Goal: Information Seeking & Learning: Learn about a topic

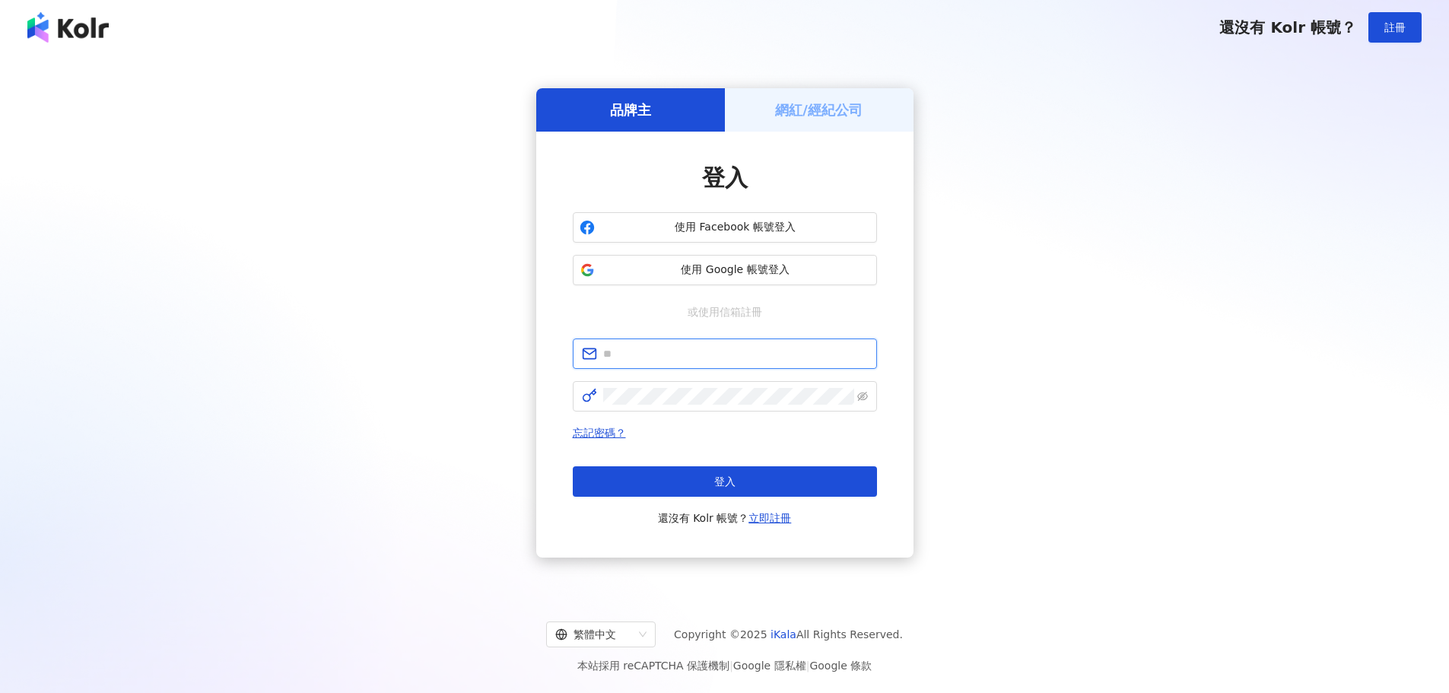
type input "**********"
click at [771, 471] on button "登入" at bounding box center [725, 481] width 304 height 30
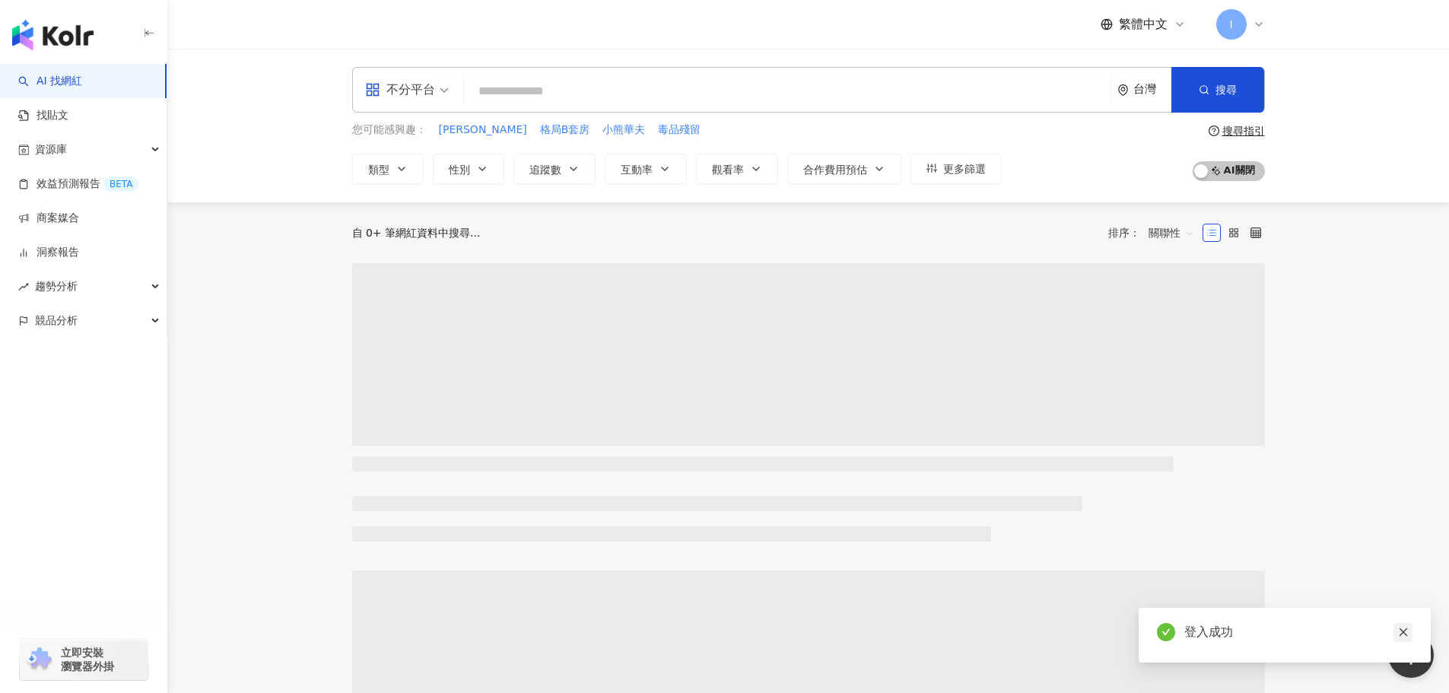
click at [1408, 630] on icon "close" at bounding box center [1403, 632] width 11 height 11
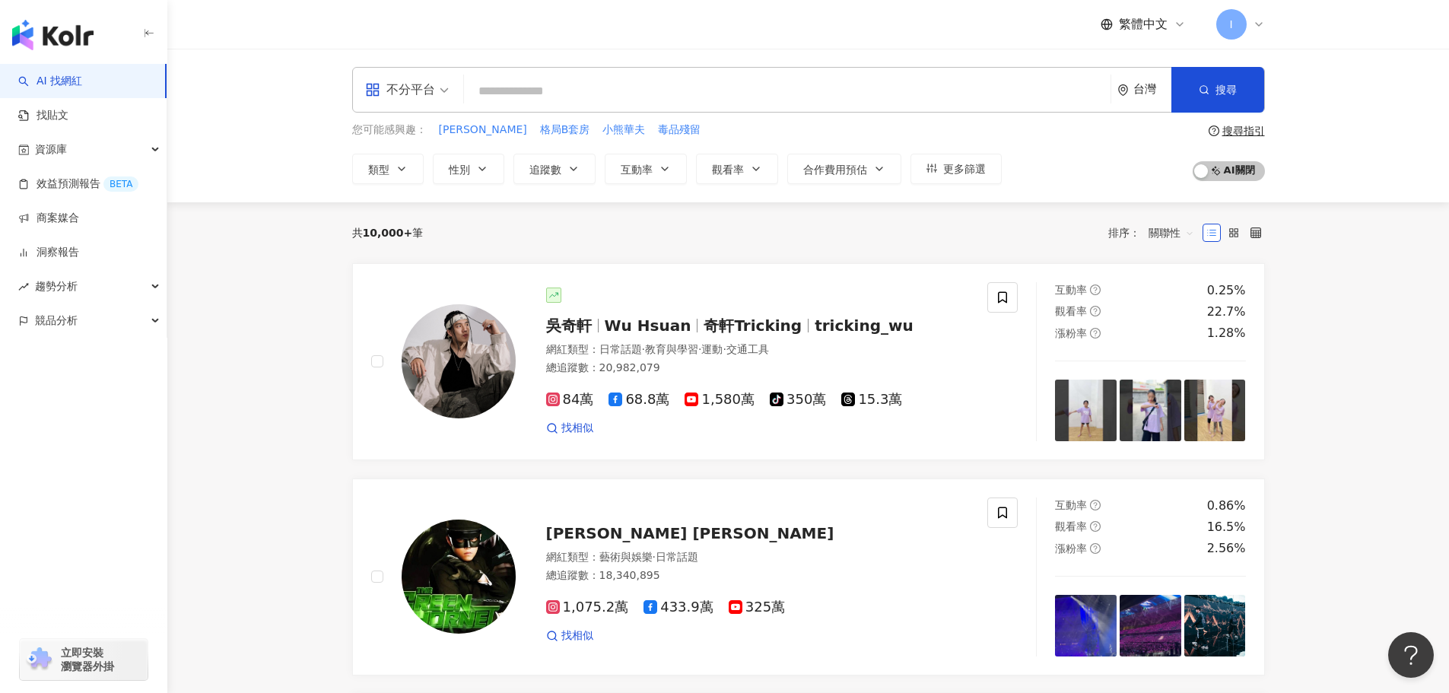
click at [661, 88] on input "search" at bounding box center [787, 91] width 635 height 29
click at [597, 69] on div "不分平台 台灣 搜尋" at bounding box center [808, 90] width 913 height 46
click at [577, 84] on input "search" at bounding box center [787, 91] width 635 height 29
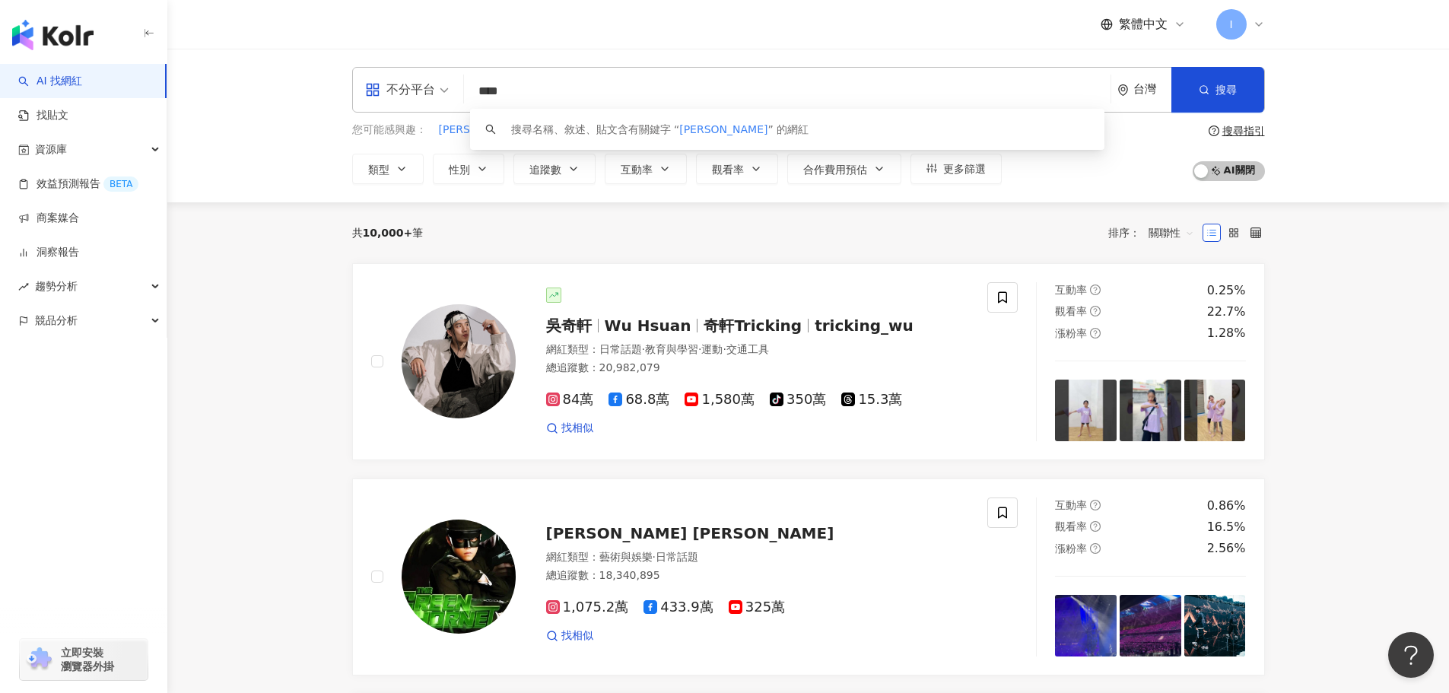
type input "****"
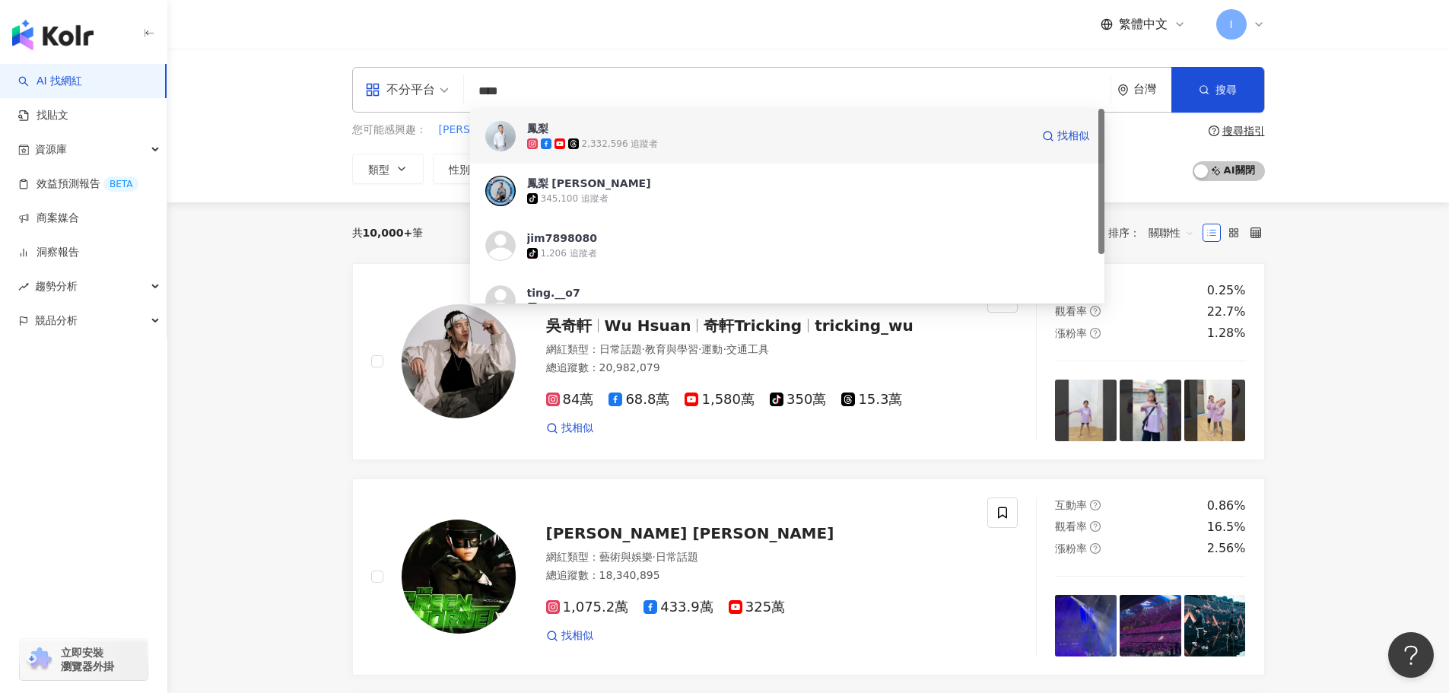
click at [631, 121] on span "鳳梨" at bounding box center [779, 128] width 504 height 15
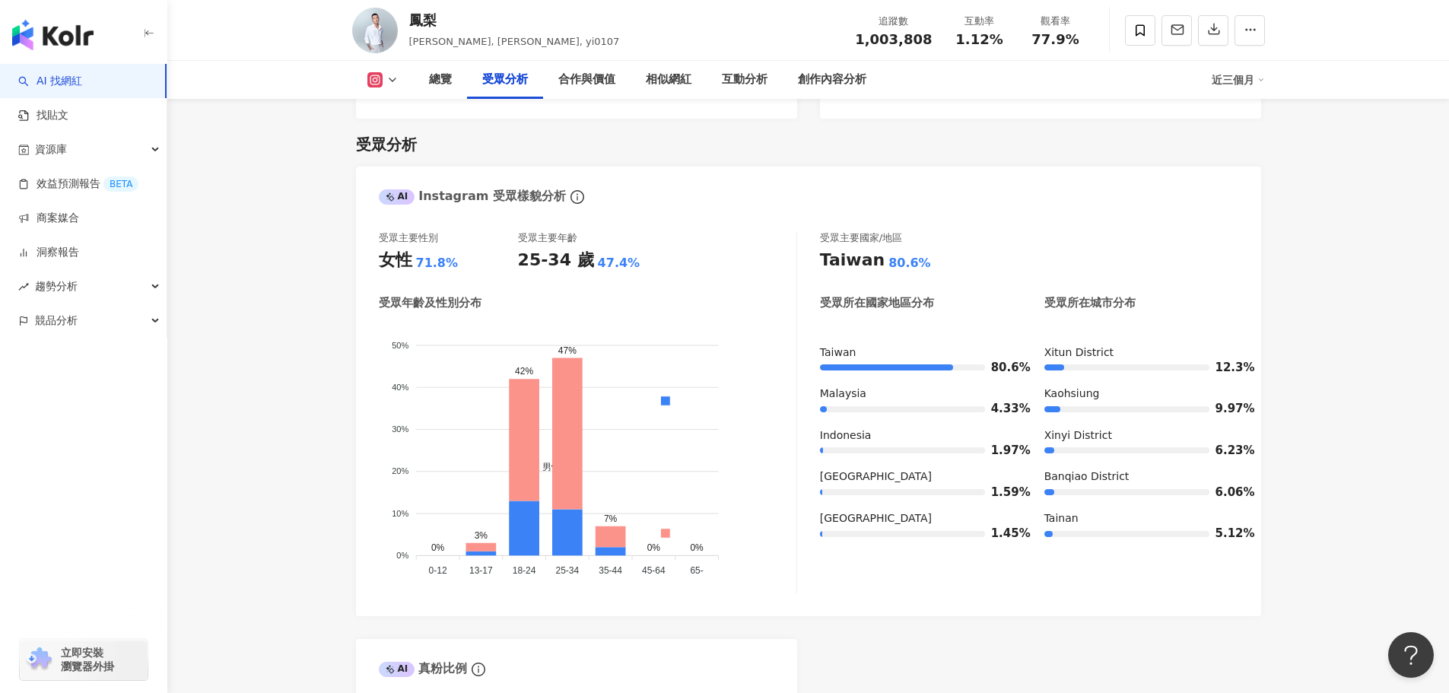
scroll to position [1293, 0]
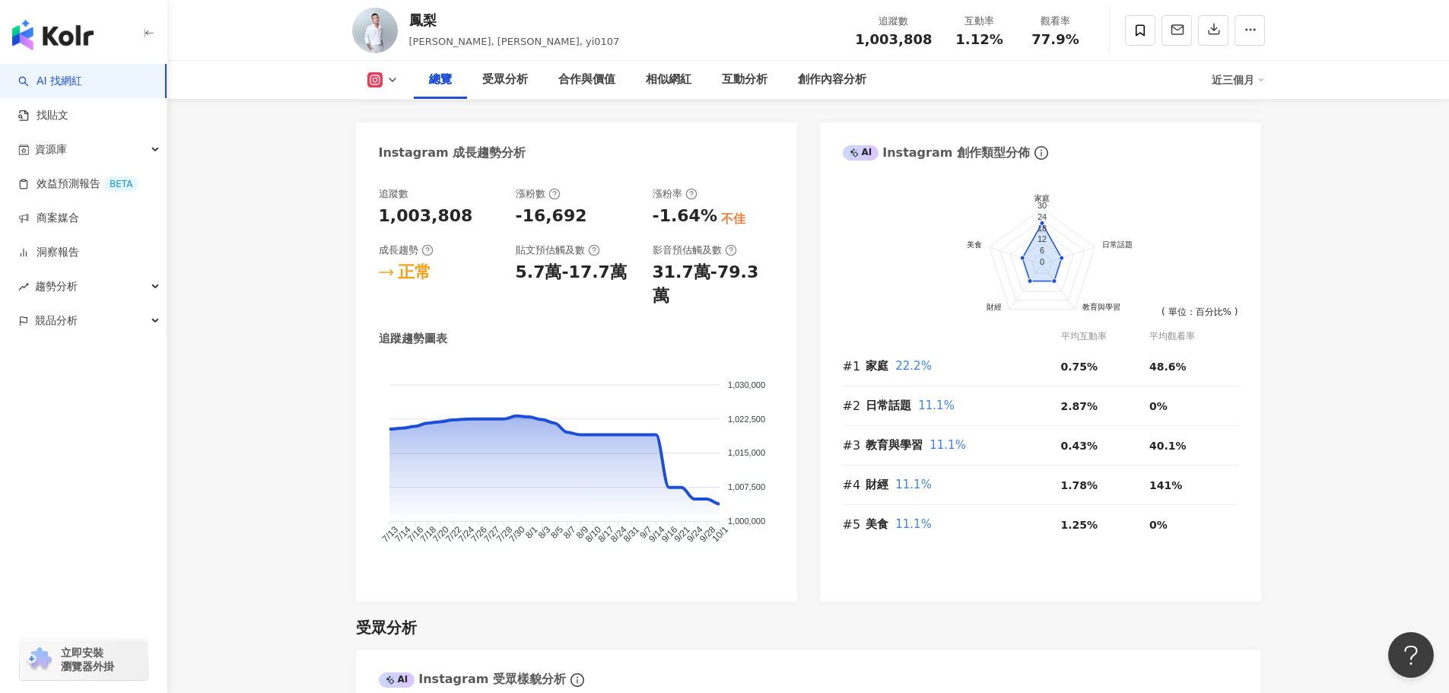
scroll to position [761, 0]
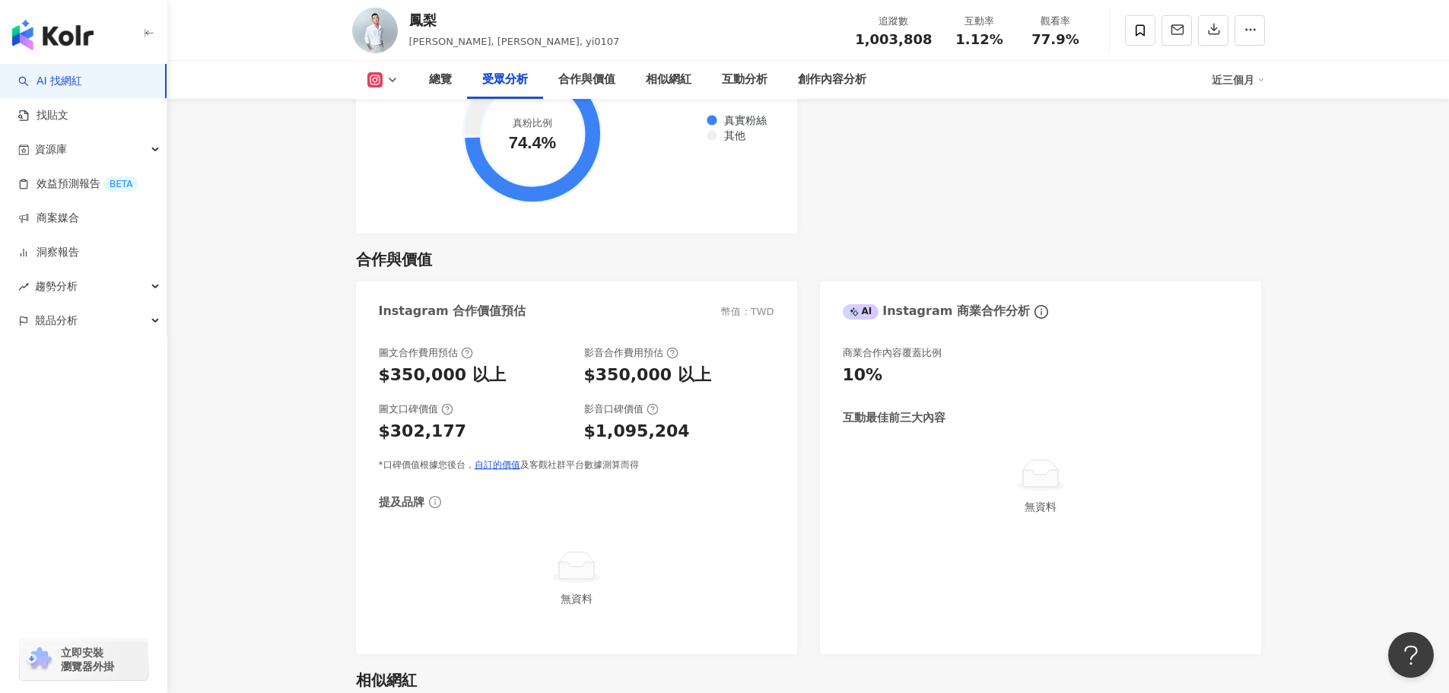
scroll to position [2054, 0]
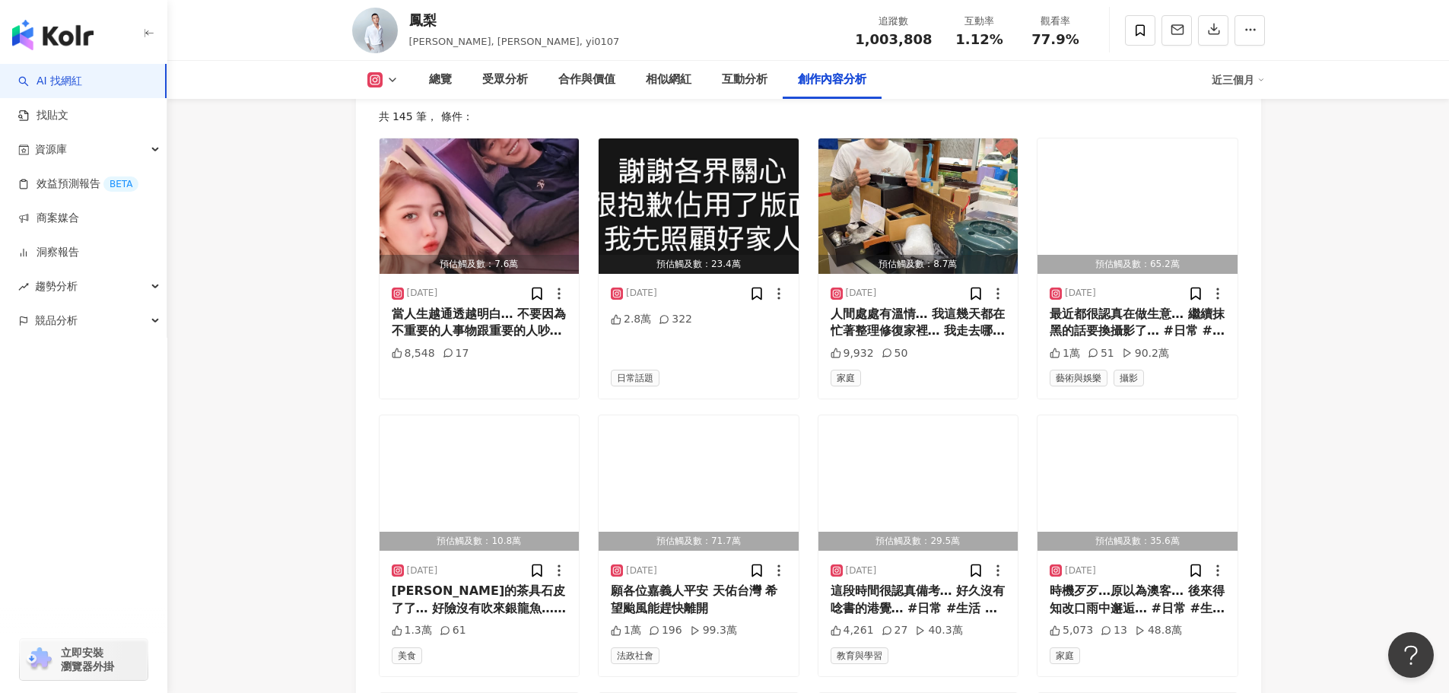
scroll to position [4793, 0]
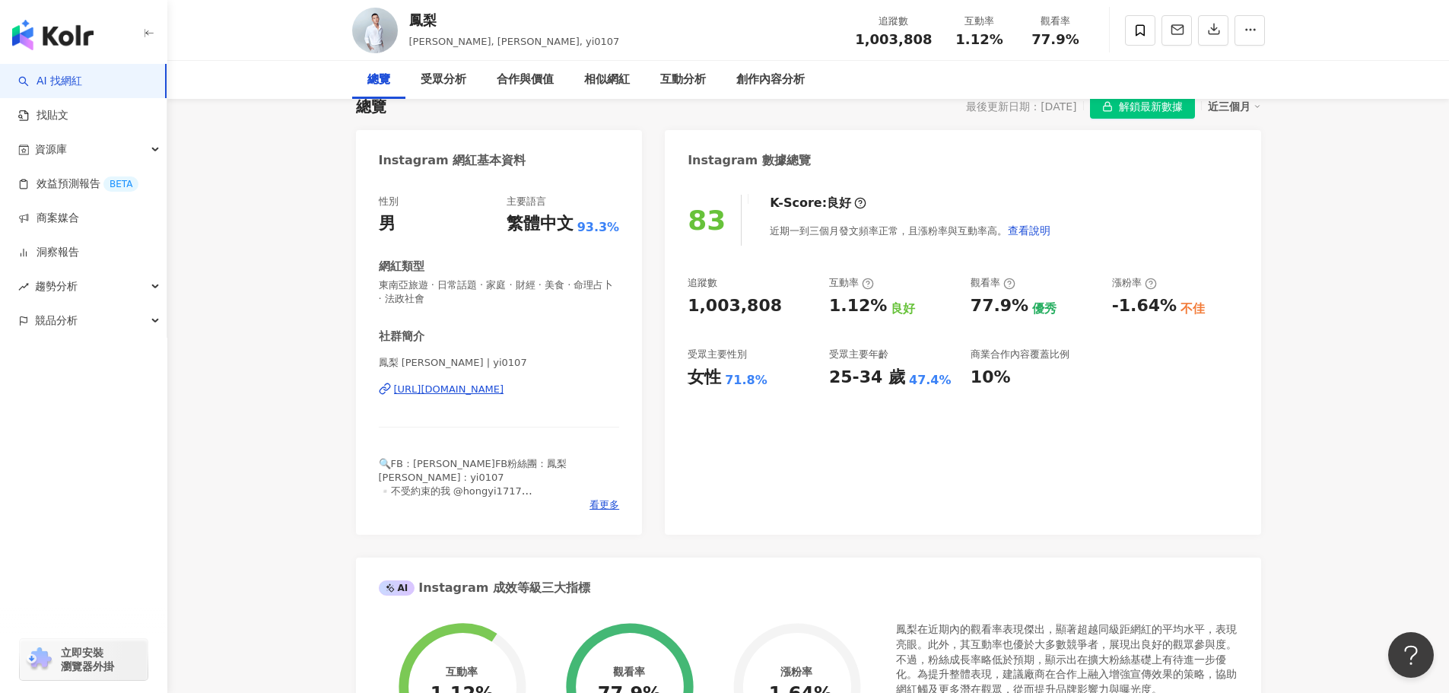
scroll to position [0, 0]
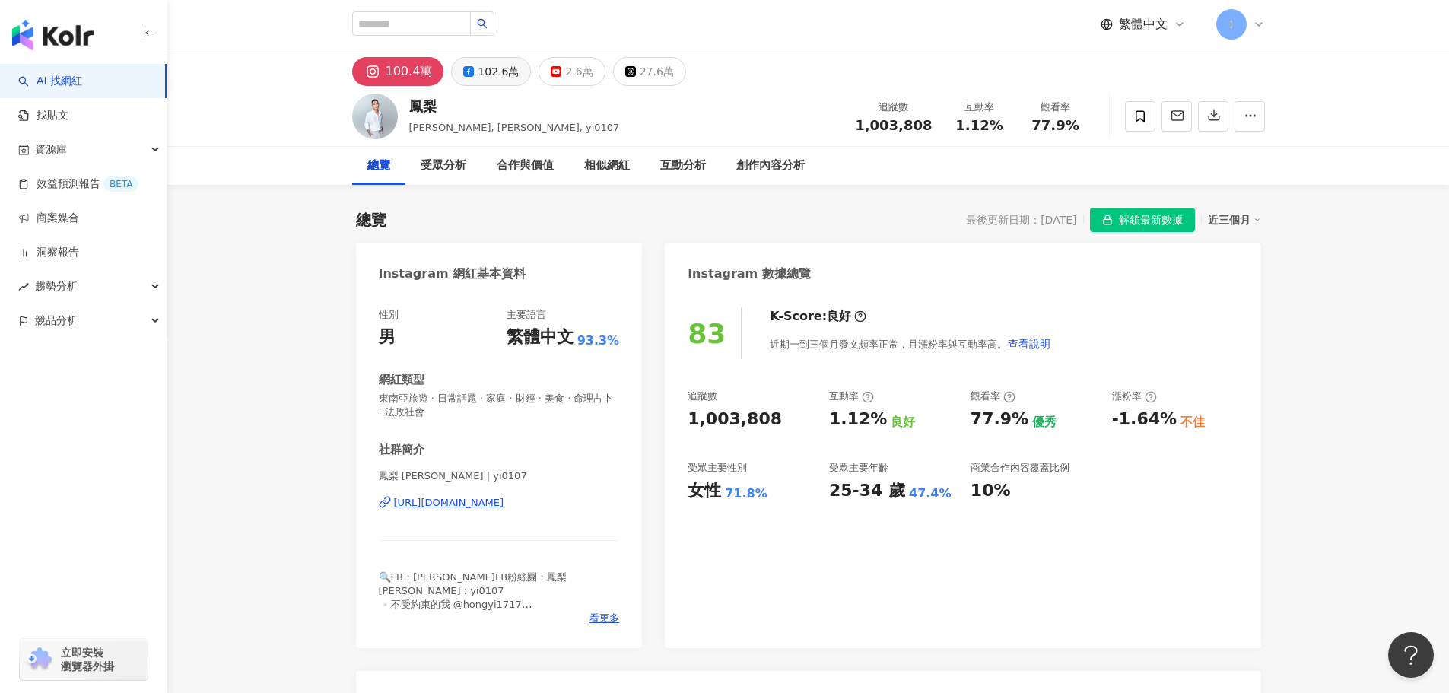
click at [489, 74] on div "102.6萬" at bounding box center [498, 71] width 41 height 21
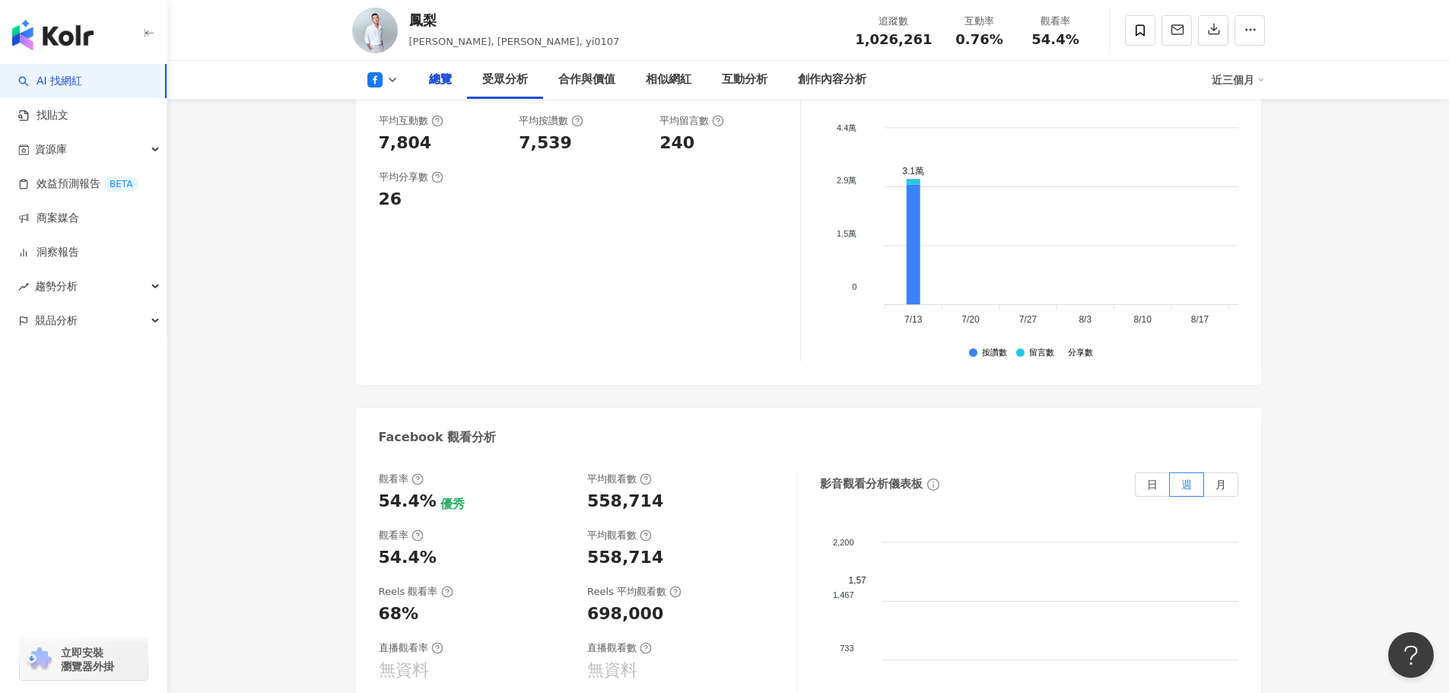
scroll to position [142, 0]
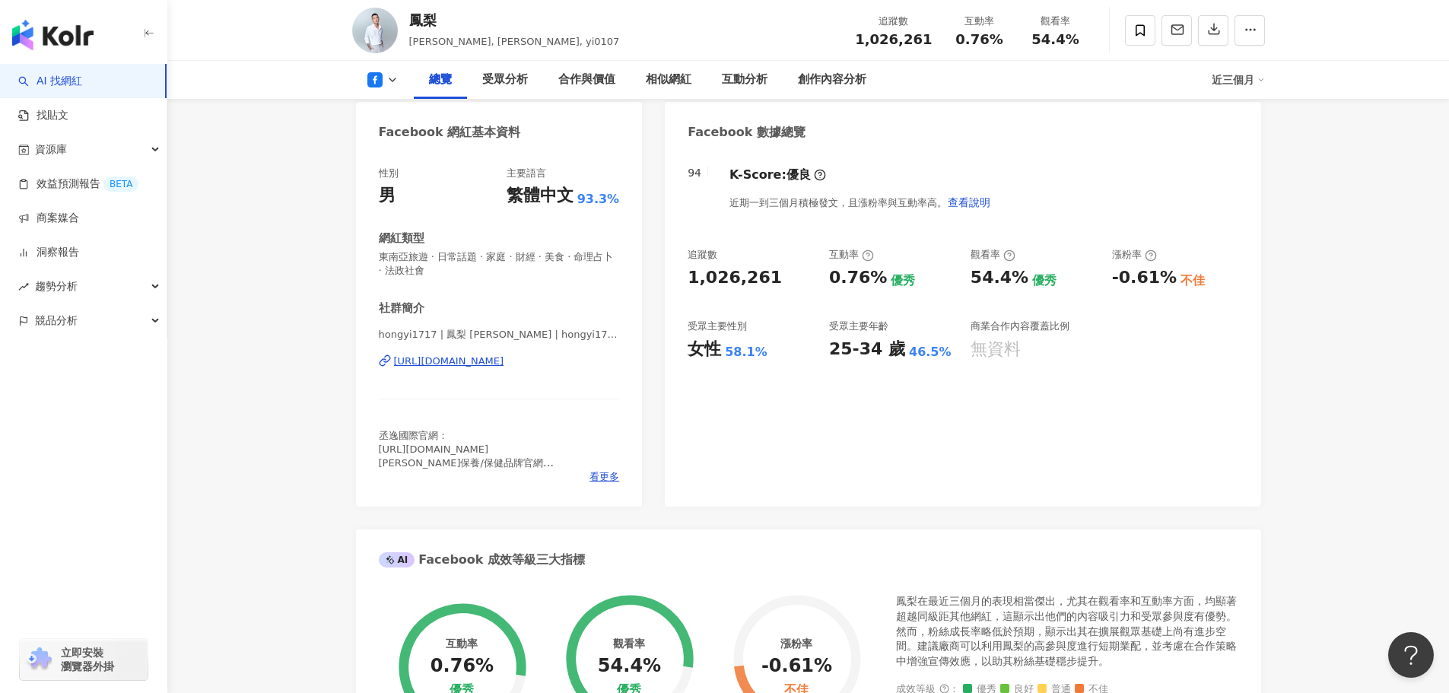
drag, startPoint x: 1375, startPoint y: 2, endPoint x: 1396, endPoint y: 138, distance: 137.8
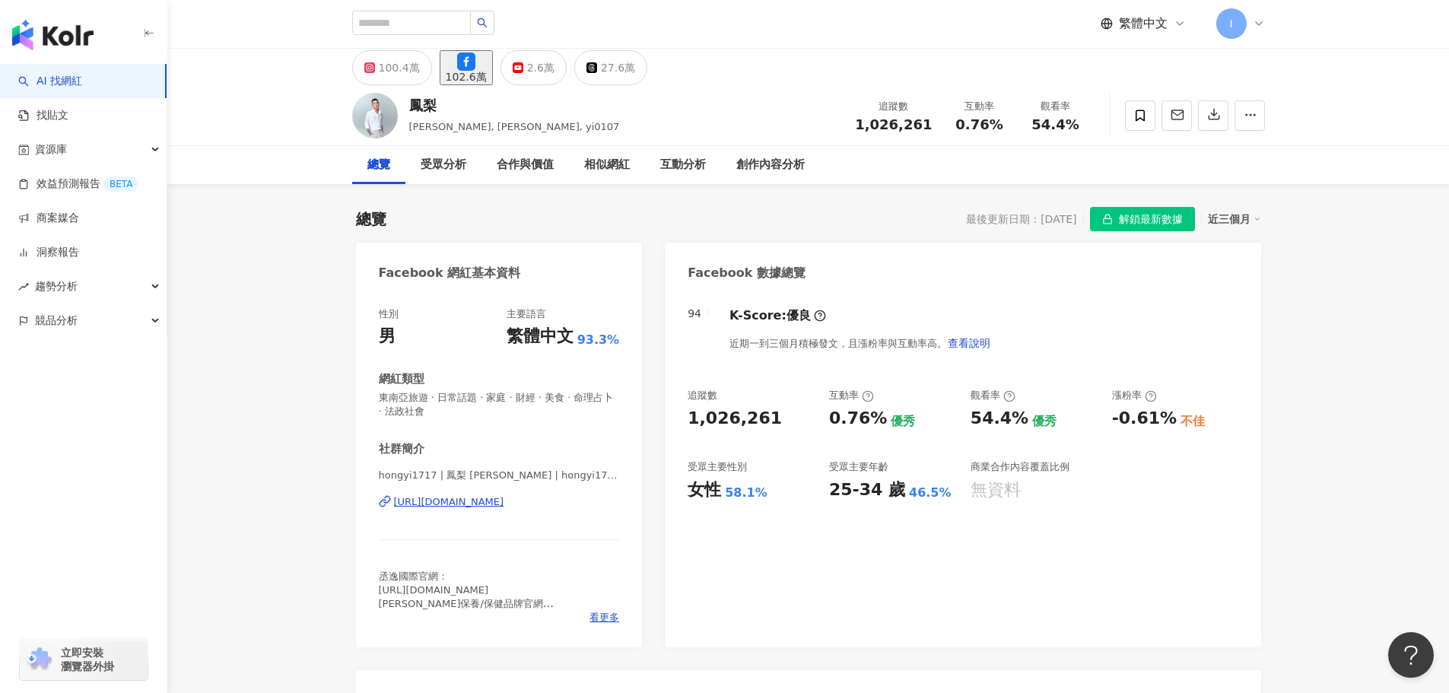
scroll to position [0, 0]
click at [555, 65] on div "2.6萬" at bounding box center [540, 68] width 27 height 21
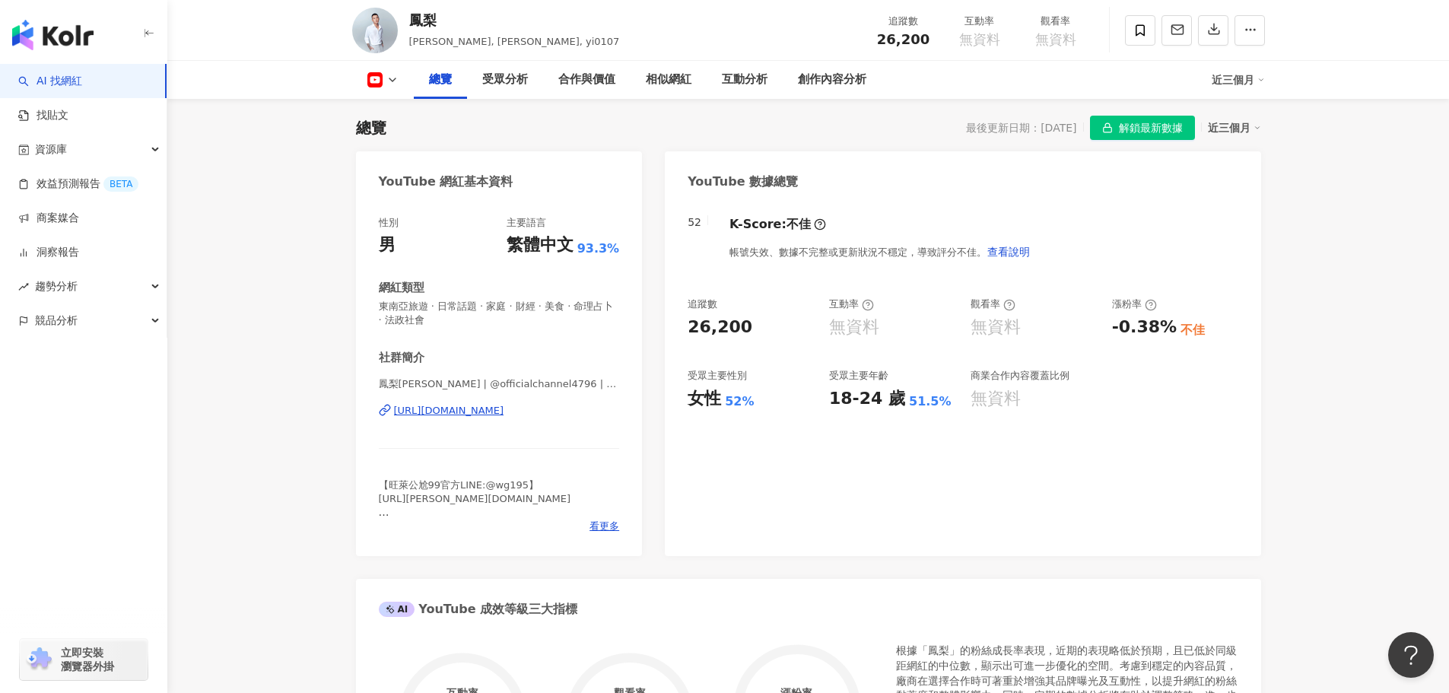
scroll to position [63, 0]
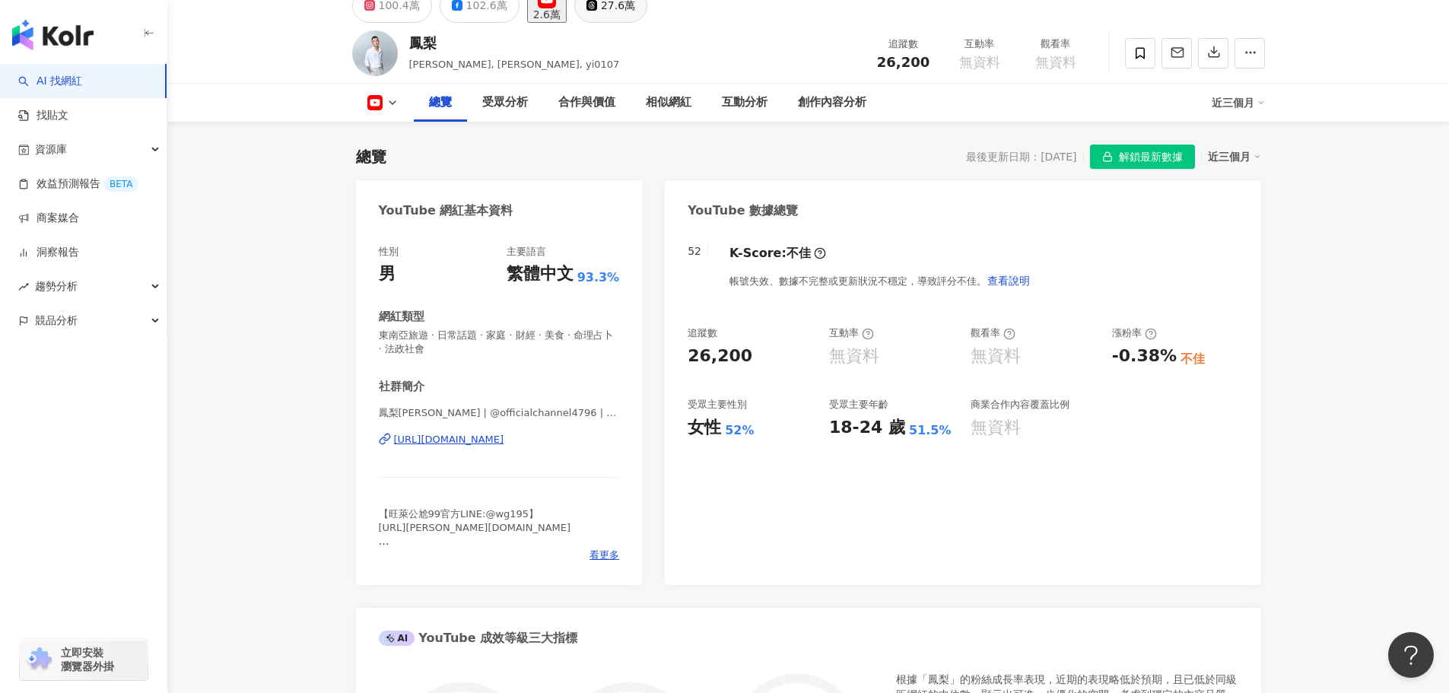
click at [635, 5] on div "27.6萬" at bounding box center [618, 5] width 34 height 21
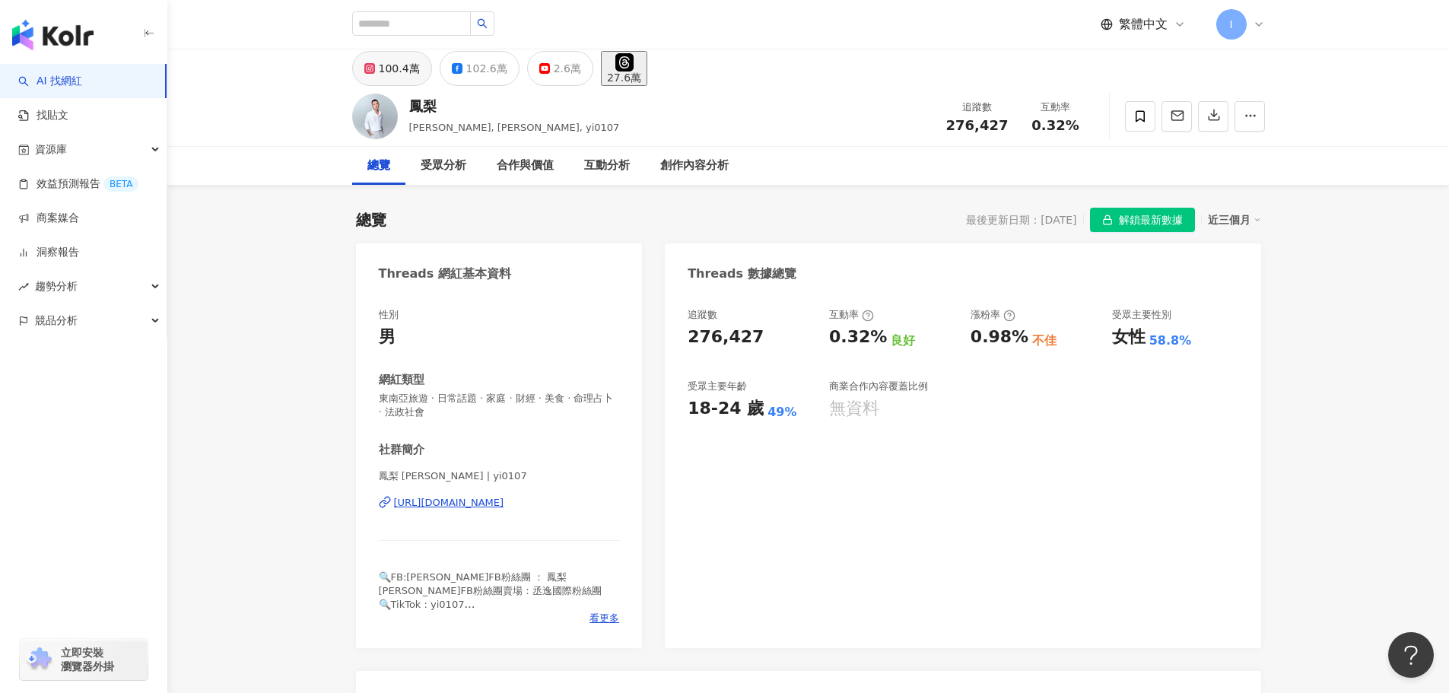
click at [403, 65] on div "100.4萬" at bounding box center [399, 68] width 41 height 21
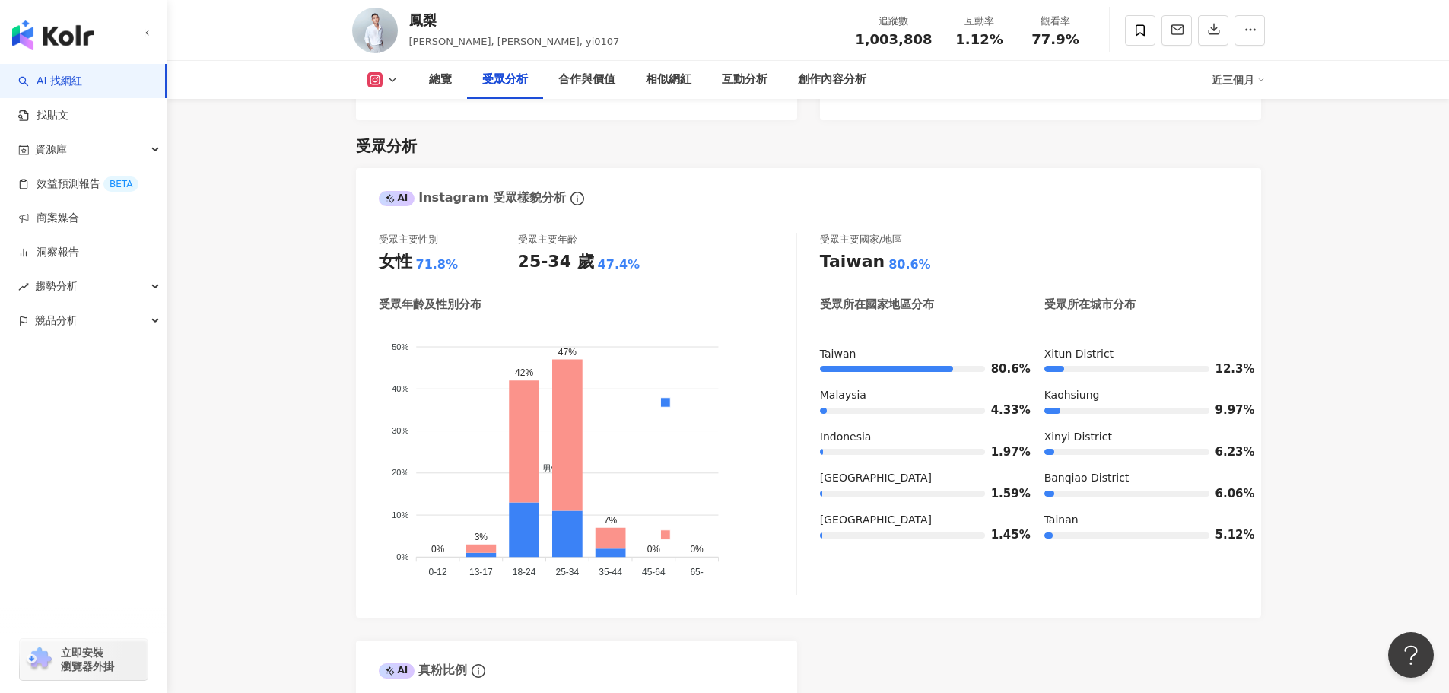
scroll to position [1293, 0]
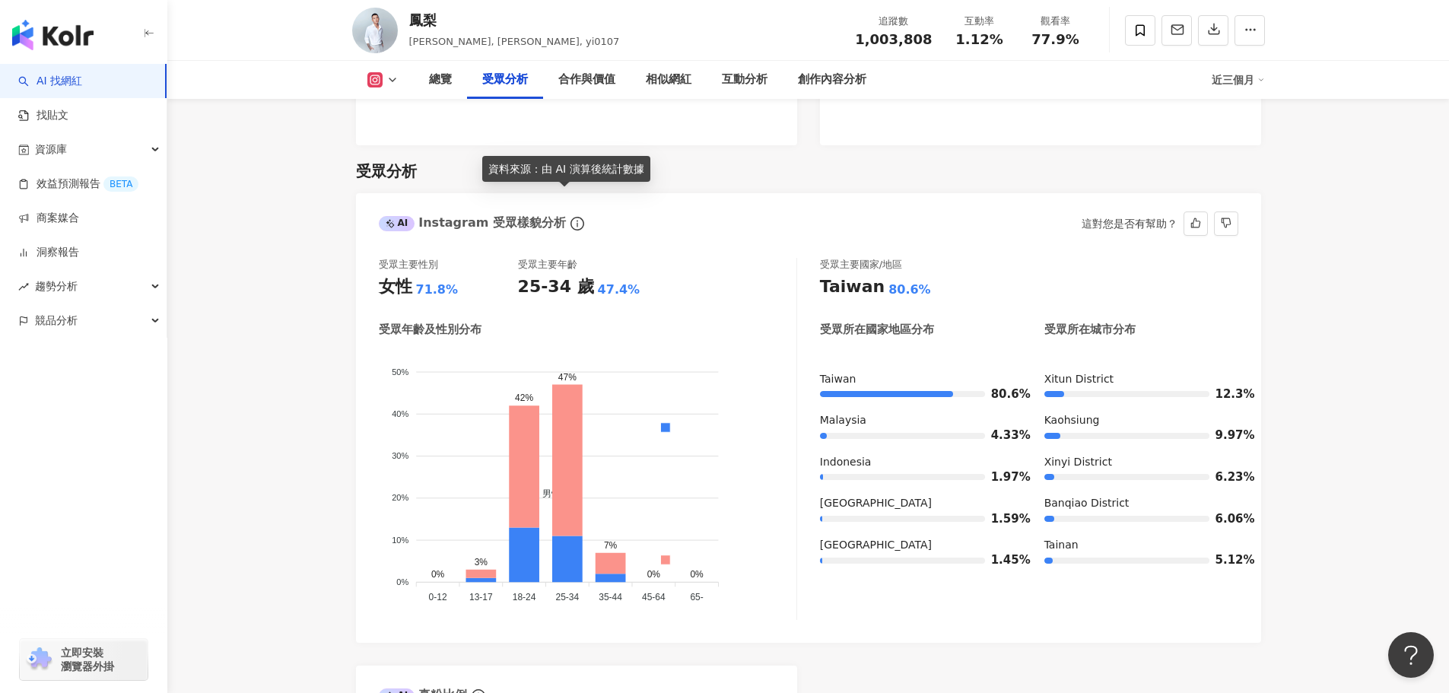
click at [571, 217] on icon "info-circle" at bounding box center [578, 224] width 14 height 14
click at [682, 258] on div "受眾主要性別 女性 71.8% 受眾主要年齡 25-34 歲 47.4%" at bounding box center [588, 278] width 418 height 41
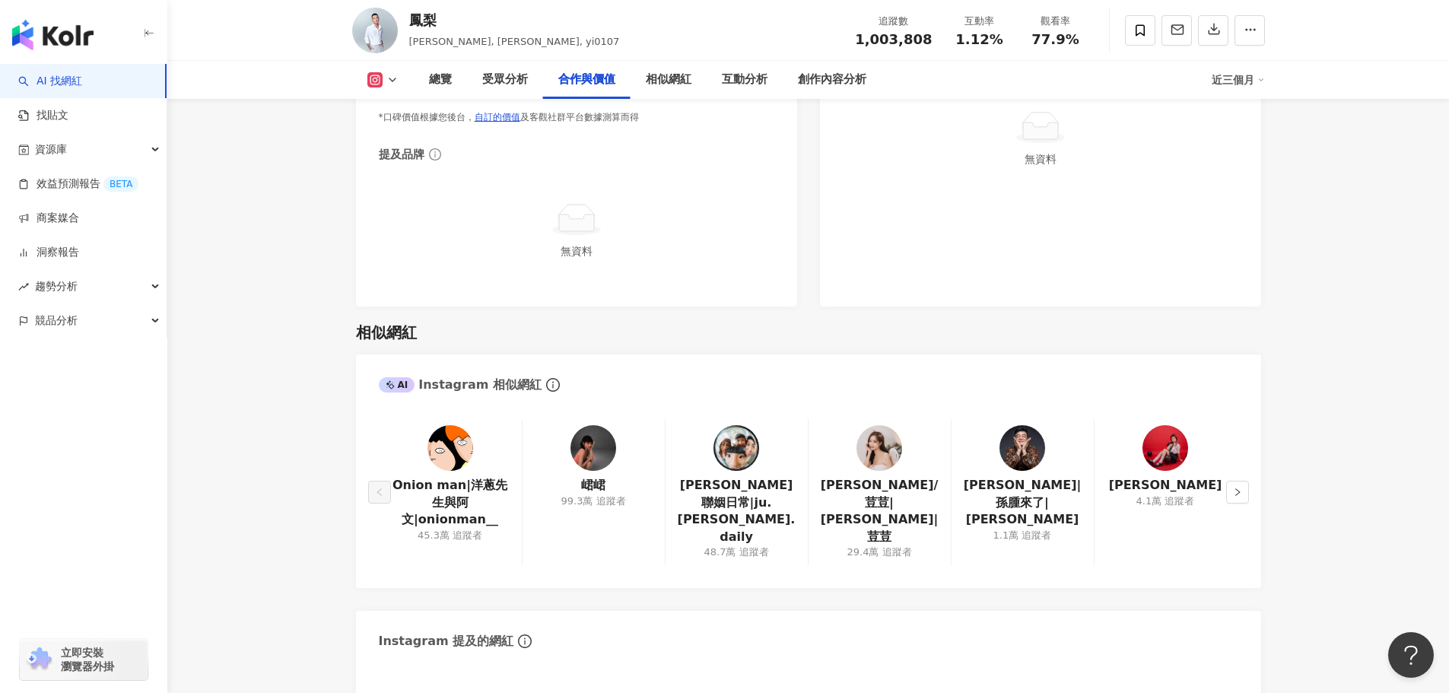
scroll to position [2511, 0]
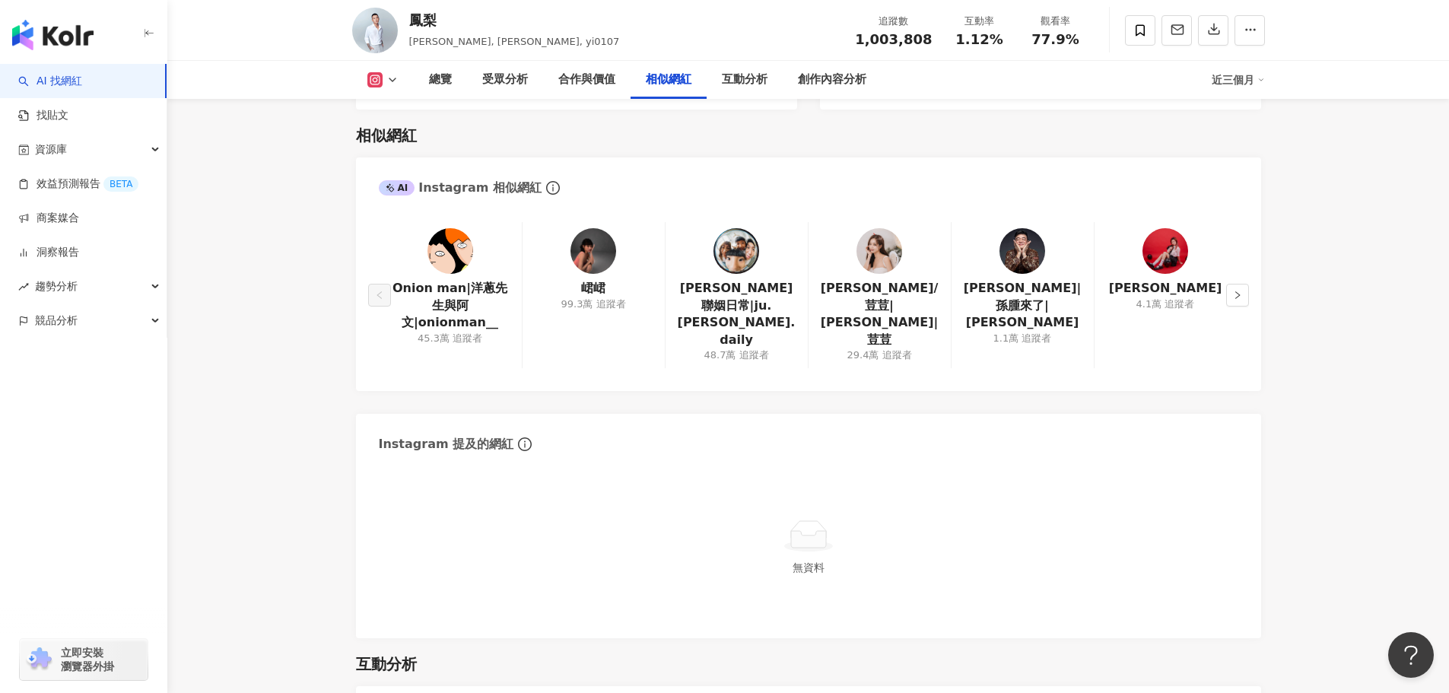
click at [377, 84] on rect at bounding box center [375, 80] width 12 height 11
click at [390, 145] on button "Facebook" at bounding box center [400, 142] width 78 height 21
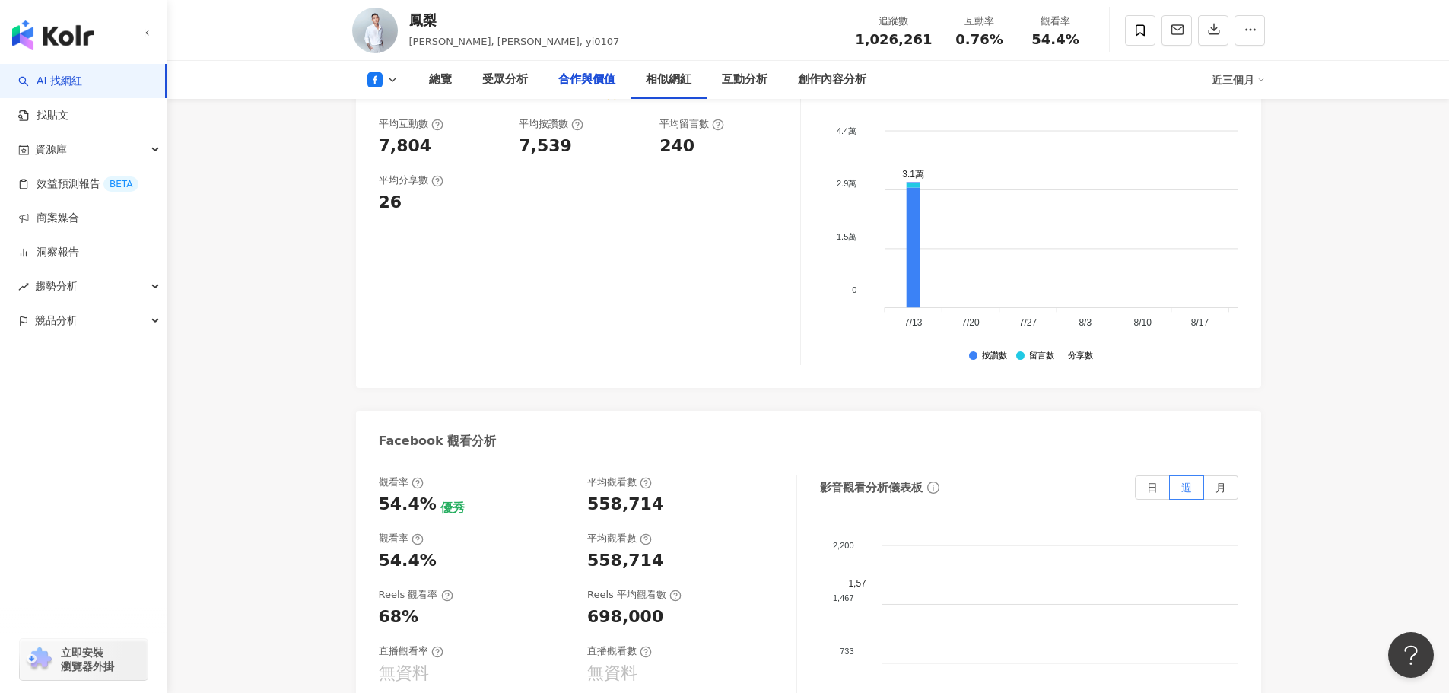
click at [244, 271] on main "100.4萬 102.6萬 2.6萬 27.6萬 鳳梨 腰尬梨, Hong yi wu, yi0107 追蹤數 1,026,261 互動率 0.76% 觀看率…" at bounding box center [808, 64] width 1282 height 5050
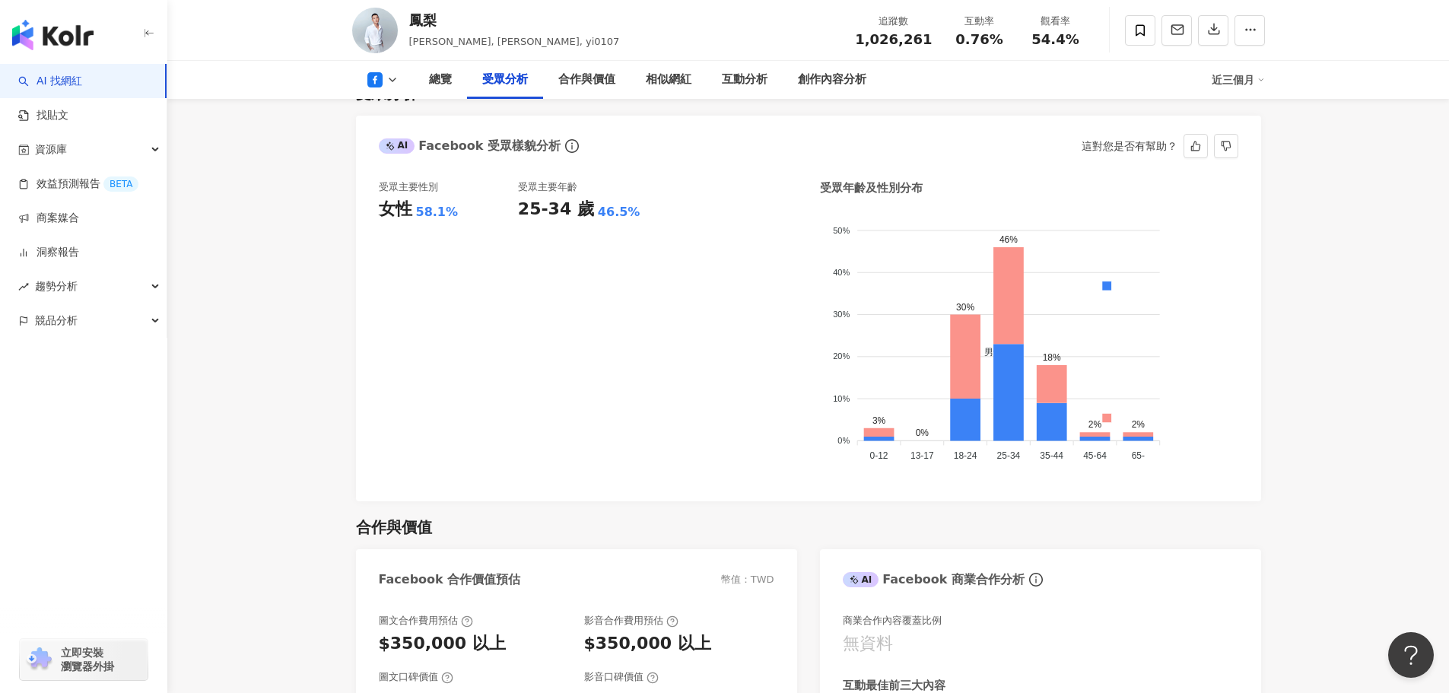
scroll to position [1271, 0]
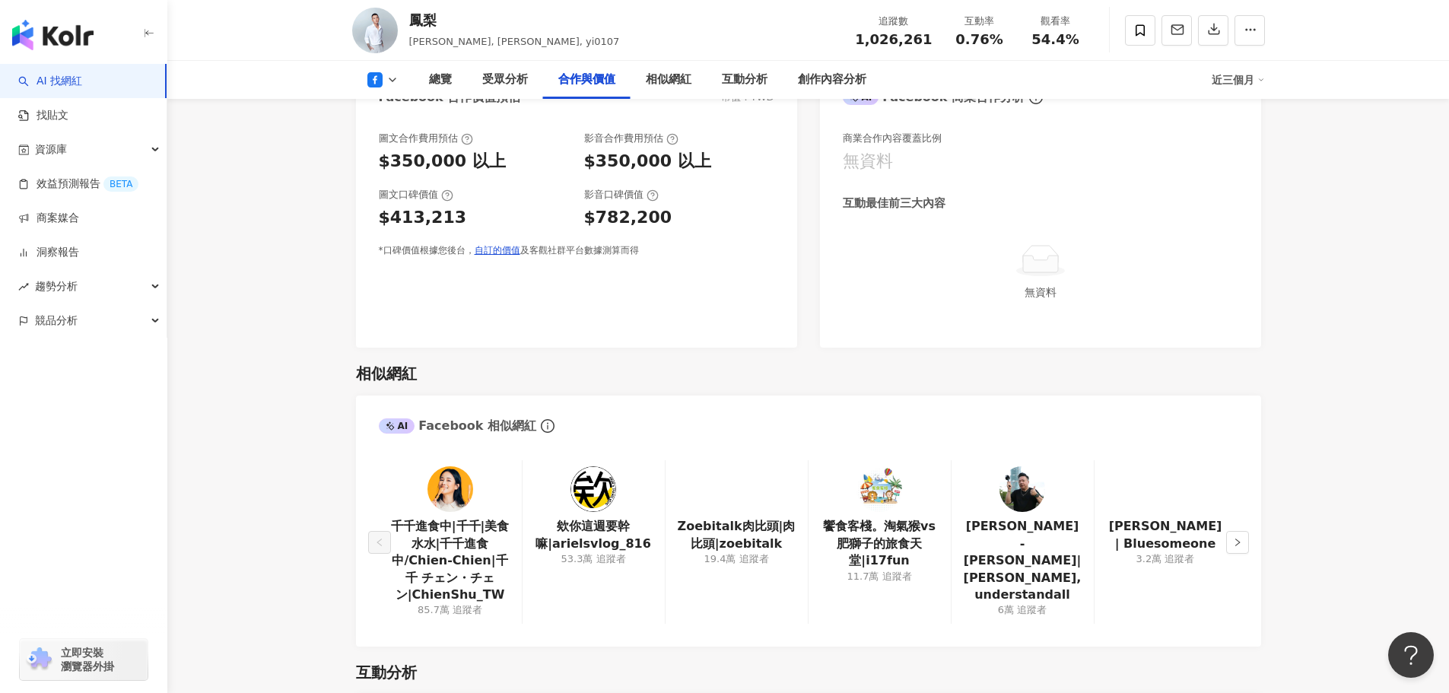
scroll to position [1850, 0]
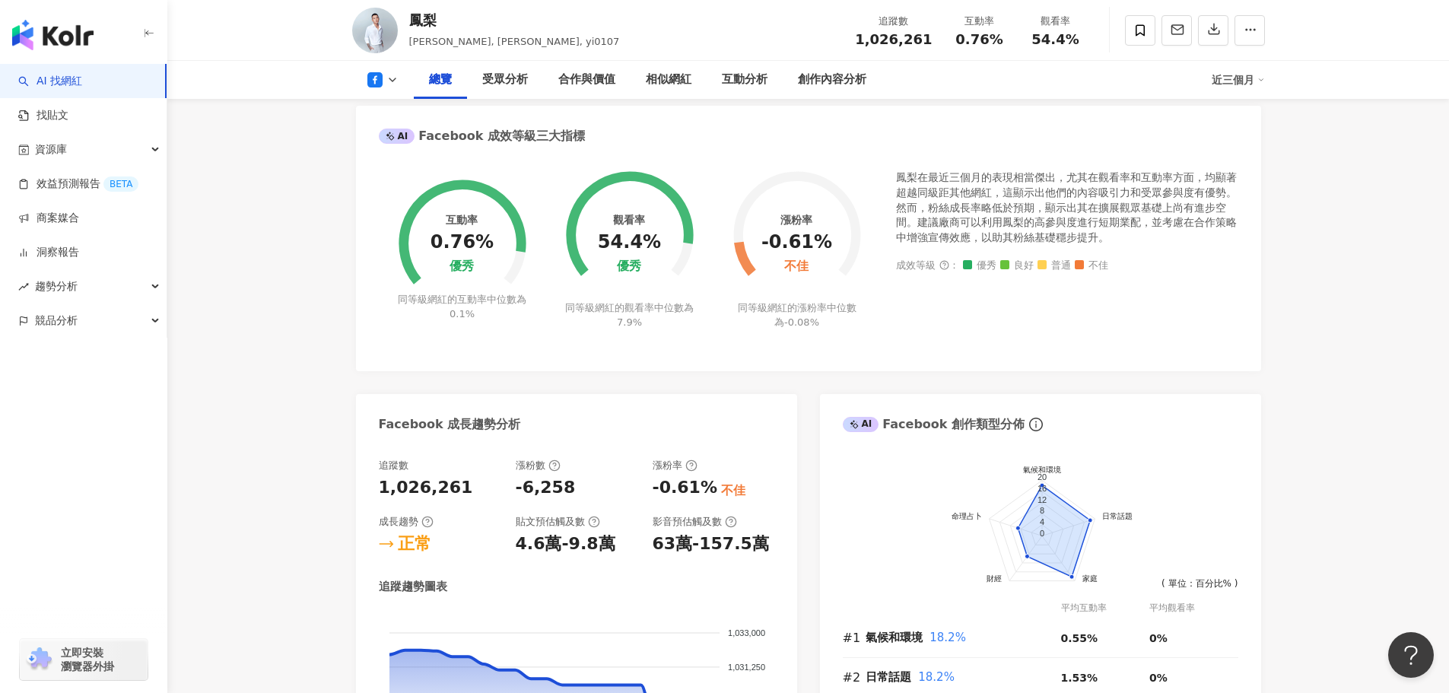
scroll to position [0, 0]
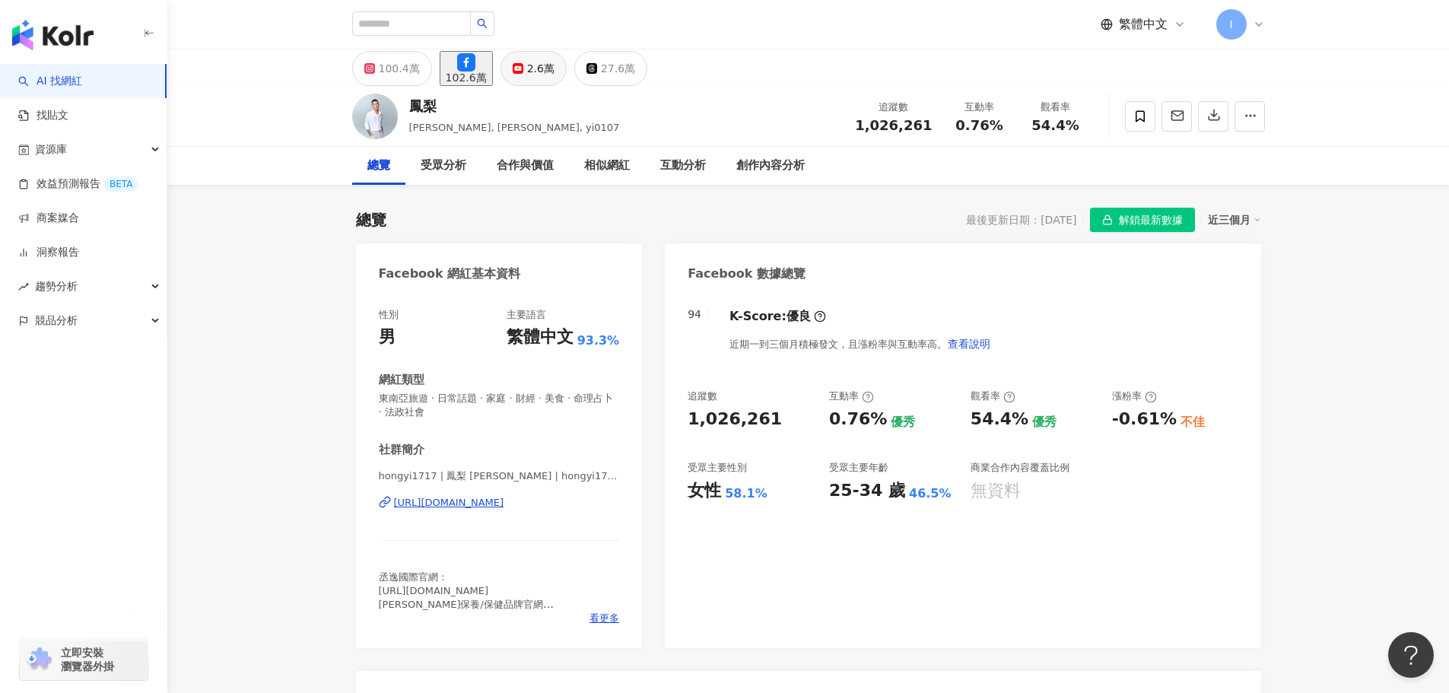
click at [548, 60] on button "2.6萬" at bounding box center [534, 68] width 66 height 35
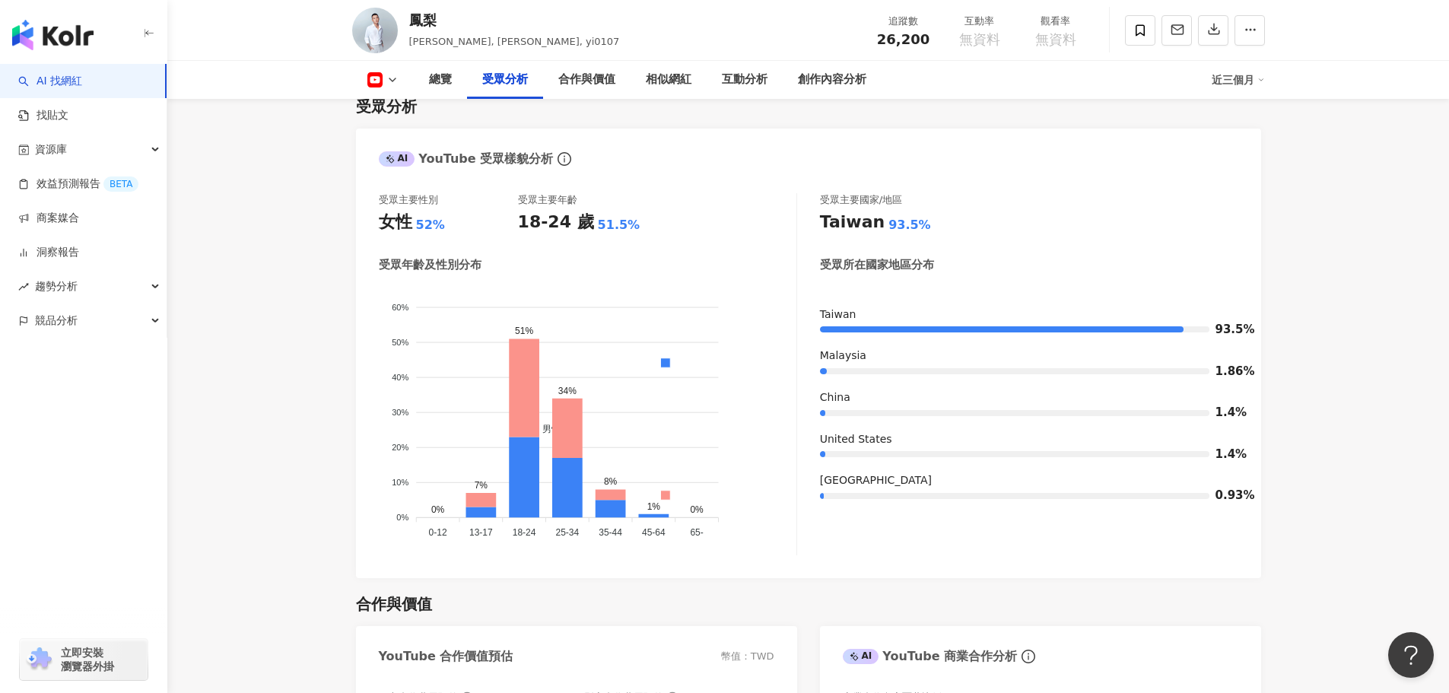
scroll to position [1370, 0]
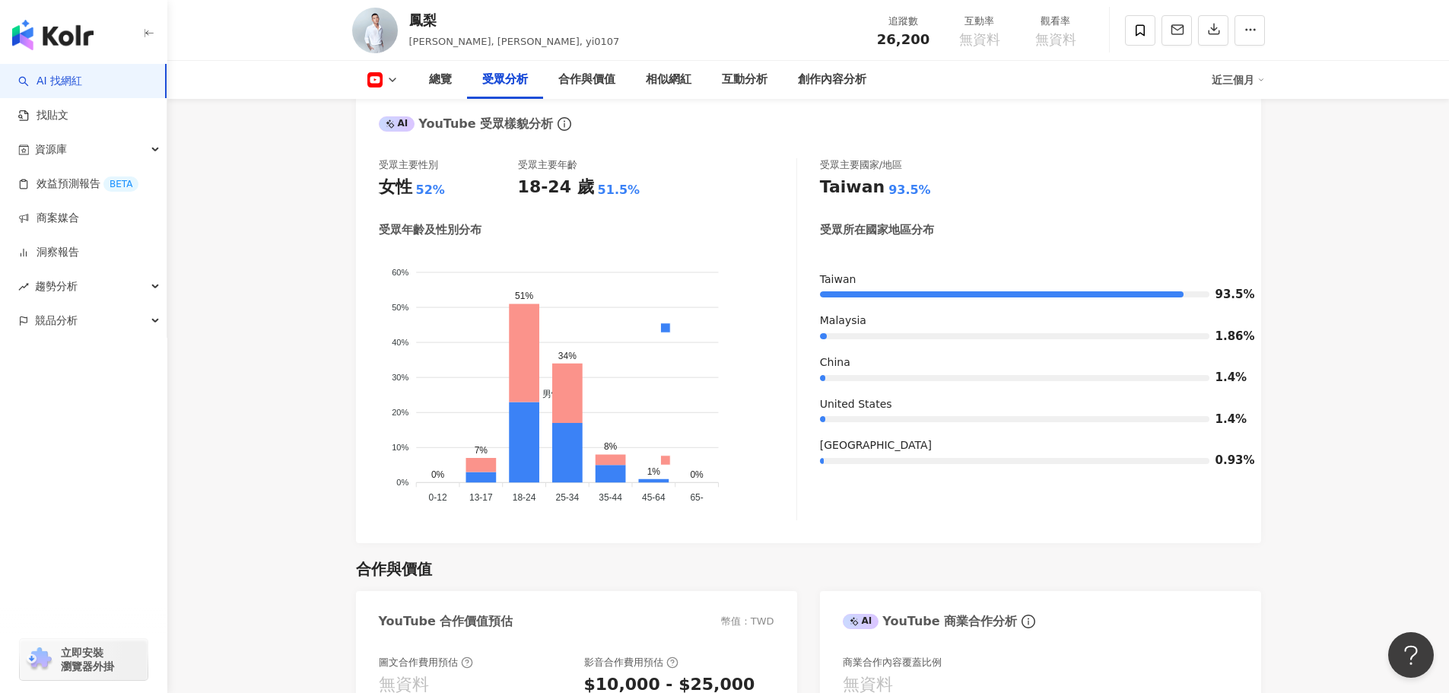
click at [1334, 448] on main "100.4萬 102.6萬 2.6萬 27.6萬 鳳梨 腰尬梨, Hong yi wu, yi0107 追蹤數 26,200 互動率 無資料 觀看率 無資料 …" at bounding box center [808, 697] width 1282 height 4034
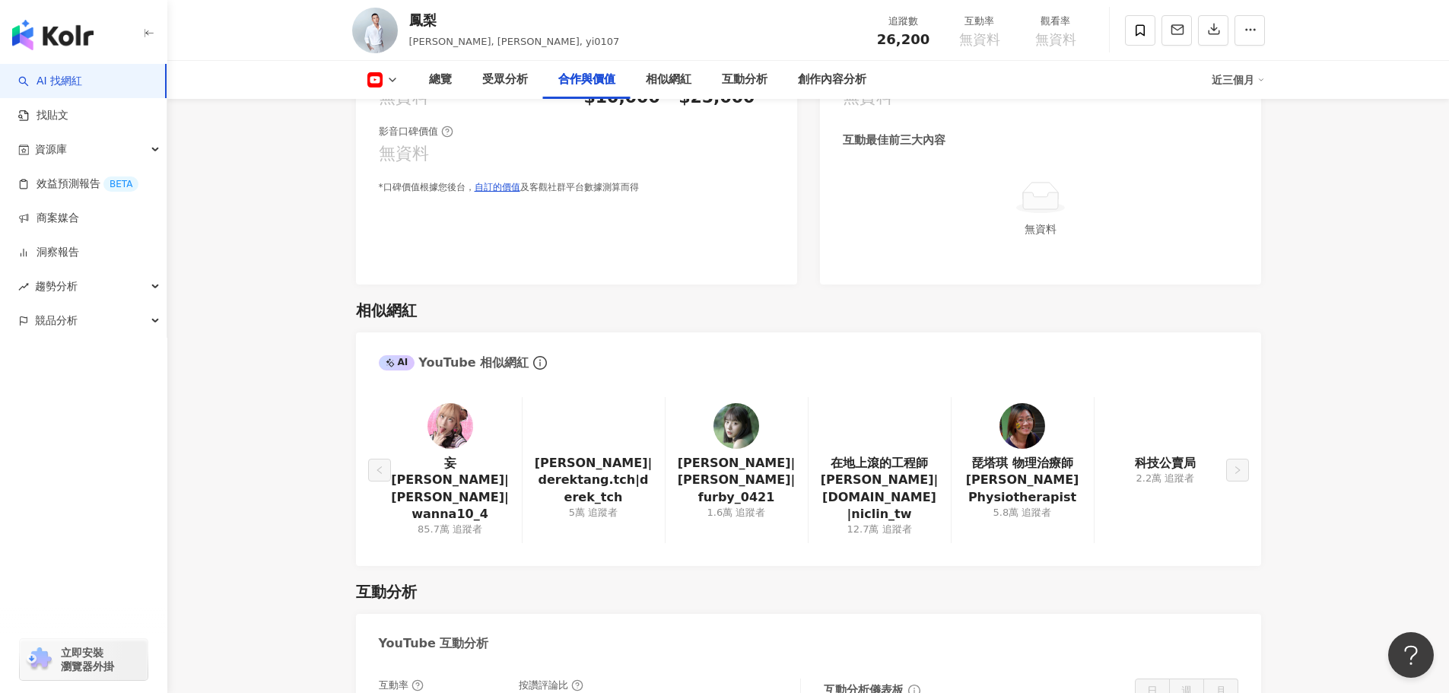
scroll to position [1978, 0]
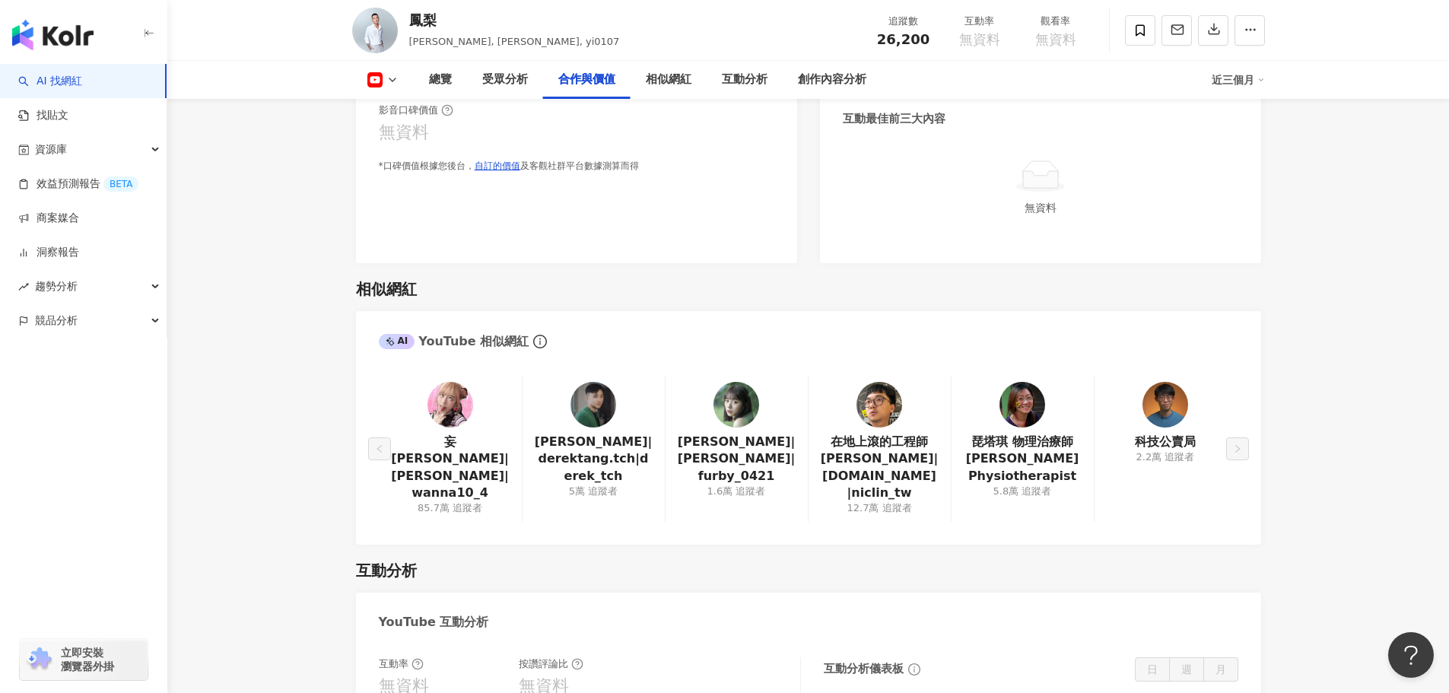
click at [387, 87] on div "總覽 受眾分析 合作與價值 相似網紅 互動分析 創作內容分析 近三個月" at bounding box center [808, 80] width 913 height 38
click at [385, 84] on button at bounding box center [383, 79] width 62 height 15
click at [385, 220] on button "Threads" at bounding box center [396, 212] width 70 height 21
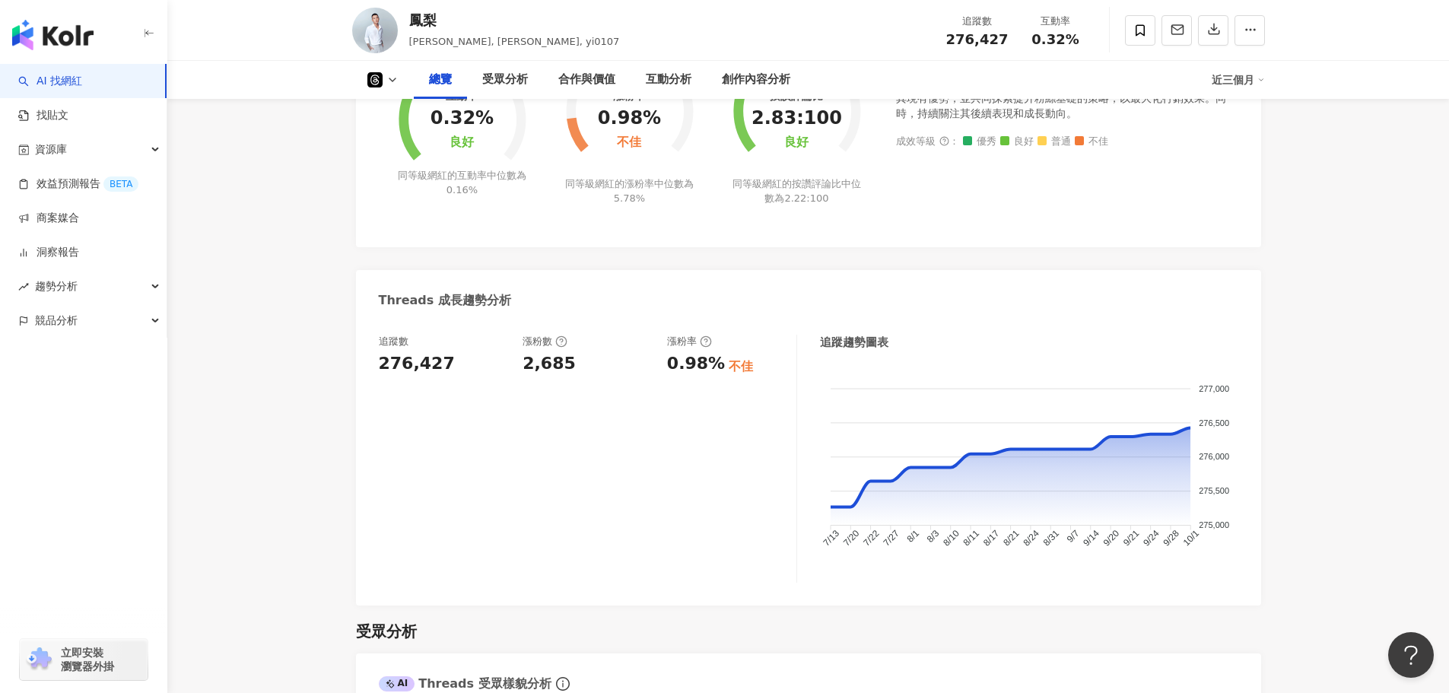
scroll to position [729, 0]
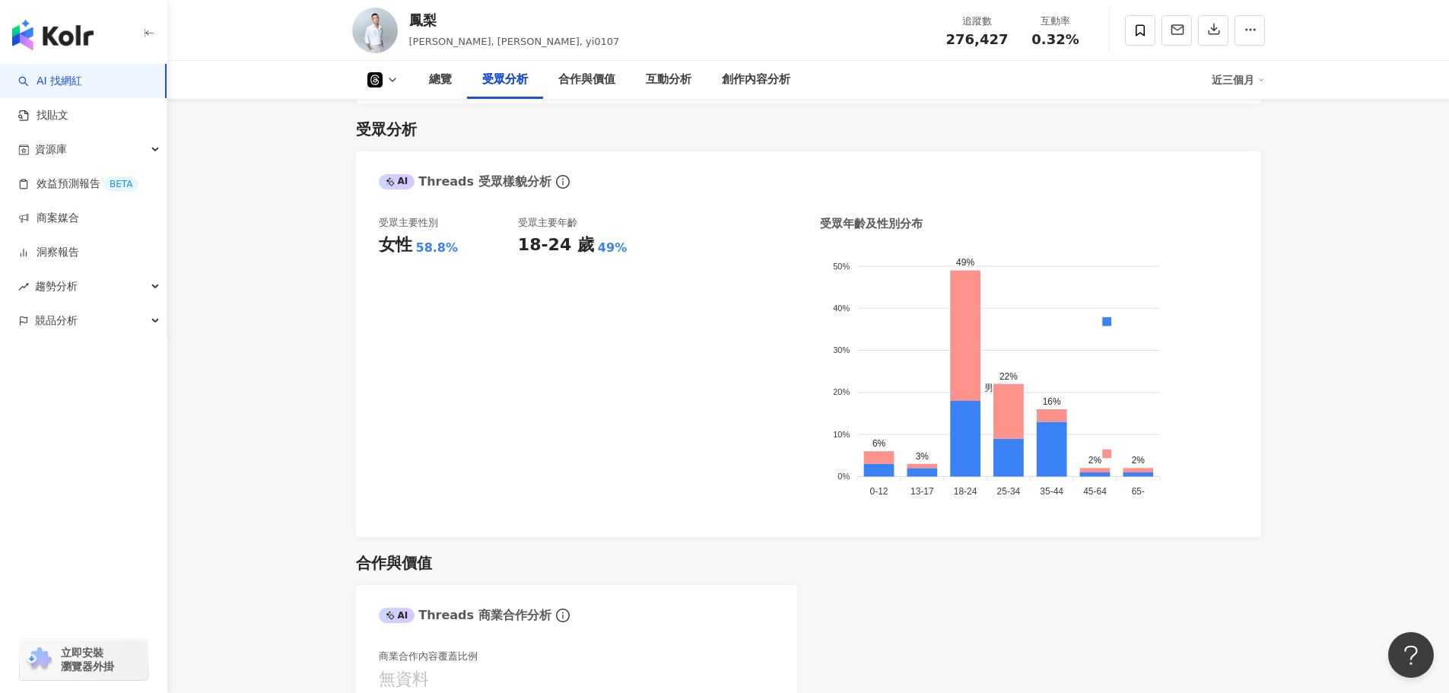
scroll to position [1185, 0]
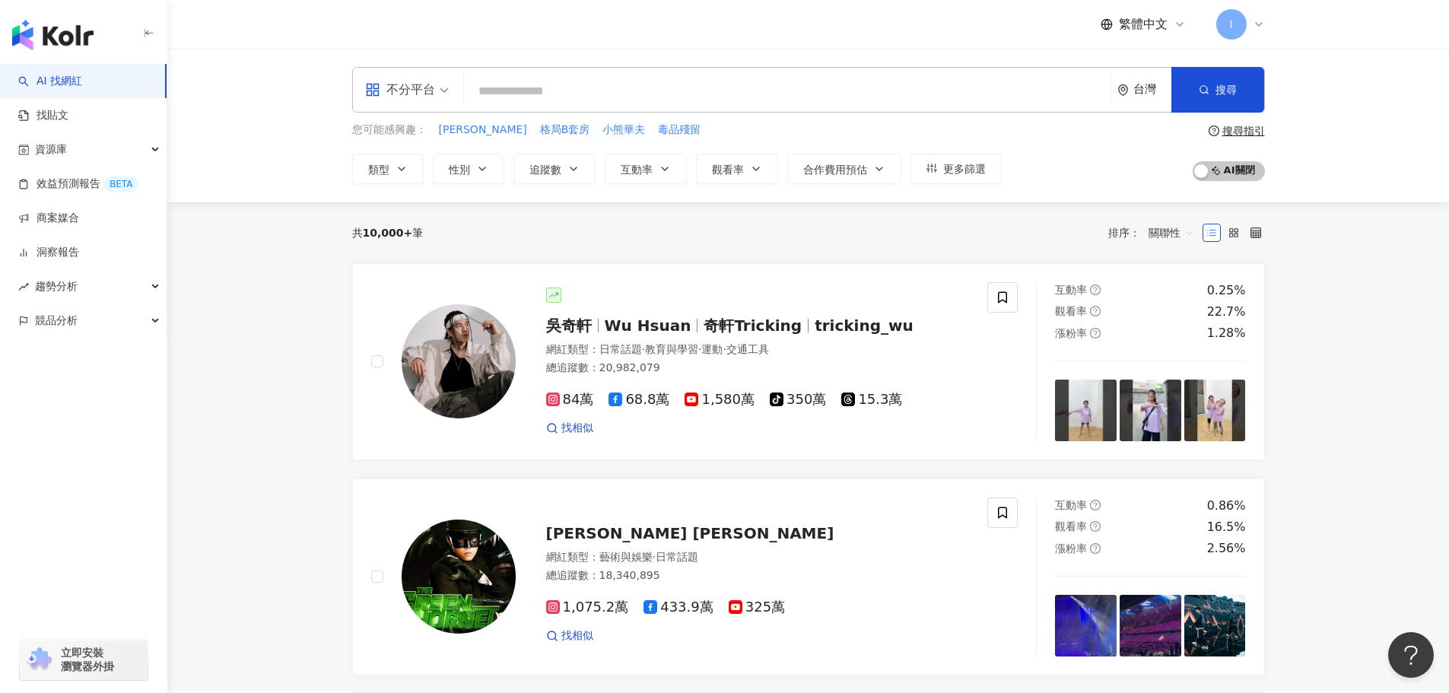
click at [401, 84] on div "不分平台" at bounding box center [400, 90] width 70 height 24
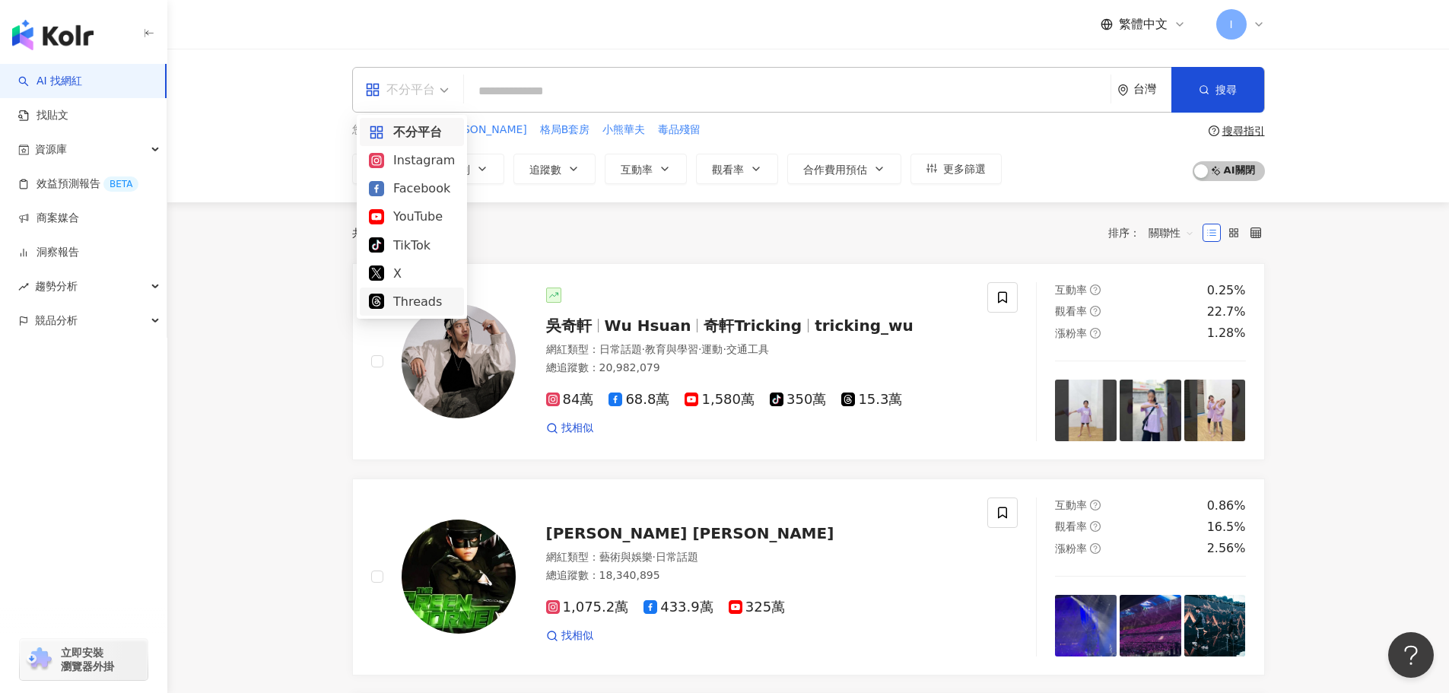
click at [409, 297] on div "Threads" at bounding box center [412, 301] width 86 height 19
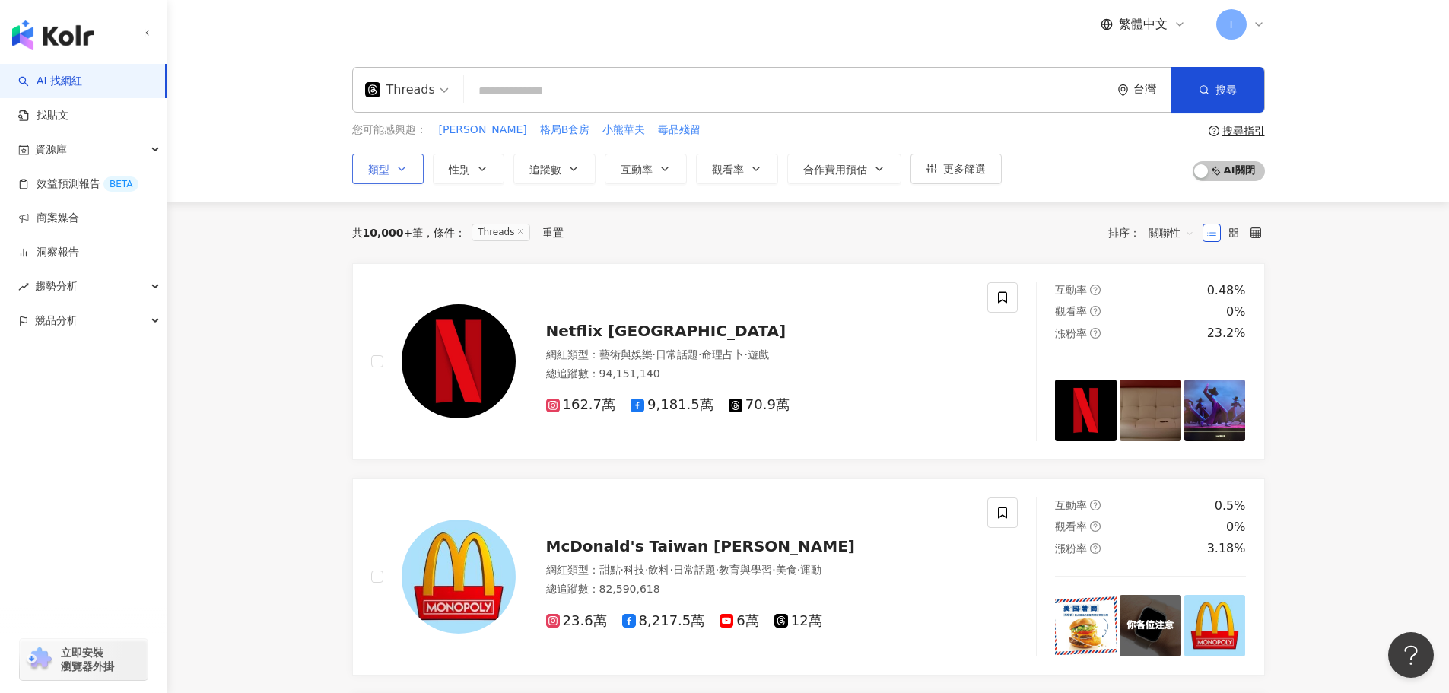
click at [381, 165] on span "類型" at bounding box center [378, 170] width 21 height 12
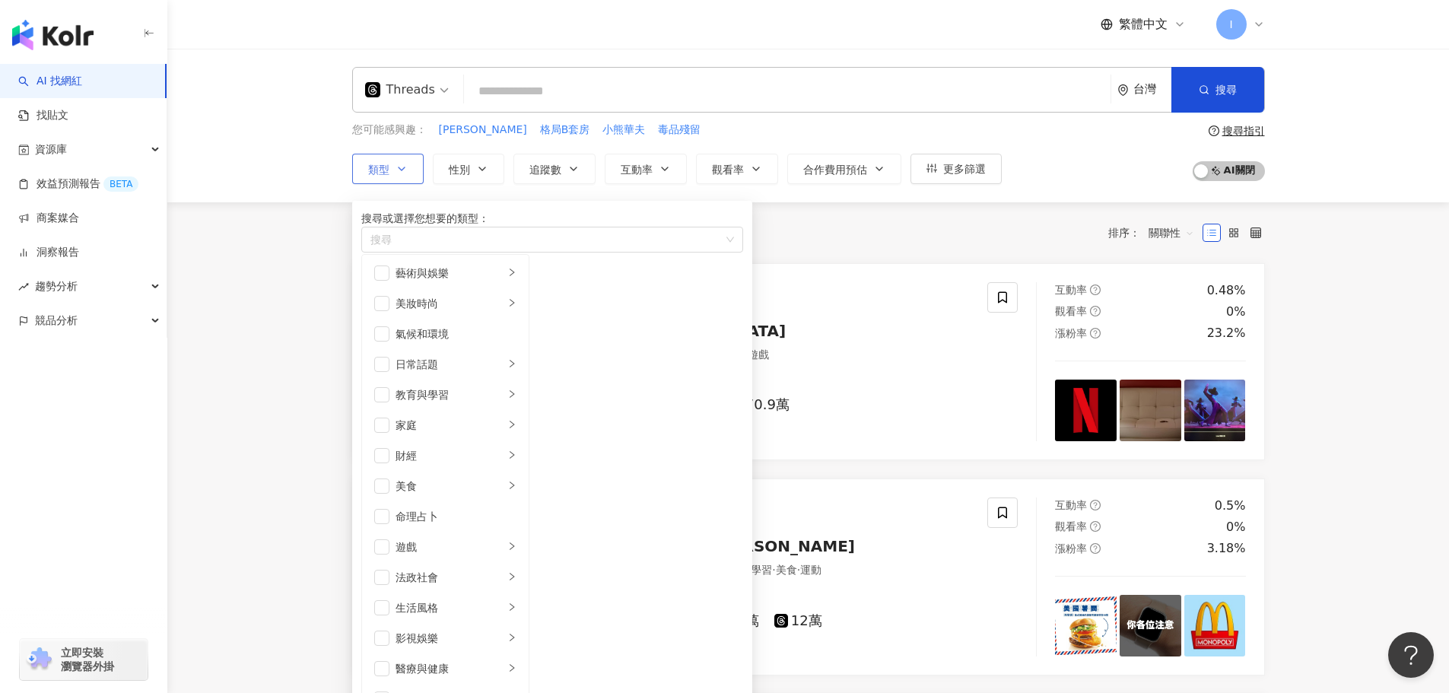
click at [381, 165] on span "類型" at bounding box center [378, 170] width 21 height 12
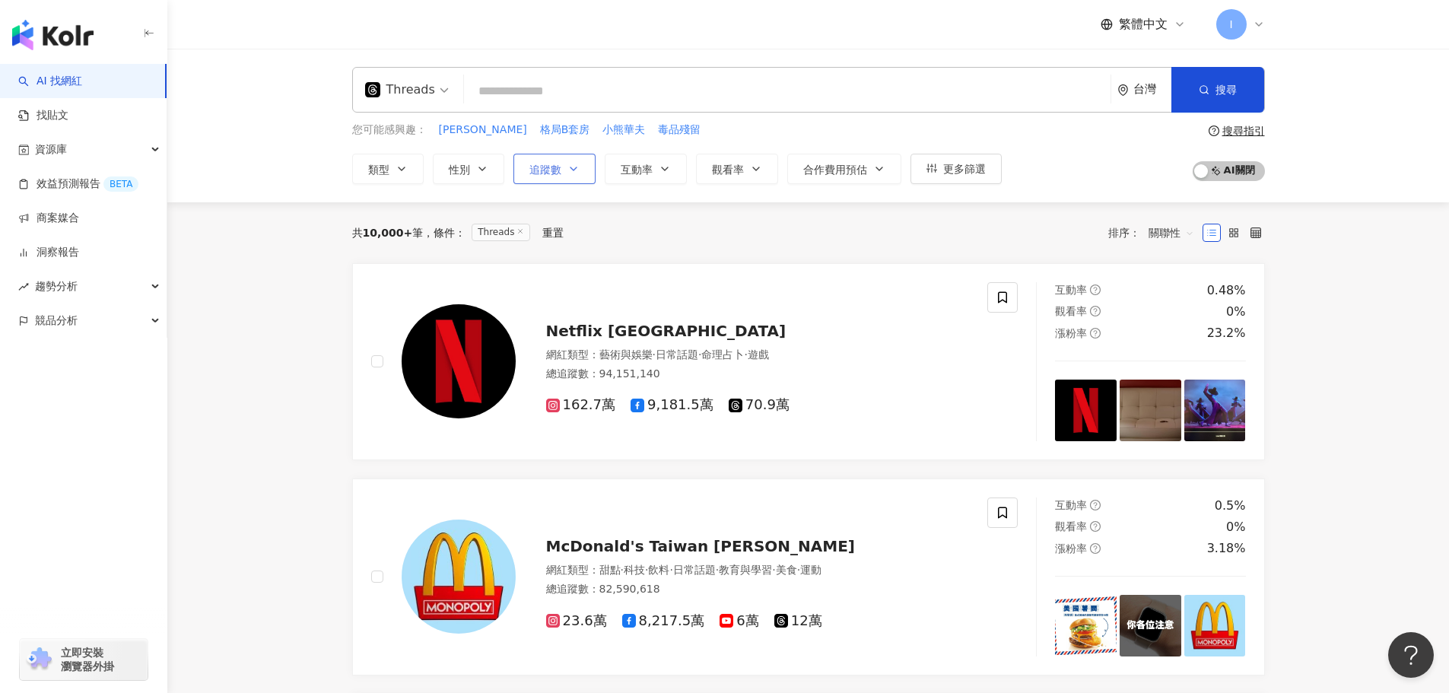
click at [569, 156] on button "追蹤數" at bounding box center [555, 169] width 82 height 30
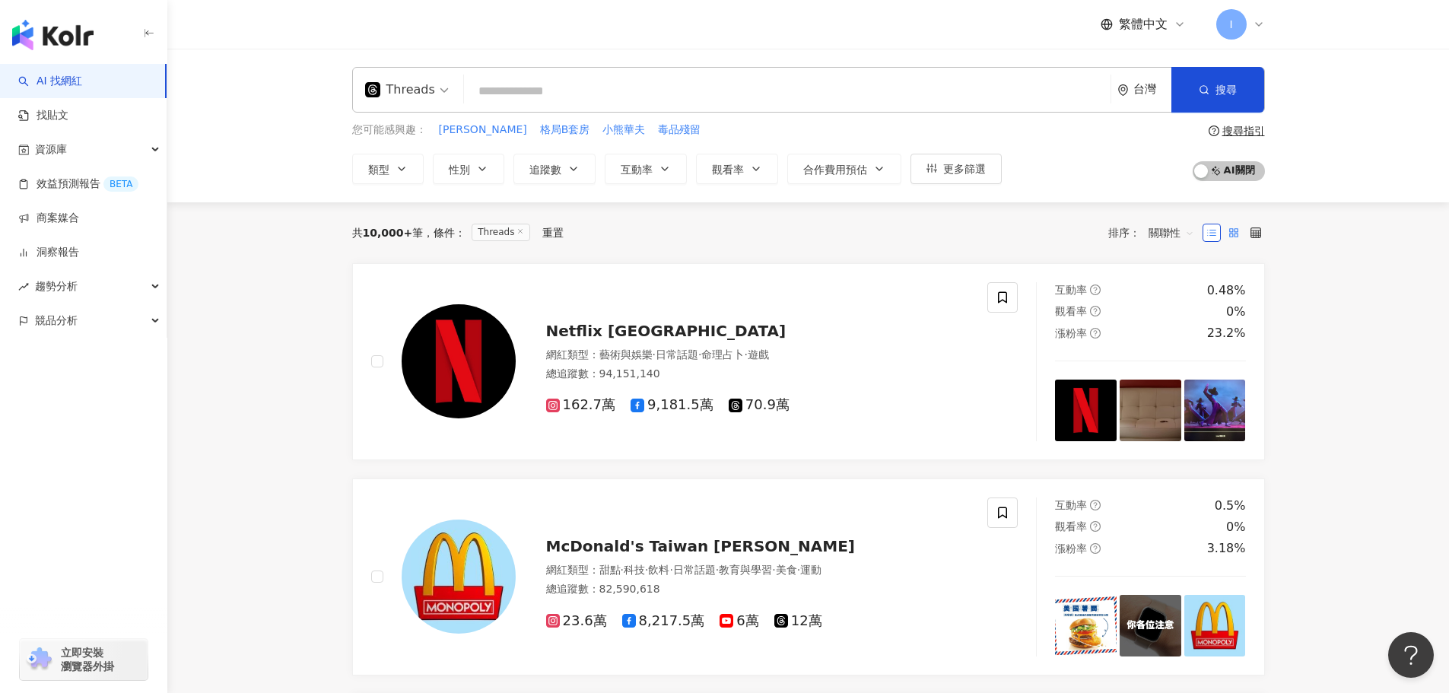
click at [1231, 231] on icon at bounding box center [1234, 232] width 11 height 11
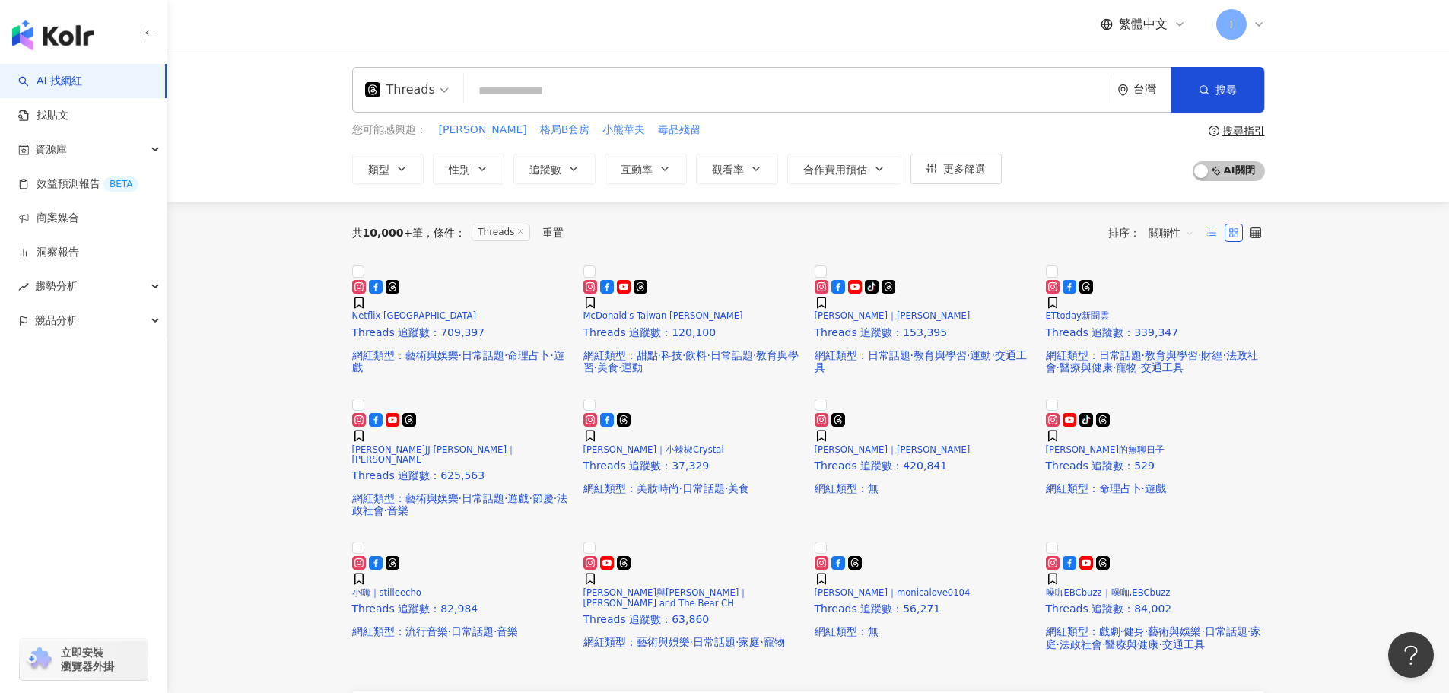
click at [1212, 241] on label at bounding box center [1212, 233] width 18 height 18
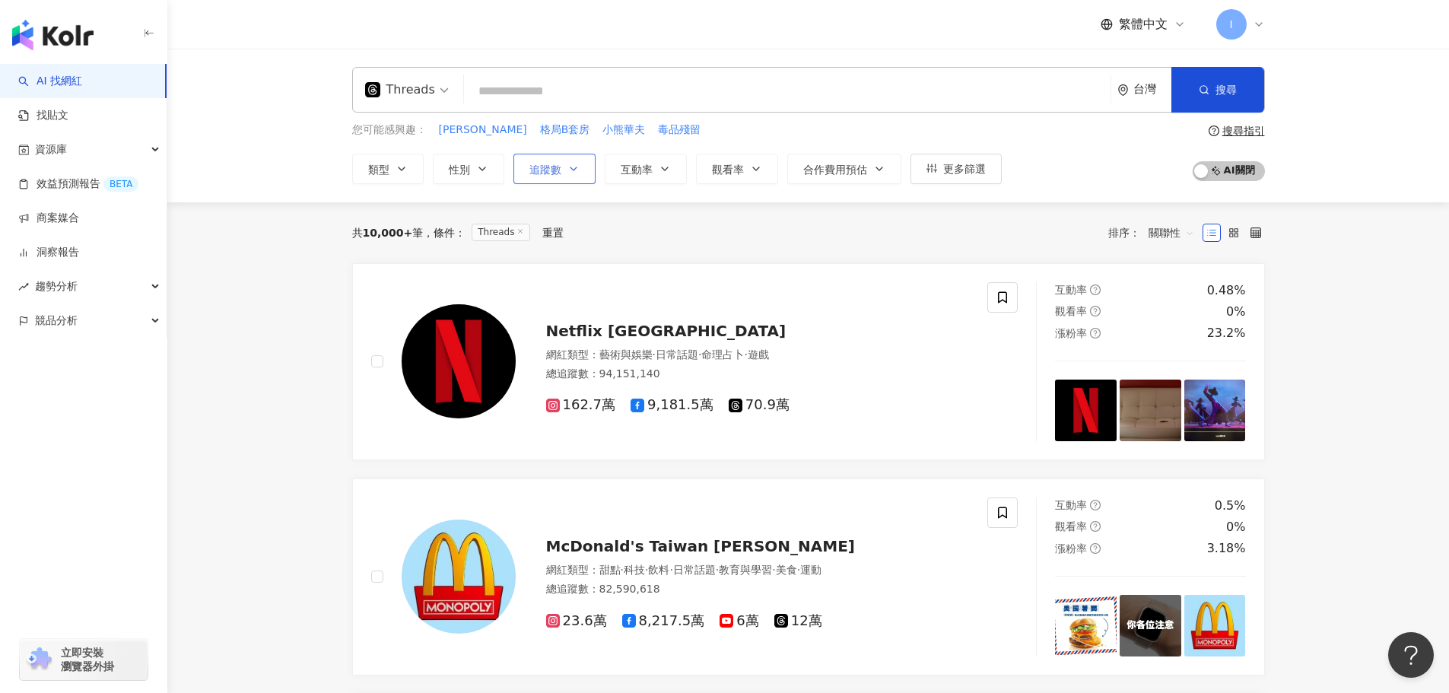
click at [569, 173] on icon "button" at bounding box center [574, 169] width 12 height 12
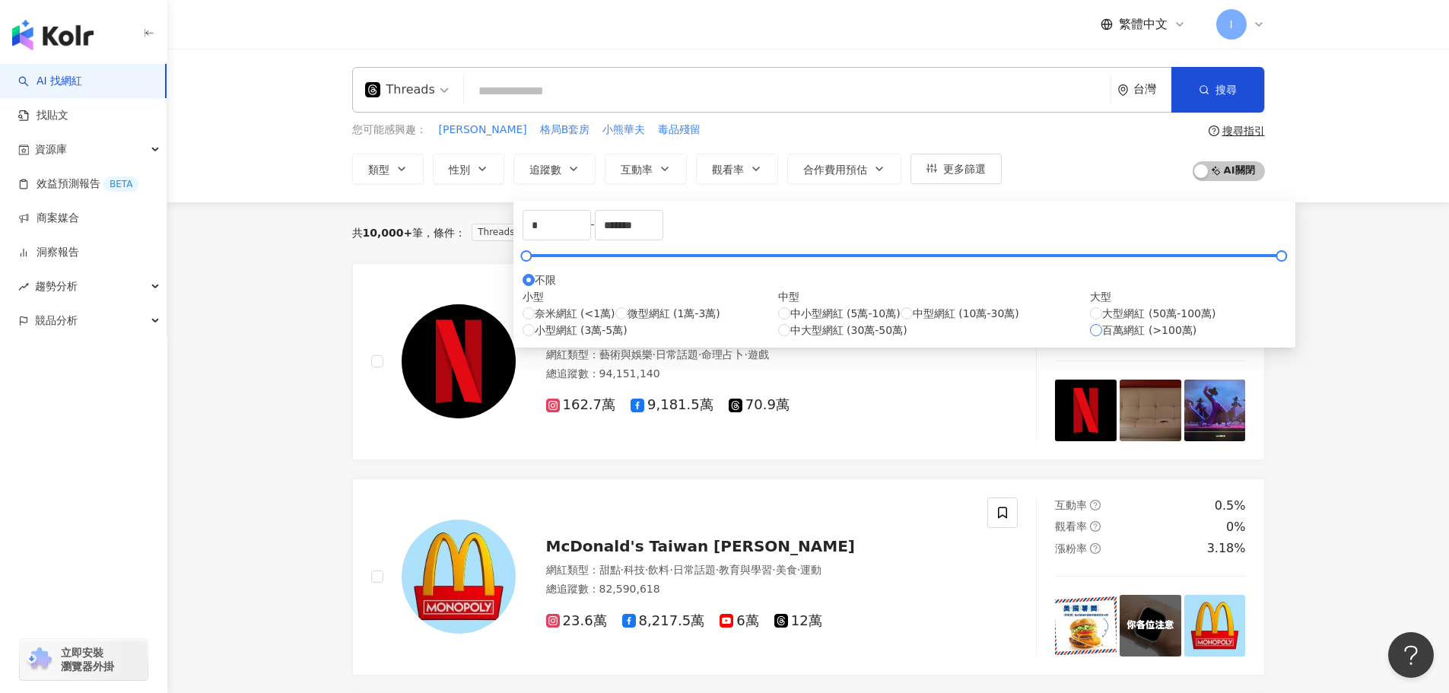
click at [1102, 339] on span "百萬網紅 (>100萬)" at bounding box center [1149, 330] width 94 height 17
type input "*******"
type input "*********"
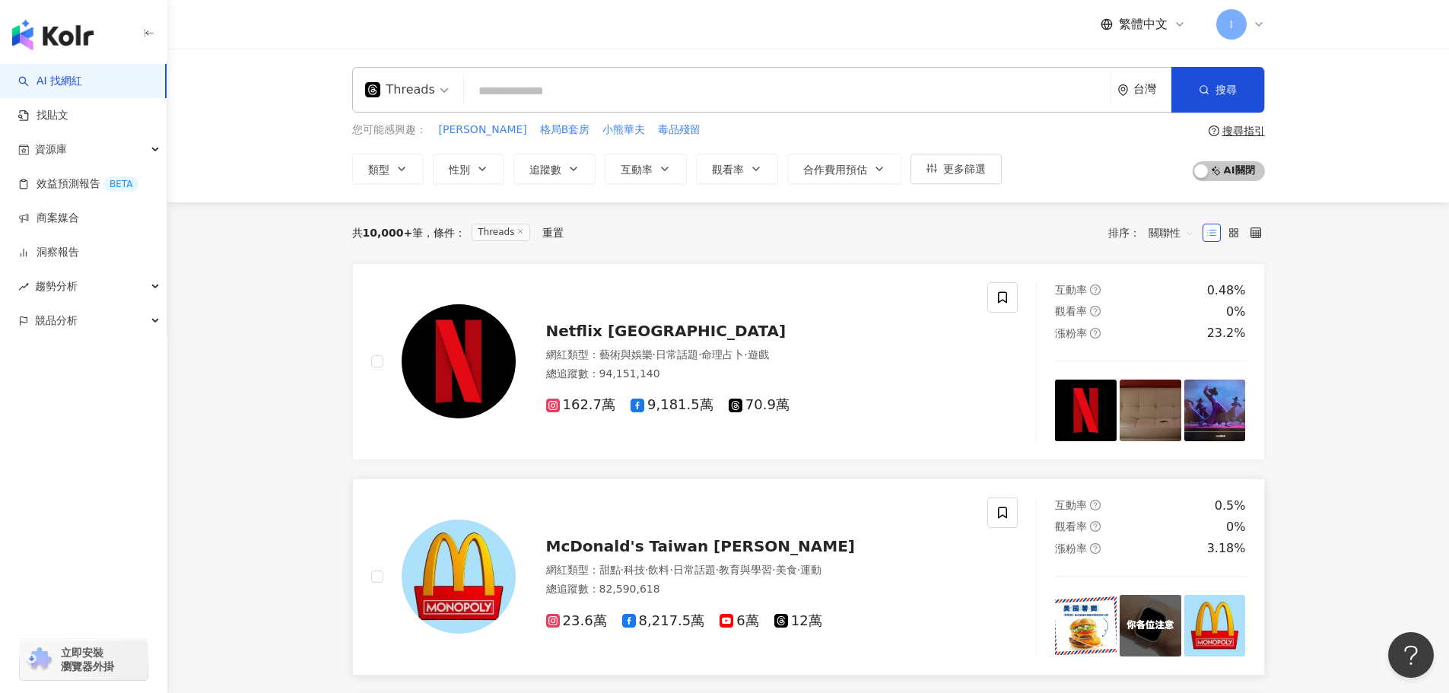
click at [882, 513] on div "McDonald's Taiwan 麥當勞 網紅類型 ： 甜點 · 科技 · 飲料 · 日常話題 · 教育與學習 · 美食 · 運動 總追蹤數 ： 82,59…" at bounding box center [679, 577] width 617 height 159
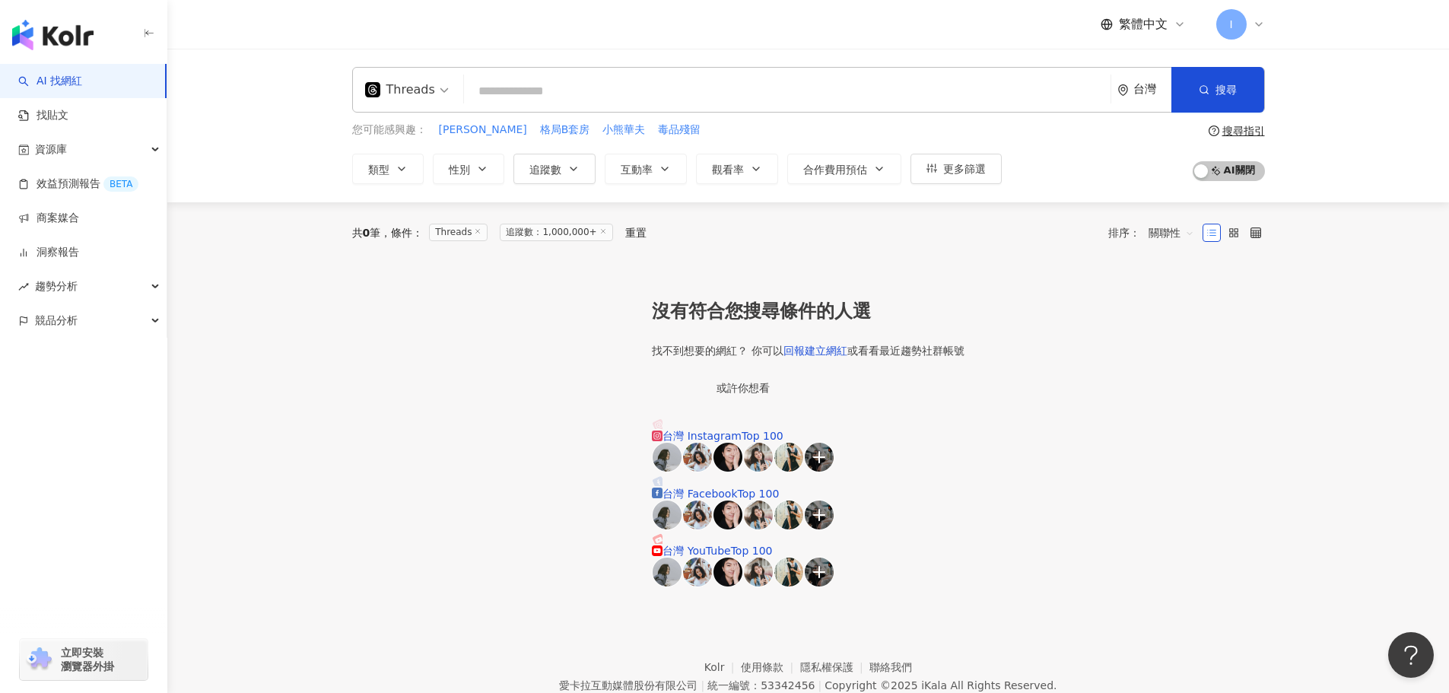
scroll to position [70, 0]
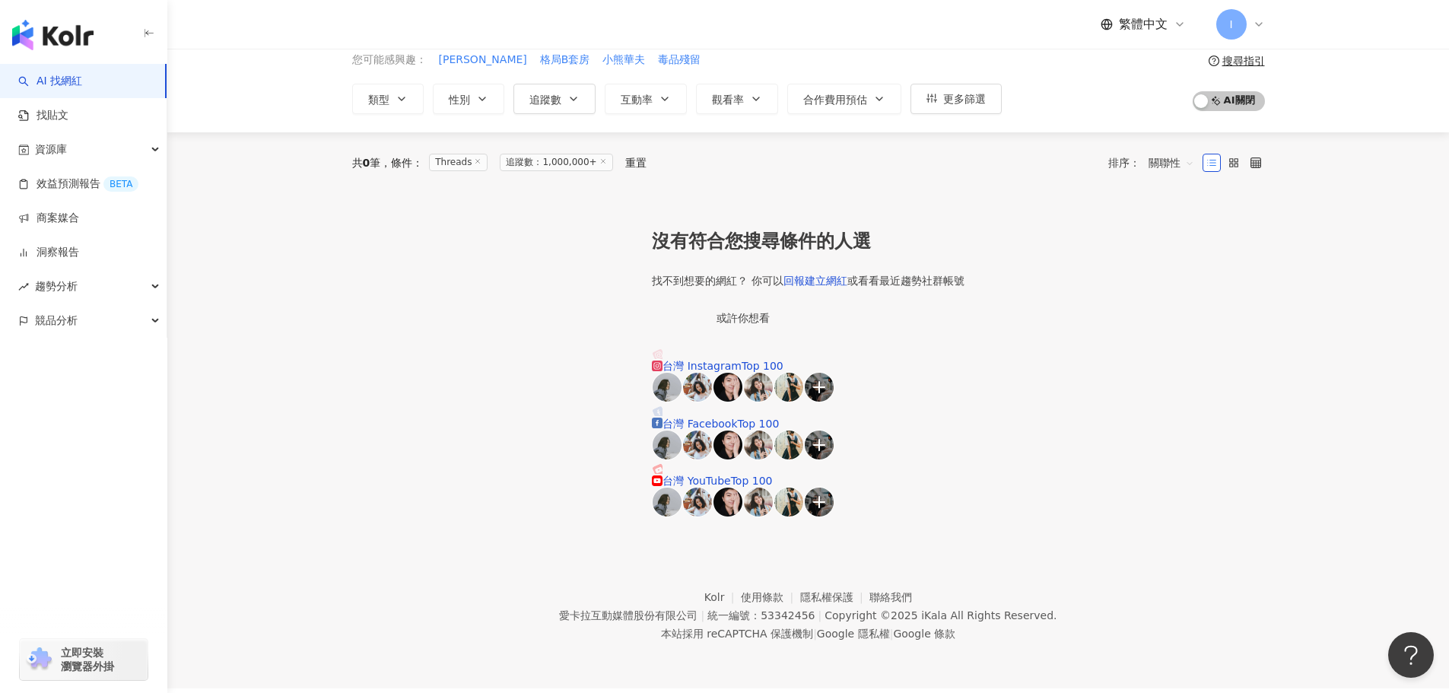
click at [580, 171] on span "追蹤數：1,000,000+" at bounding box center [556, 162] width 113 height 17
click at [612, 160] on span "追蹤數：1,000,000+" at bounding box center [556, 162] width 113 height 17
click at [592, 161] on span "追蹤數：1,000,000+" at bounding box center [556, 162] width 113 height 17
click at [647, 165] on div "重置" at bounding box center [635, 163] width 21 height 12
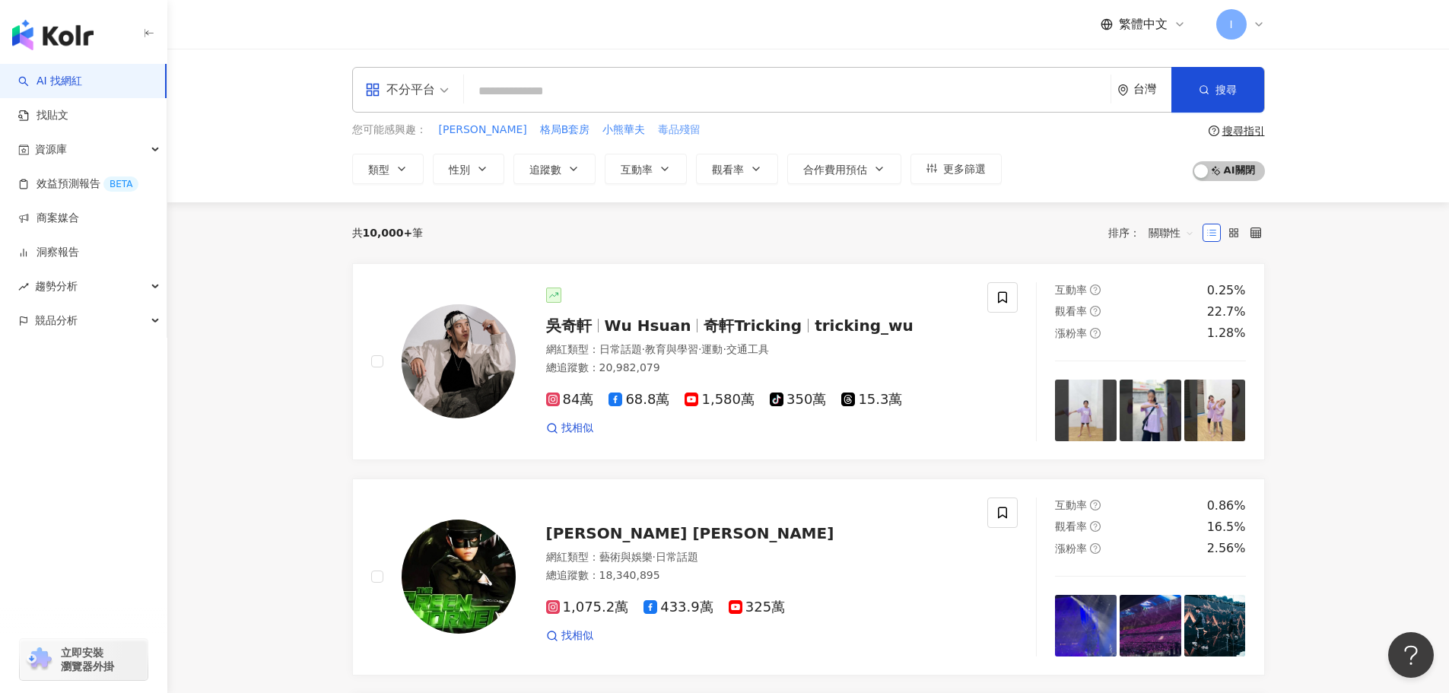
click at [658, 129] on span "毒品殘留" at bounding box center [679, 129] width 43 height 15
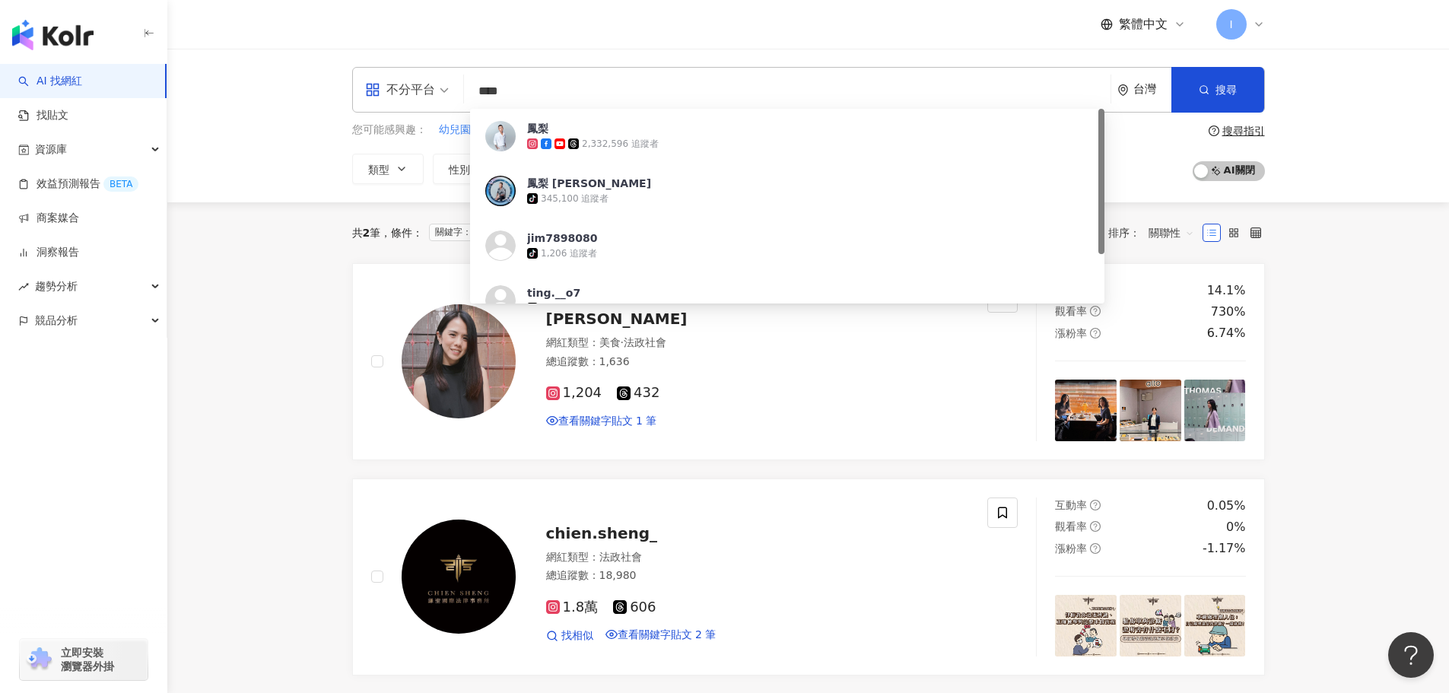
click at [557, 88] on input "****" at bounding box center [787, 91] width 635 height 29
type input "*"
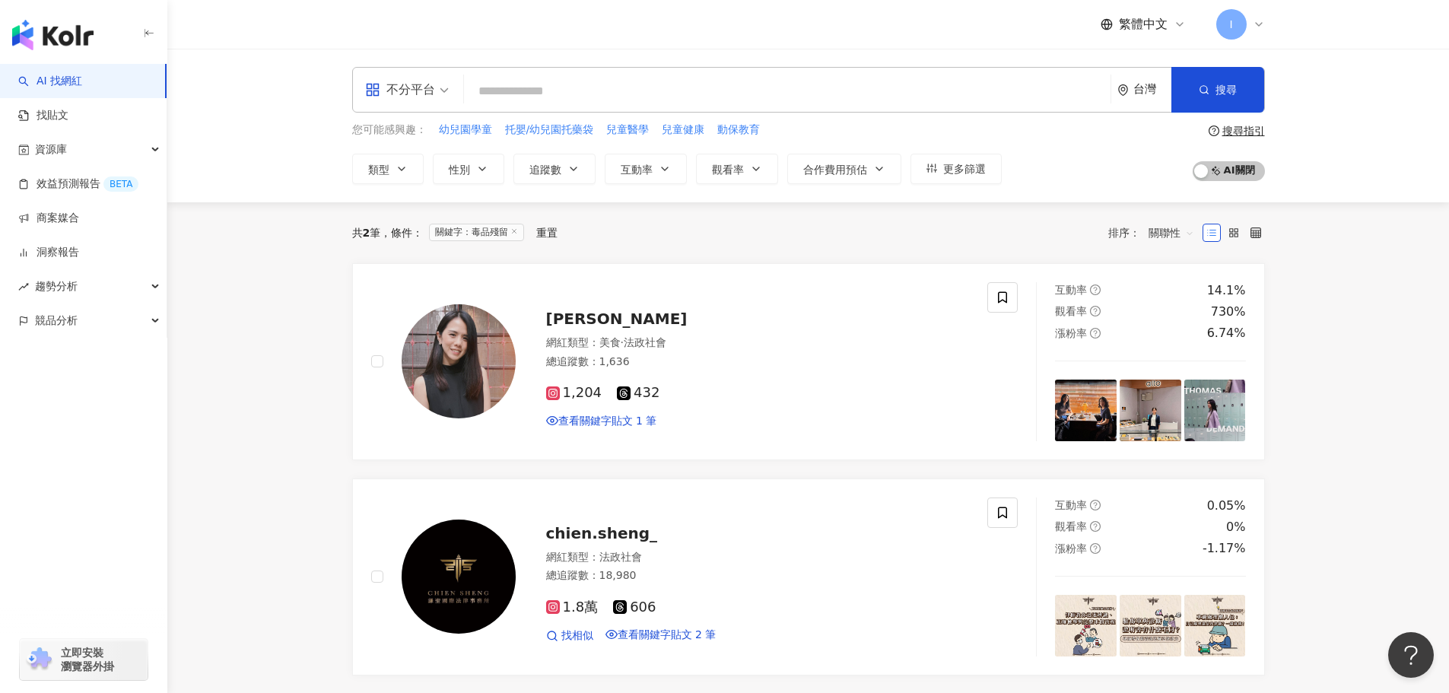
click at [250, 313] on main "不分平台 台灣 搜尋 9090ff5b-1f14-4d4b-8e67-ca1bf6620ad0 鳳梨 2,332,596 追蹤者 鳳梨 吳泓逸 tiktok-…" at bounding box center [808, 451] width 1282 height 805
click at [518, 231] on icon at bounding box center [515, 231] width 8 height 8
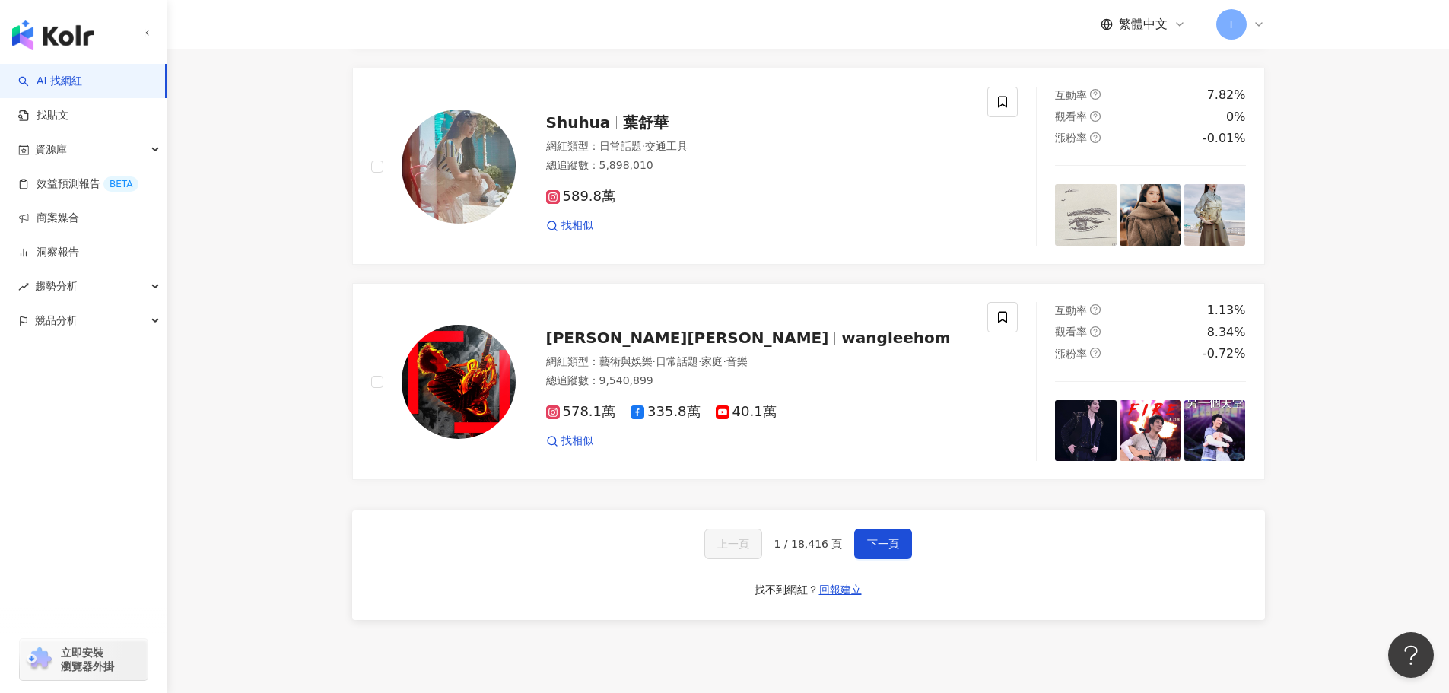
scroll to position [2359, 0]
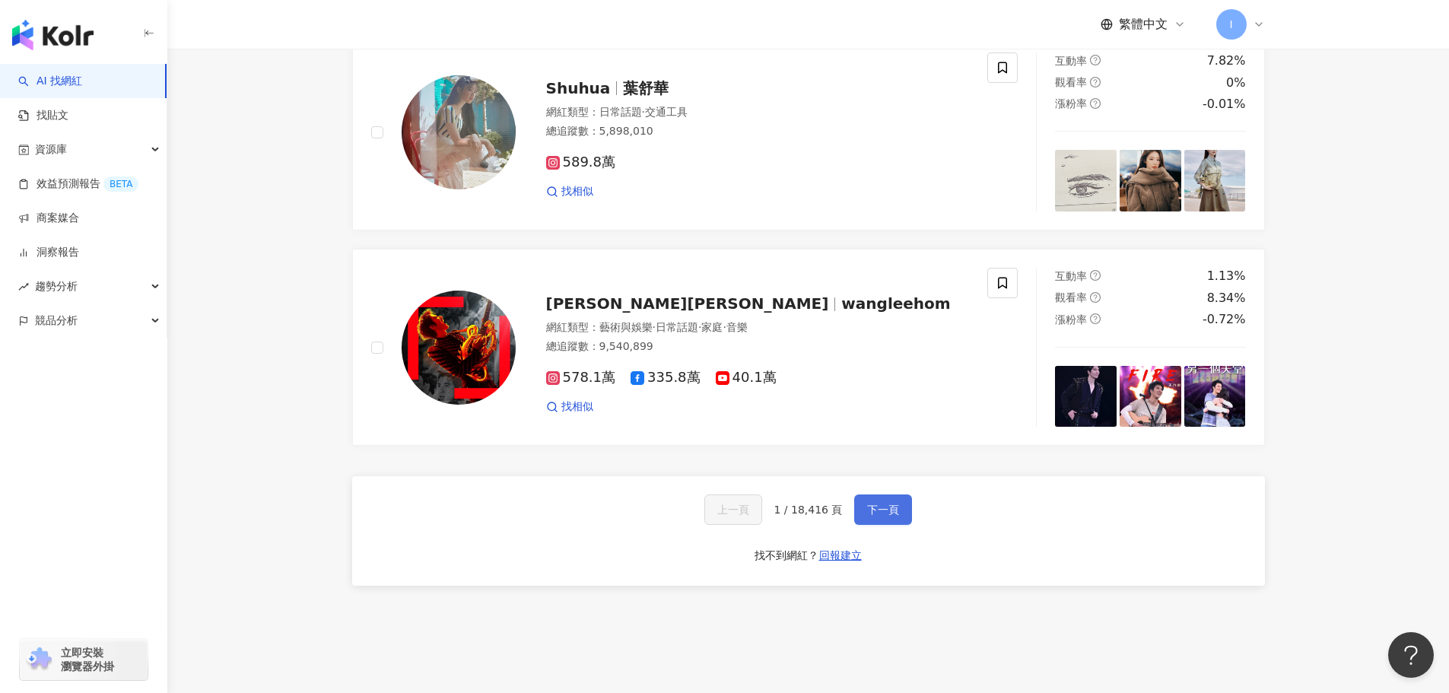
click at [857, 524] on button "下一頁" at bounding box center [883, 510] width 58 height 30
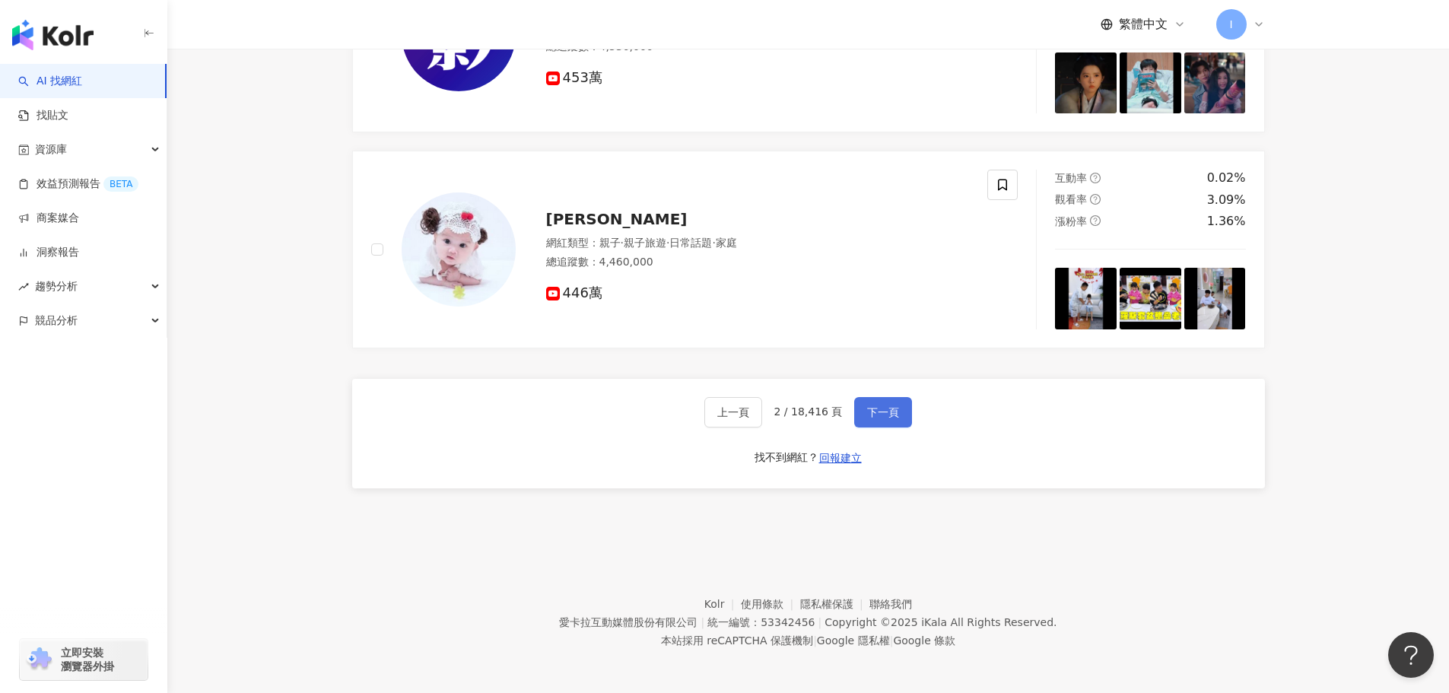
scroll to position [2511, 0]
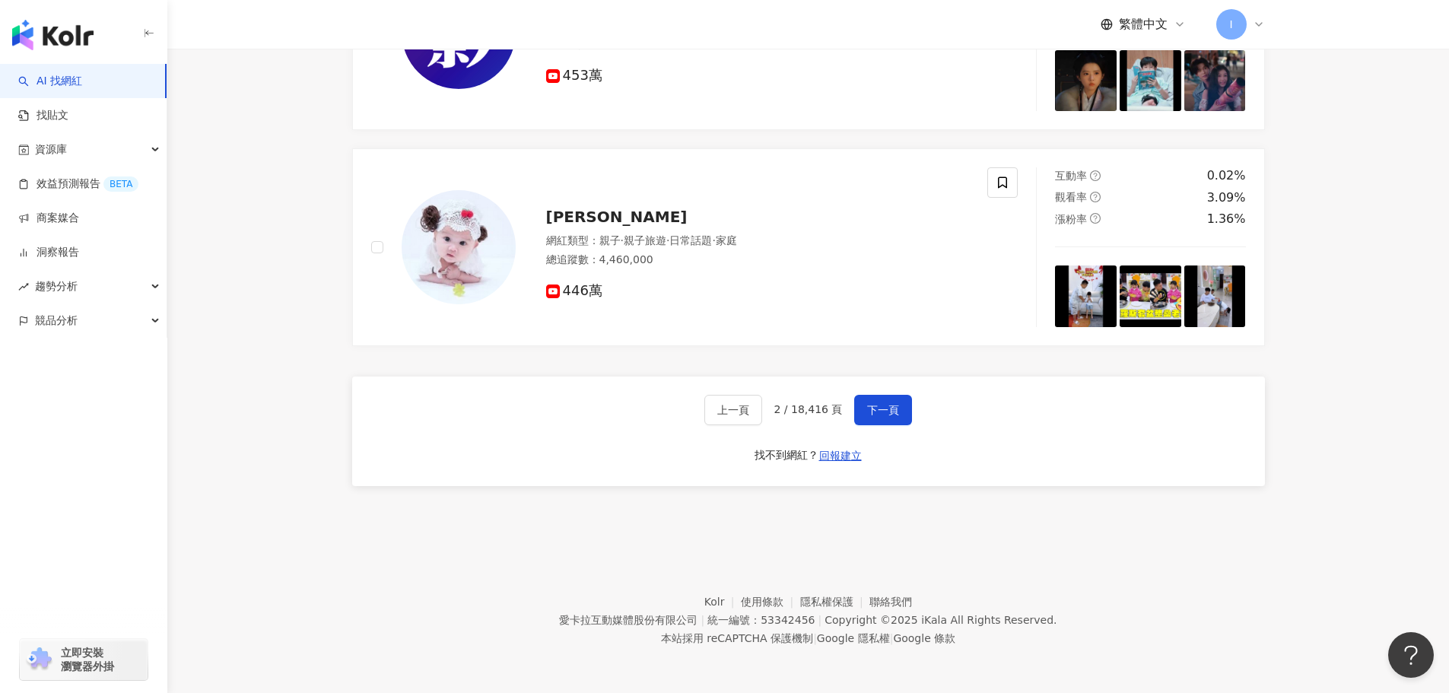
click at [910, 427] on div "上一頁 2 / 18,416 頁 下一頁 找不到網紅？ 回報建立" at bounding box center [808, 432] width 913 height 110
click at [880, 415] on span "下一頁" at bounding box center [883, 410] width 32 height 12
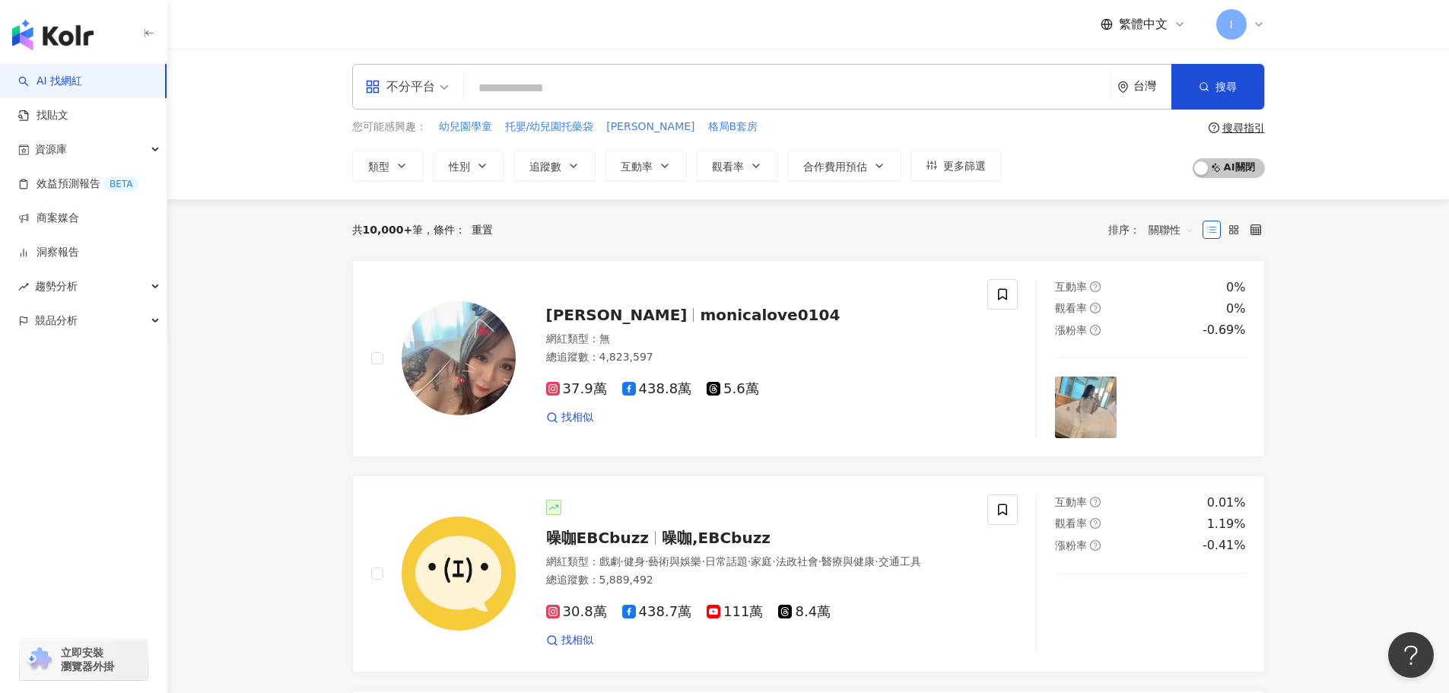
scroll to position [0, 0]
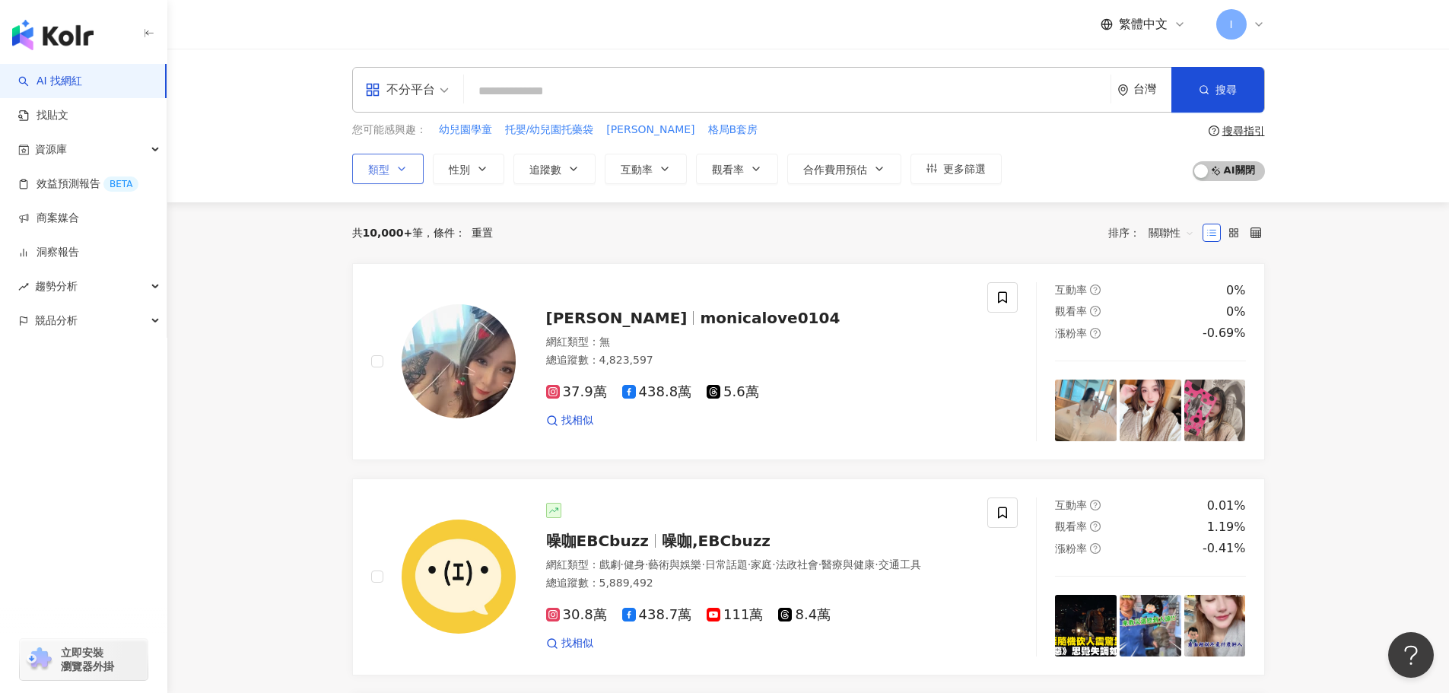
click at [352, 165] on button "類型" at bounding box center [388, 169] width 72 height 30
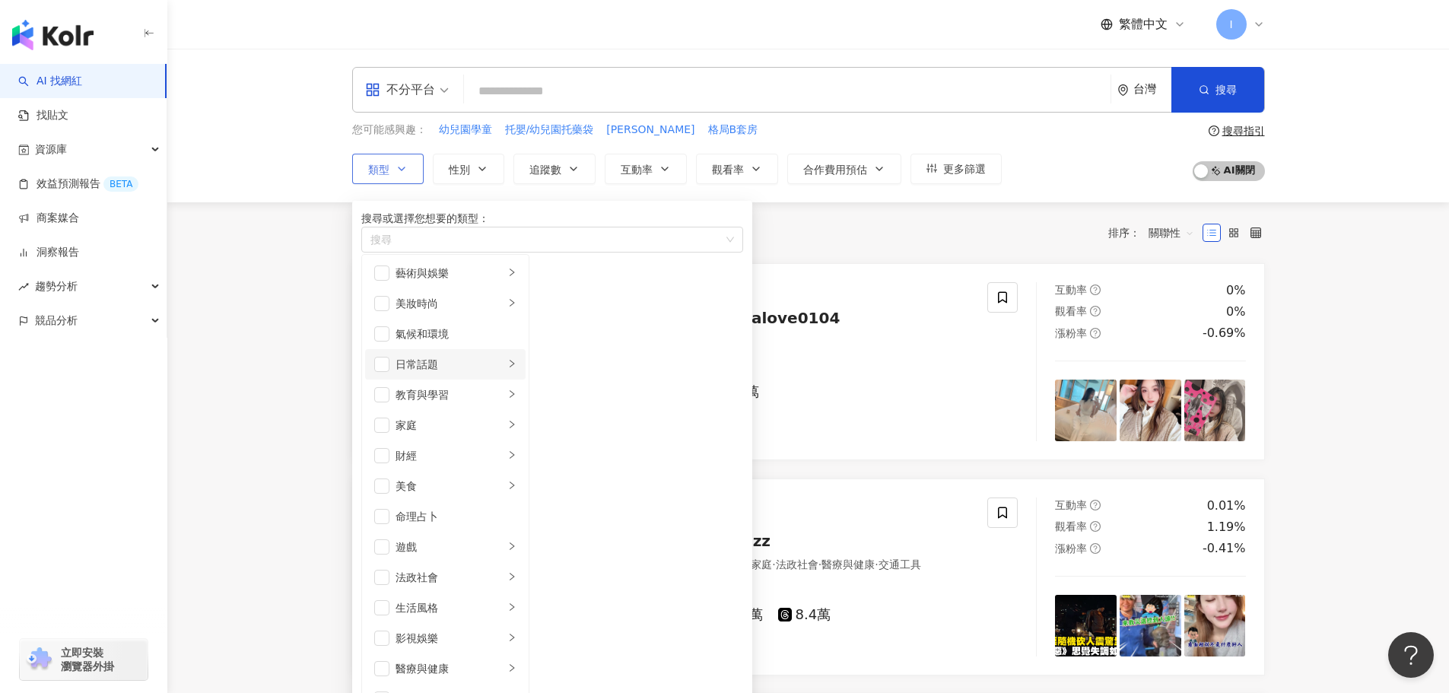
scroll to position [527, 0]
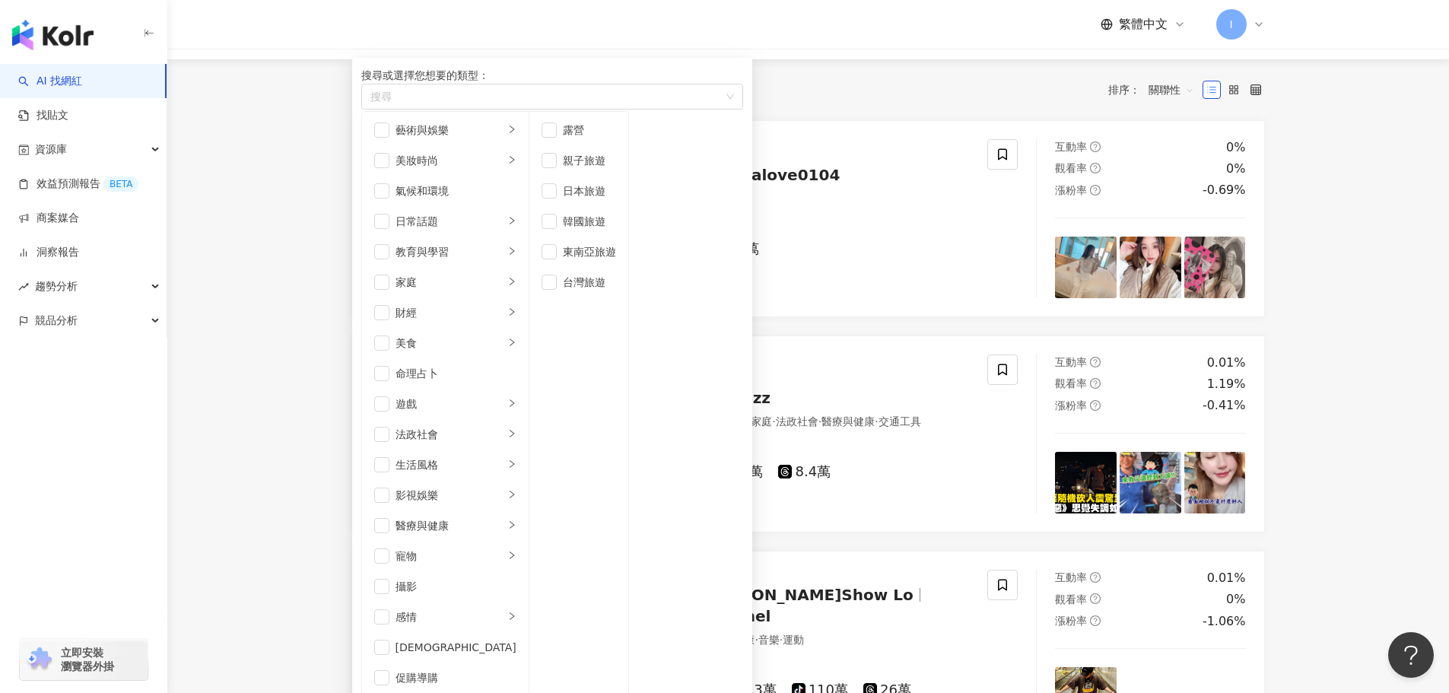
scroll to position [152, 0]
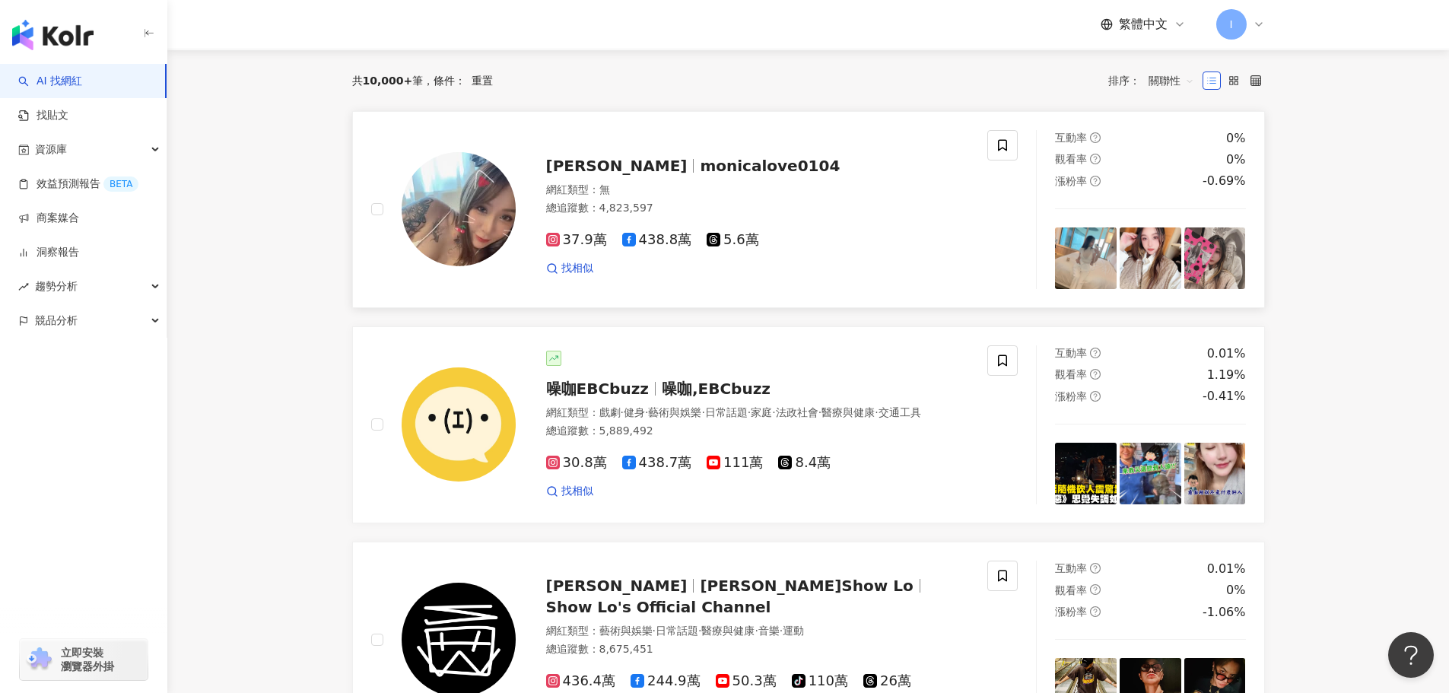
click at [899, 239] on div "37.9萬 438.8萬 5.6萬" at bounding box center [758, 240] width 424 height 17
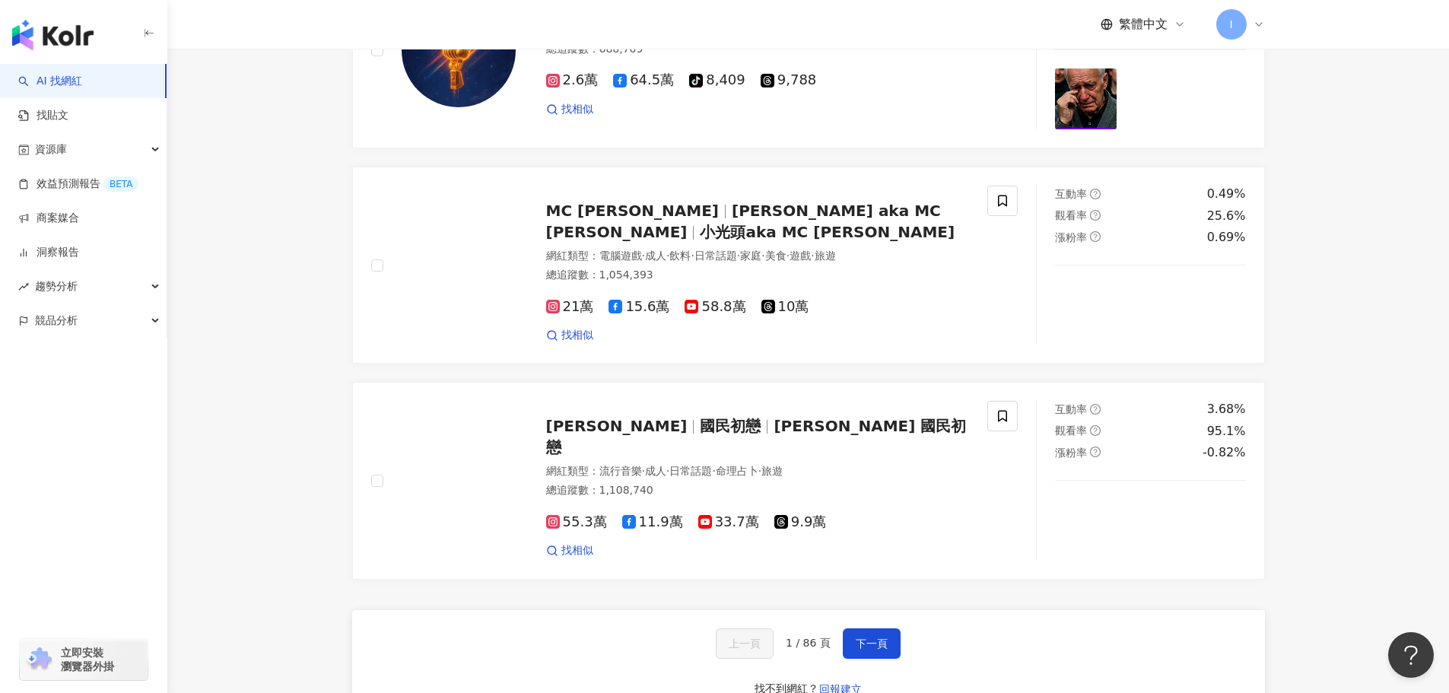
scroll to position [2359, 0]
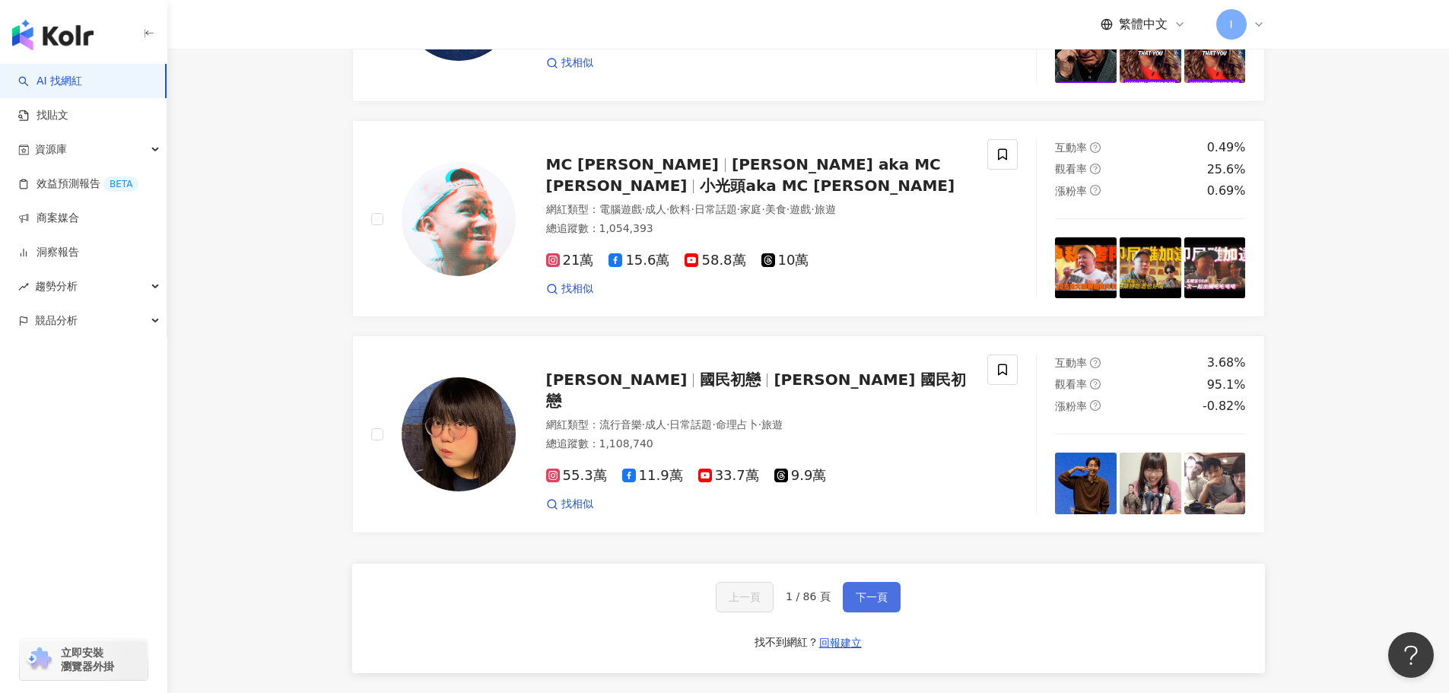
click at [869, 588] on button "下一頁" at bounding box center [872, 597] width 58 height 30
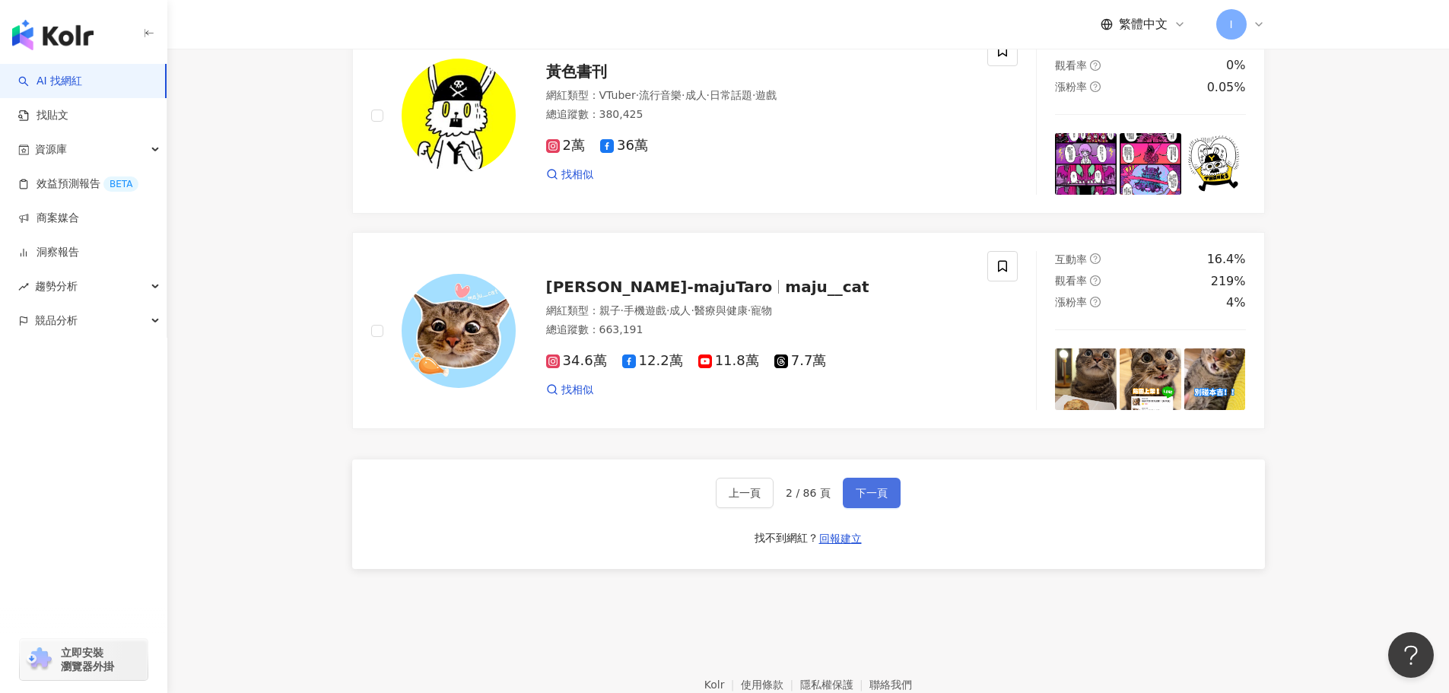
click at [875, 499] on span "下一頁" at bounding box center [872, 493] width 32 height 12
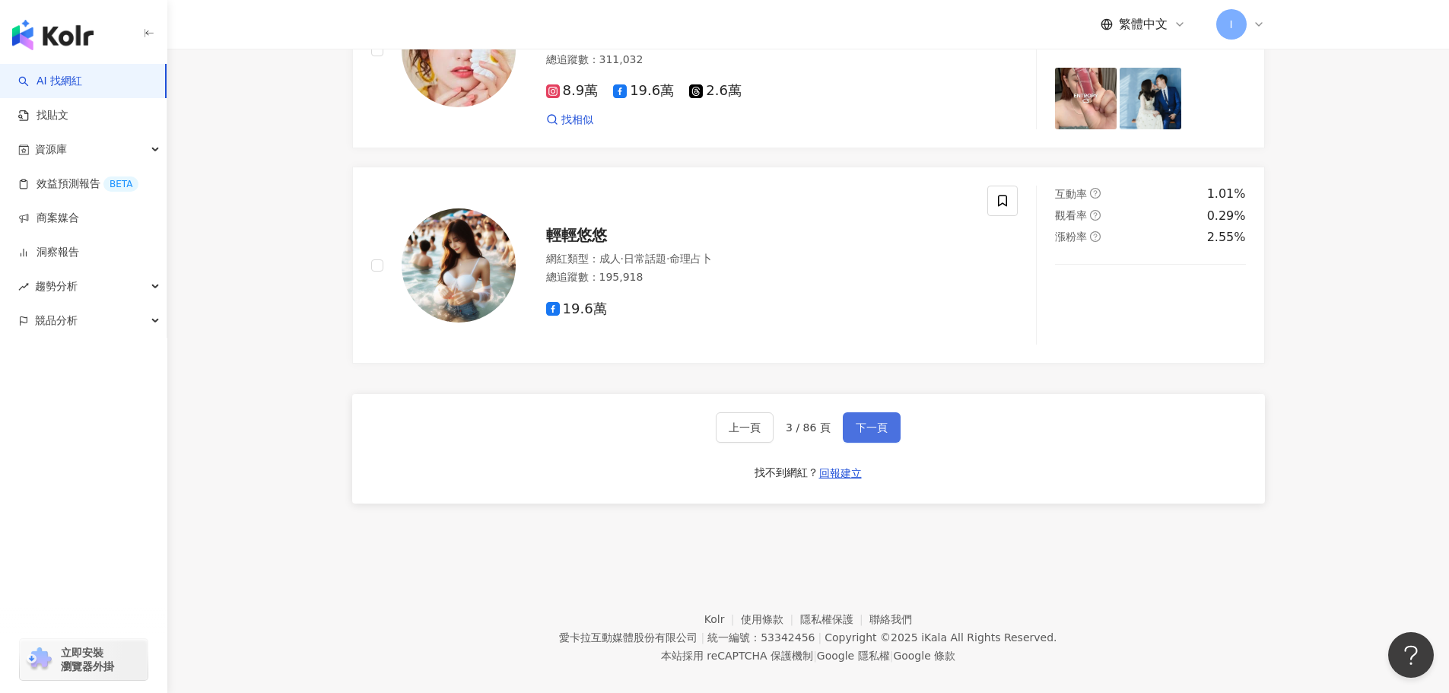
scroll to position [2494, 0]
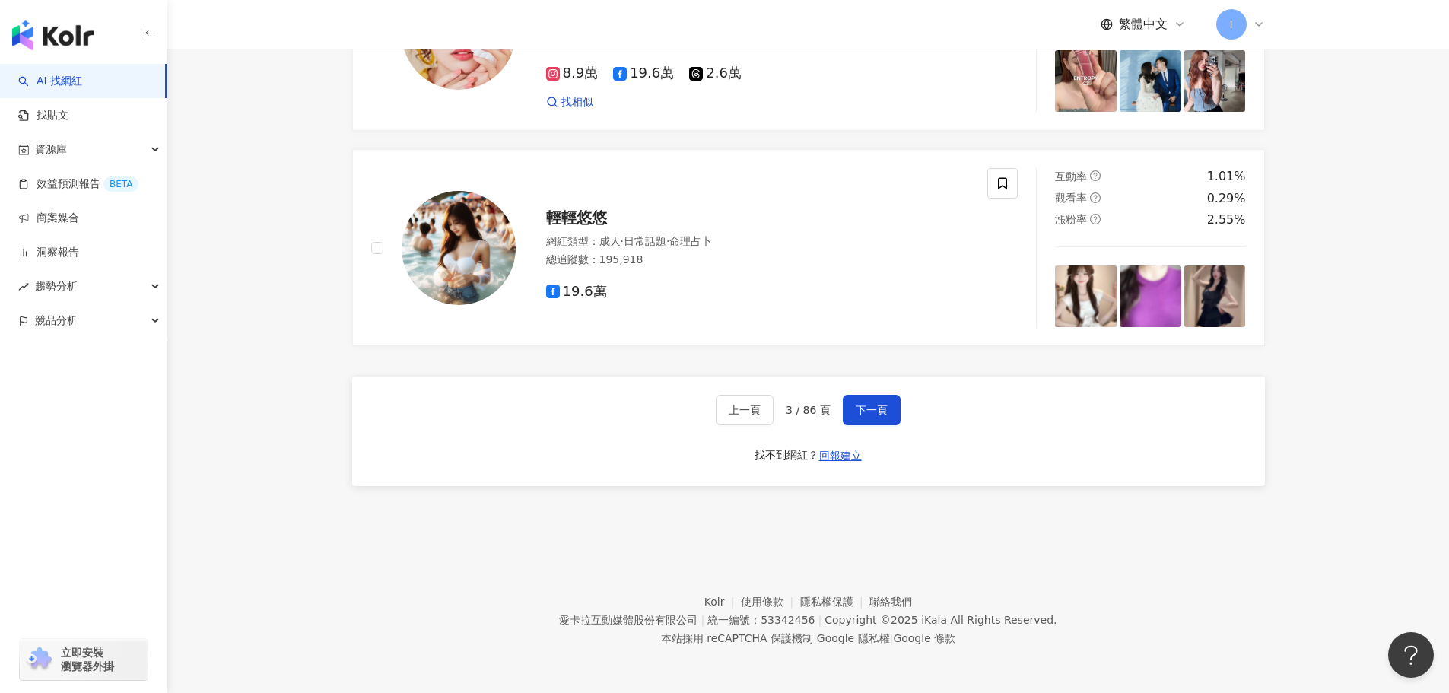
drag, startPoint x: 874, startPoint y: 406, endPoint x: 885, endPoint y: 437, distance: 33.7
click at [874, 406] on span "下一頁" at bounding box center [872, 410] width 32 height 12
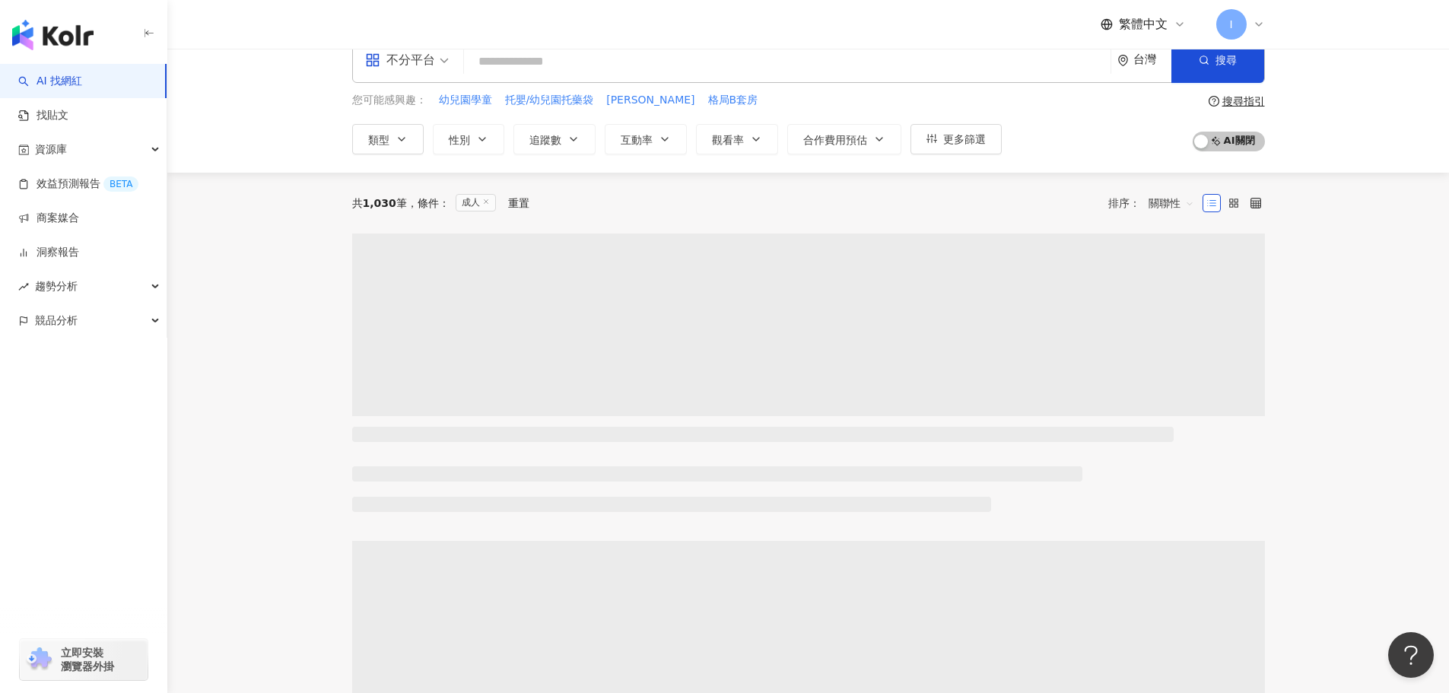
scroll to position [0, 0]
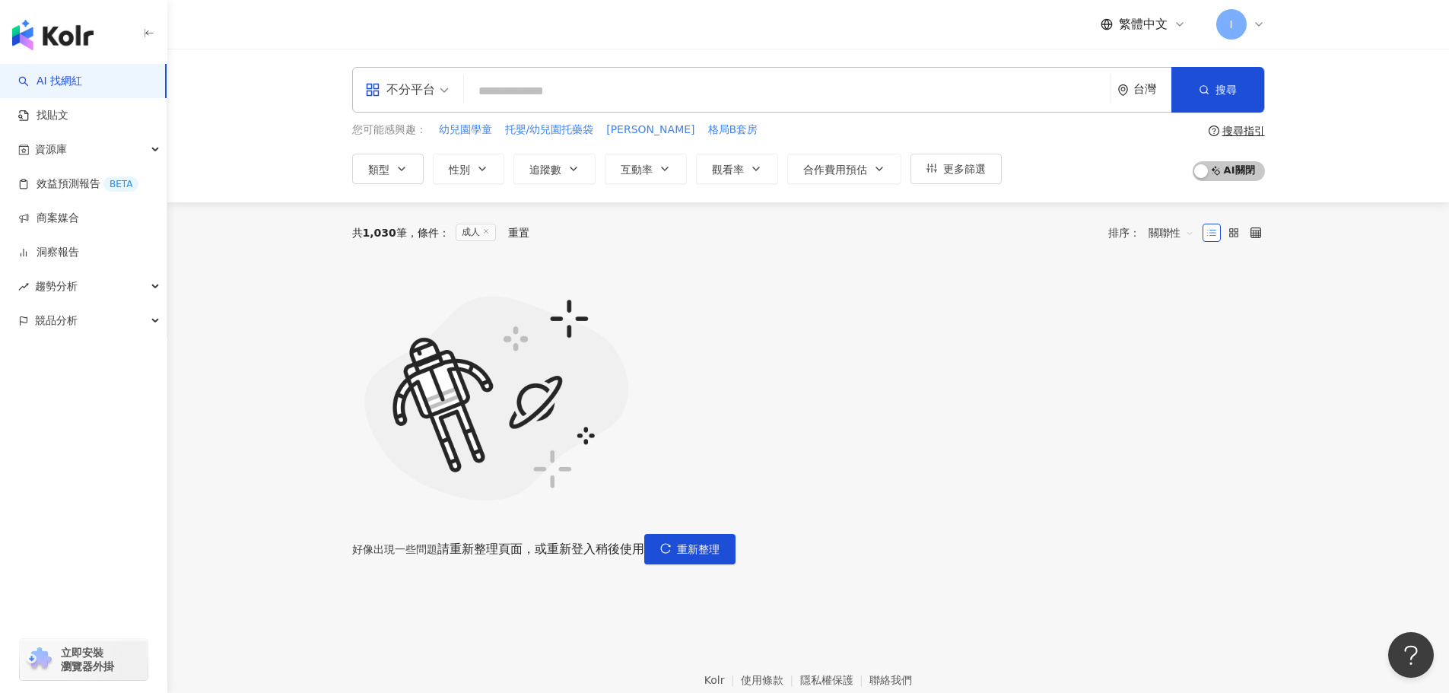
click at [720, 543] on span "重新整理" at bounding box center [698, 549] width 43 height 12
click at [736, 534] on button "重新整理" at bounding box center [689, 549] width 91 height 30
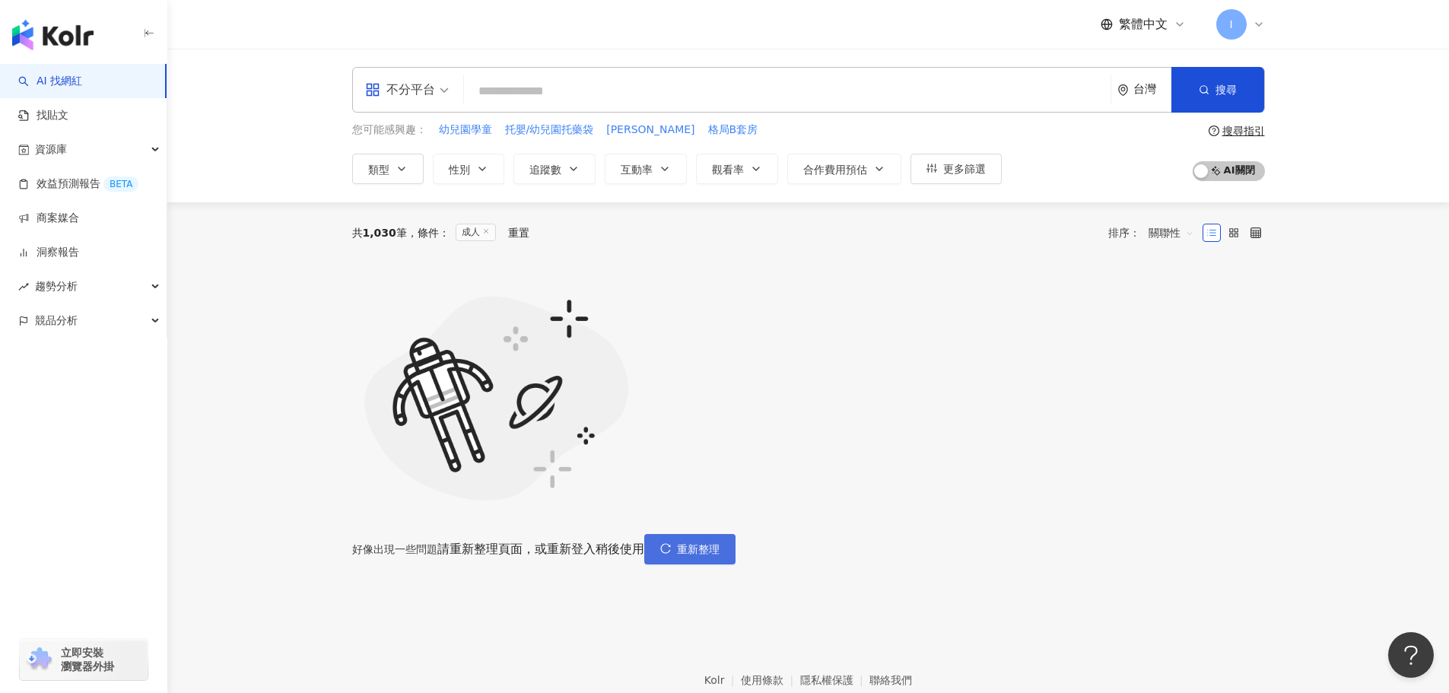
click at [736, 534] on button "重新整理" at bounding box center [689, 549] width 91 height 30
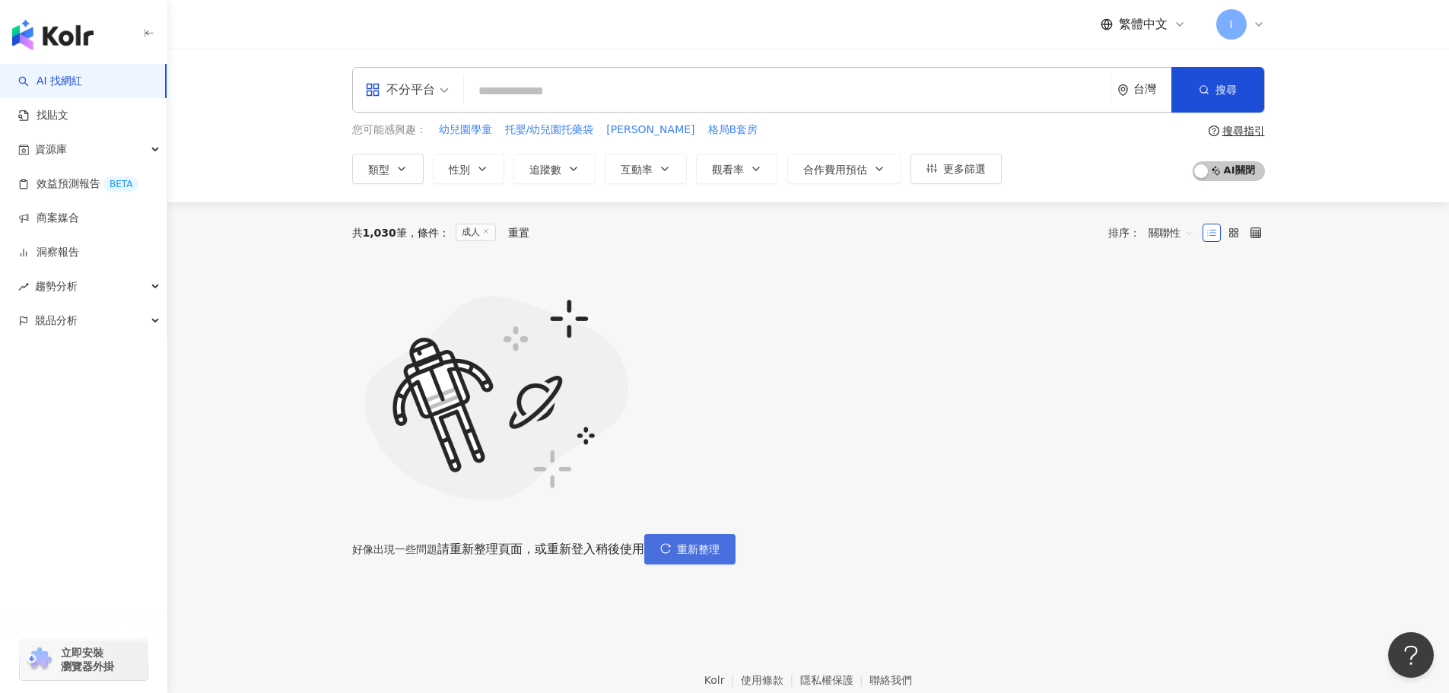
click at [736, 534] on button "重新整理" at bounding box center [689, 549] width 91 height 30
click at [720, 543] on span "重新整理" at bounding box center [698, 549] width 43 height 12
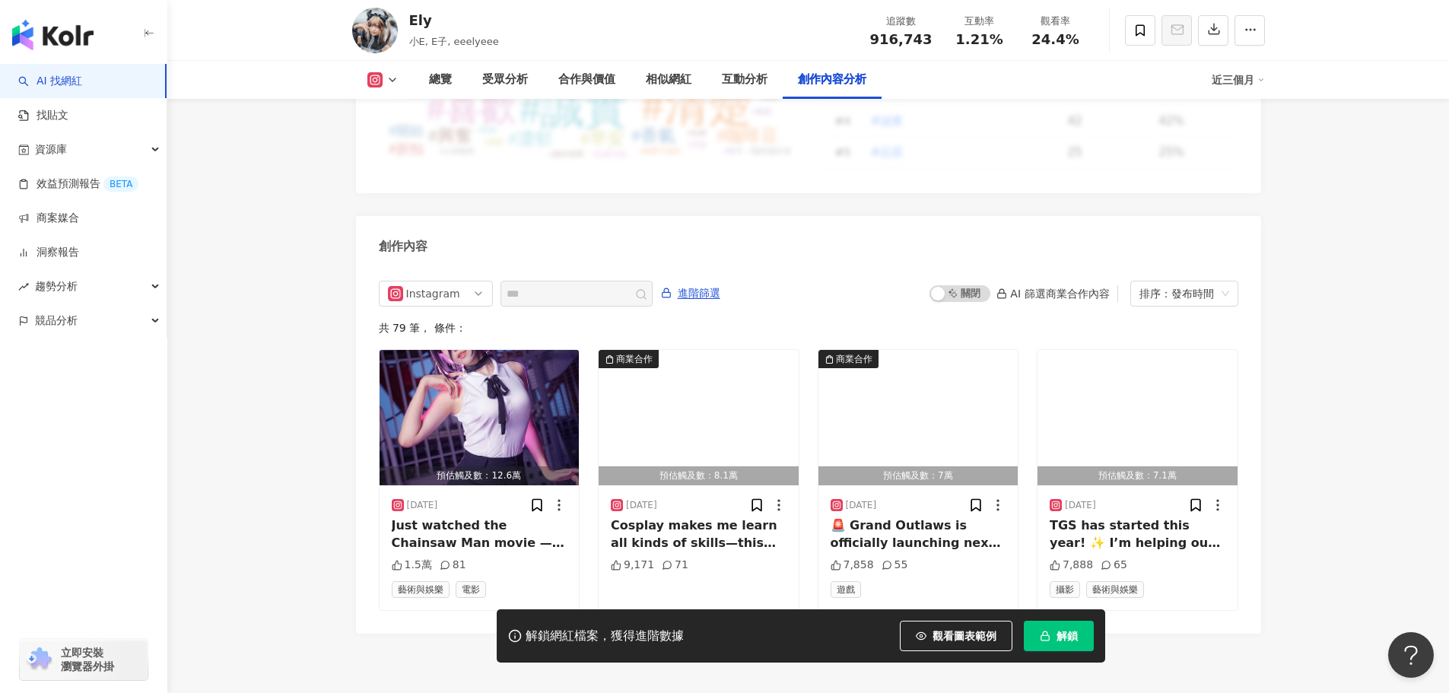
scroll to position [4565, 0]
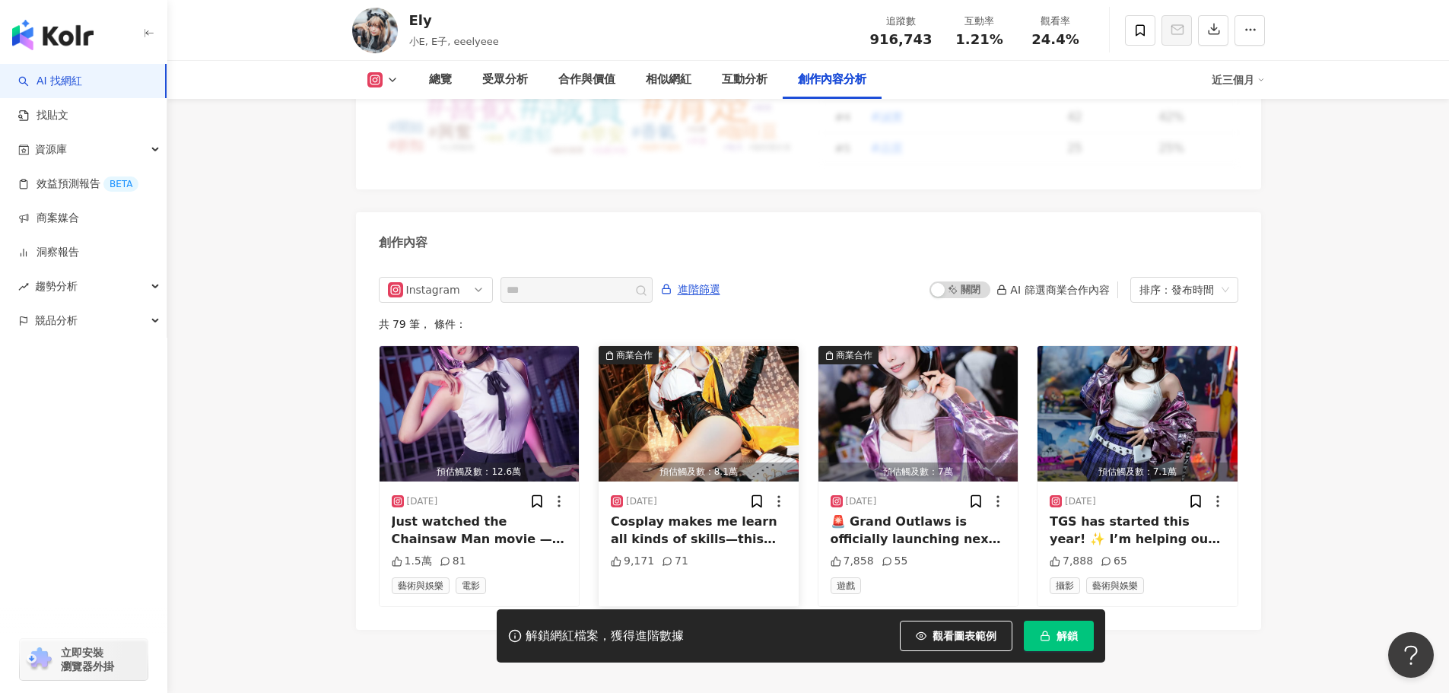
click at [645, 514] on div "Cosplay makes me learn all kinds of skills—this time as Yixuan I even mastered …" at bounding box center [699, 531] width 176 height 34
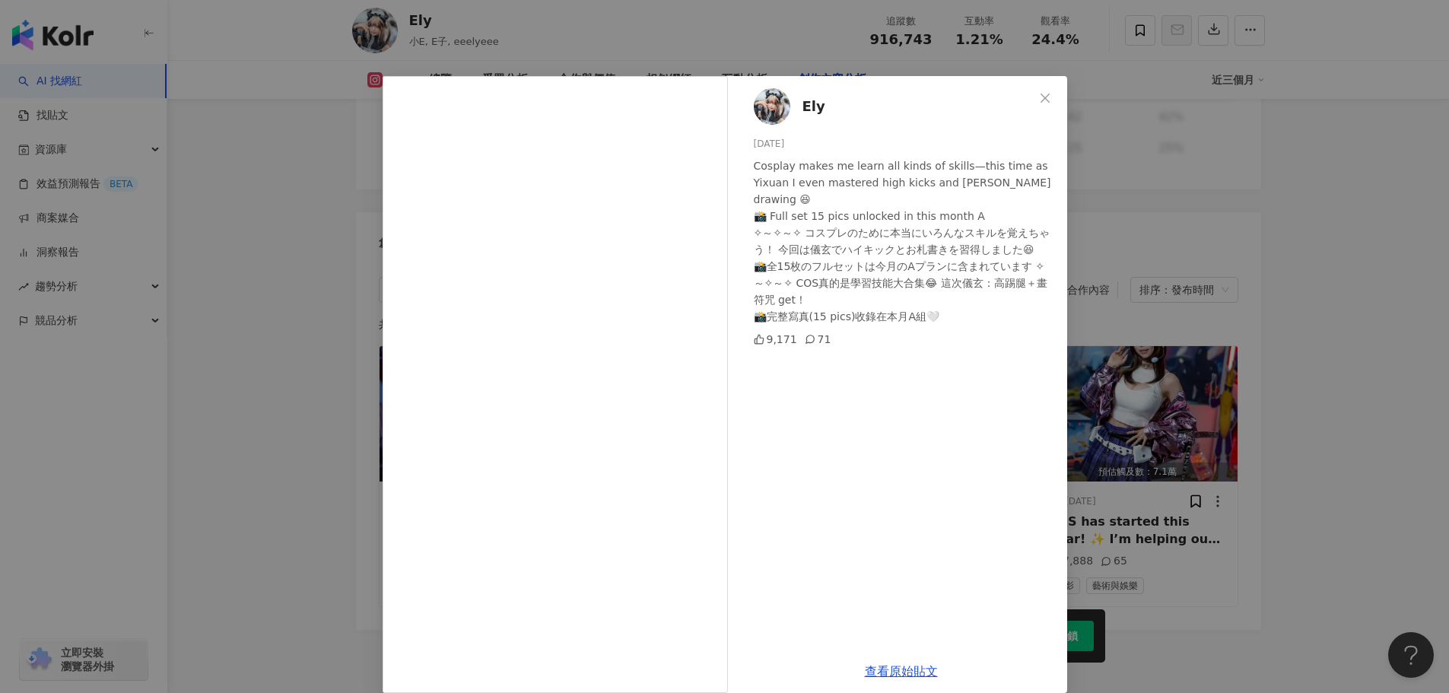
click at [1353, 175] on div "Ely [DATE] Cosplay makes me learn all kinds of skills—this time as Yixuan I eve…" at bounding box center [724, 346] width 1449 height 693
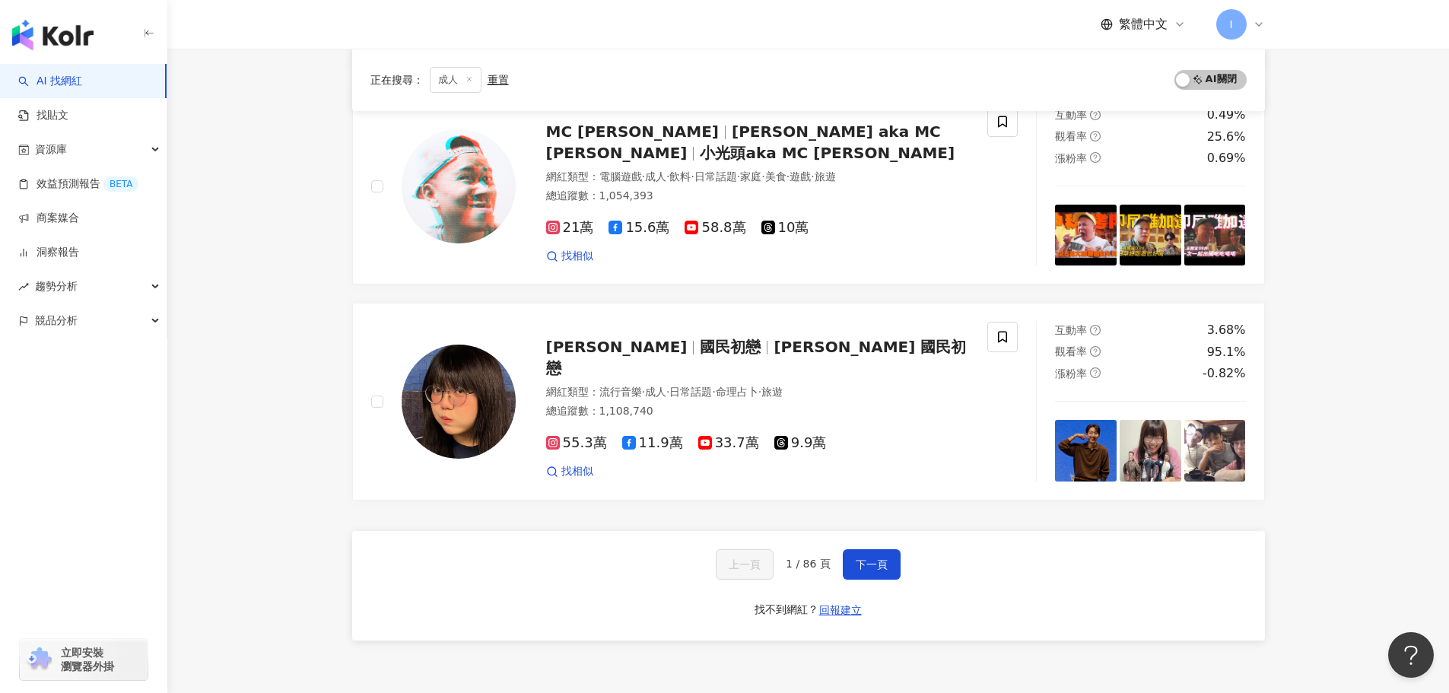
scroll to position [2435, 0]
click at [878, 558] on span "下一頁" at bounding box center [872, 564] width 32 height 12
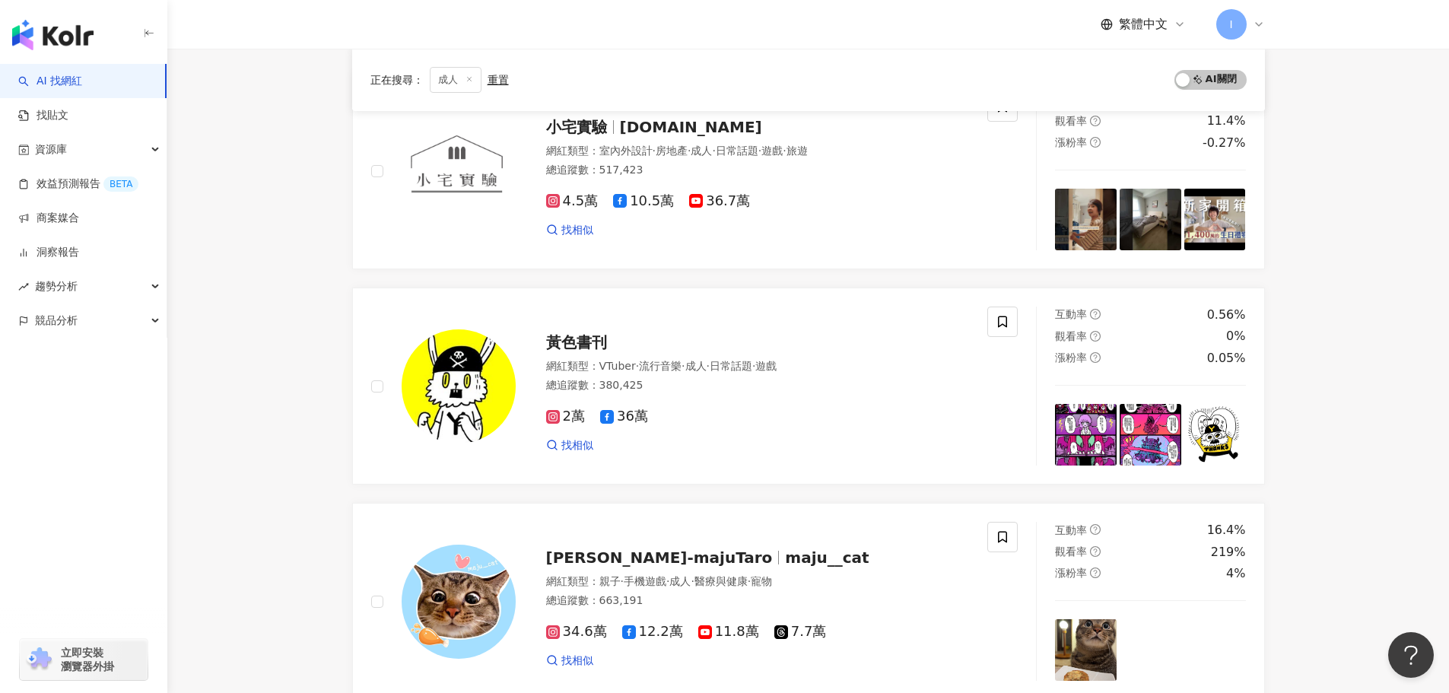
scroll to position [2484, 0]
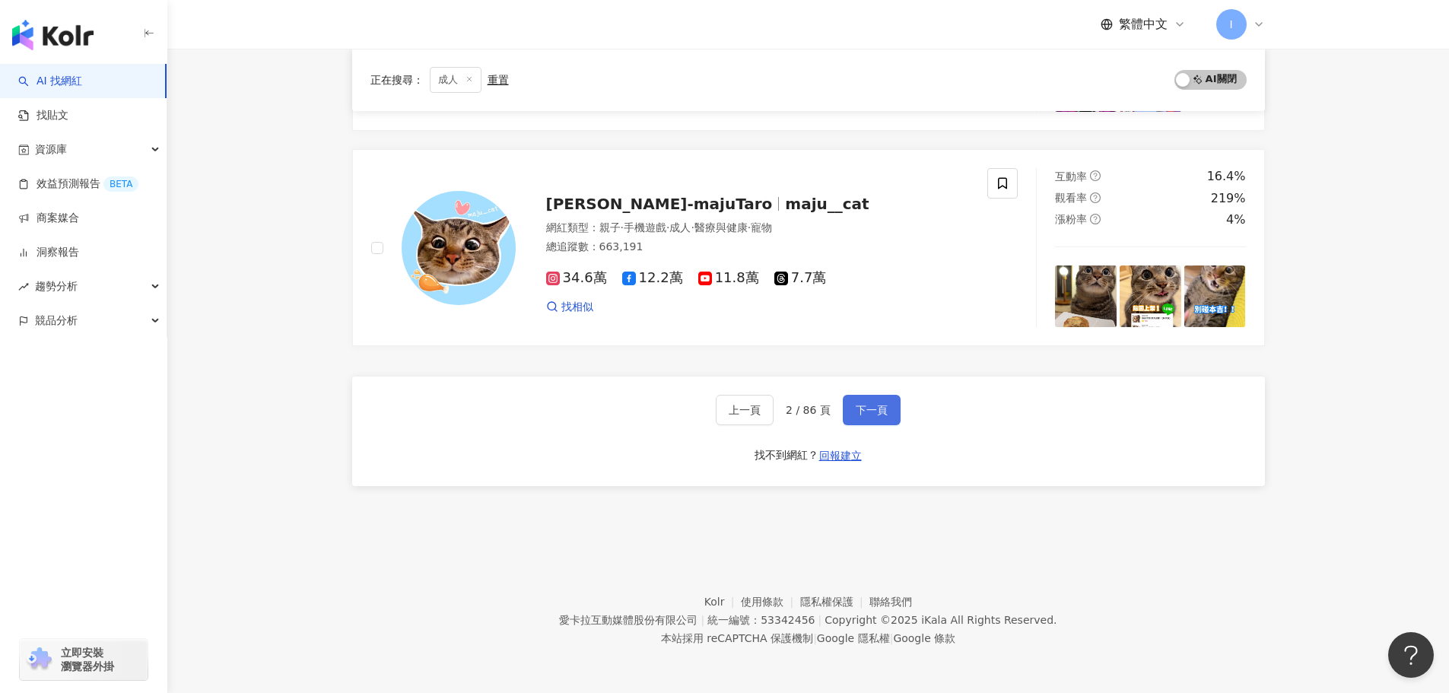
click at [887, 414] on button "下一頁" at bounding box center [872, 410] width 58 height 30
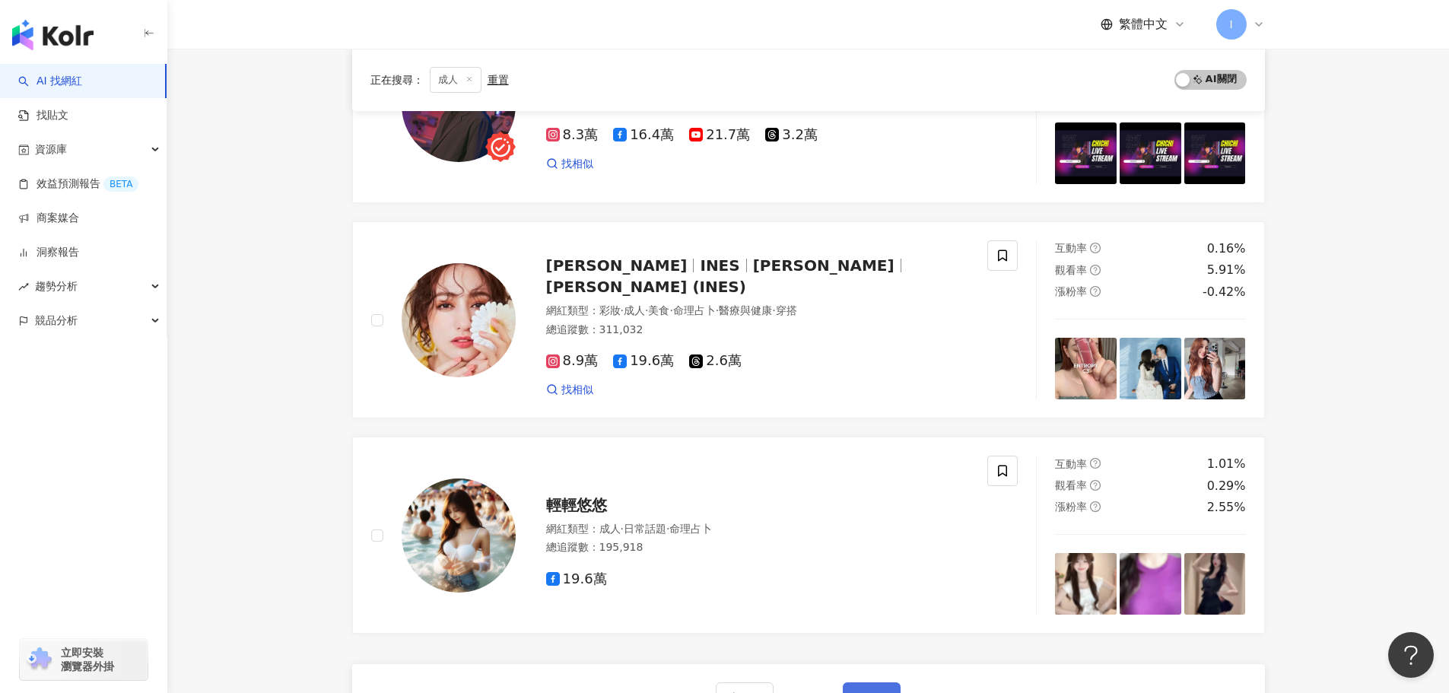
scroll to position [2190, 0]
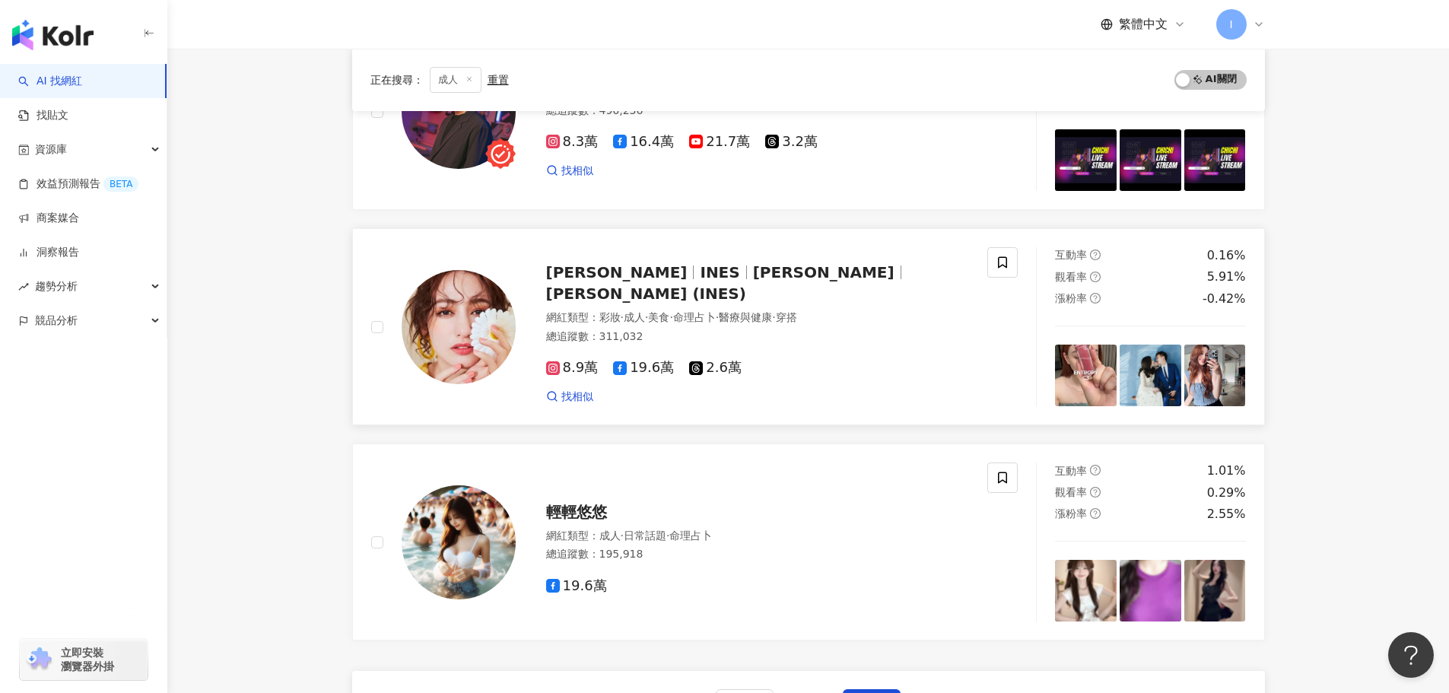
click at [746, 285] on span "MEI MEI (INES)" at bounding box center [646, 294] width 200 height 18
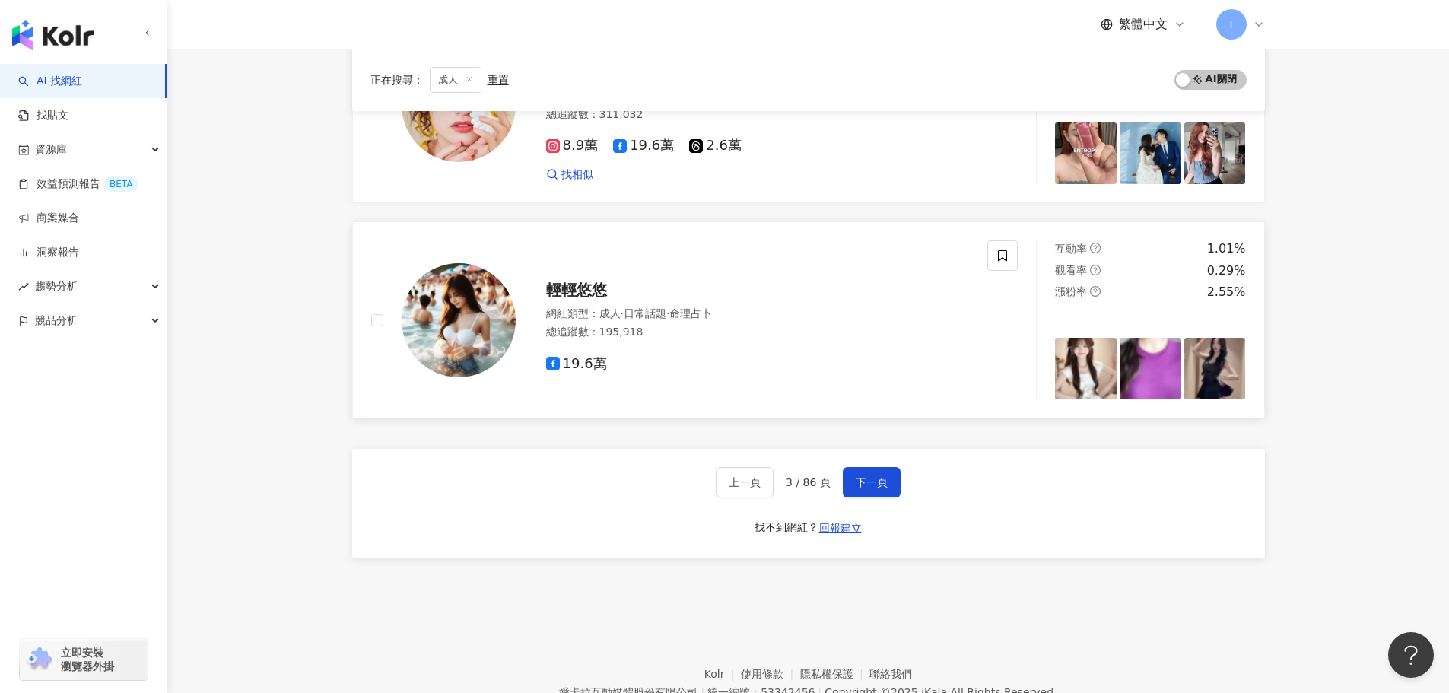
scroll to position [2418, 0]
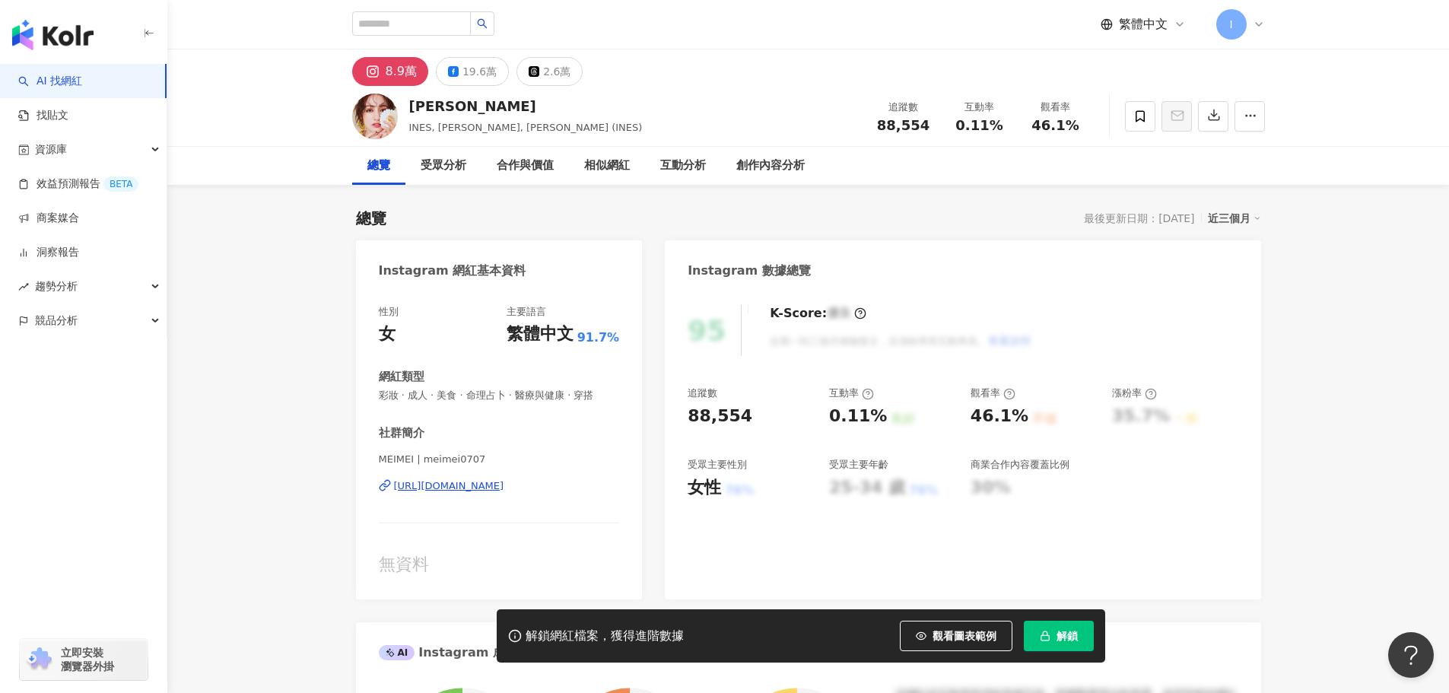
click at [396, 69] on div "8.9萬" at bounding box center [401, 71] width 31 height 21
click at [387, 83] on button "8.9萬" at bounding box center [390, 71] width 76 height 29
click at [457, 488] on div "[URL][DOMAIN_NAME]" at bounding box center [449, 486] width 110 height 14
